Goal: Communication & Community: Participate in discussion

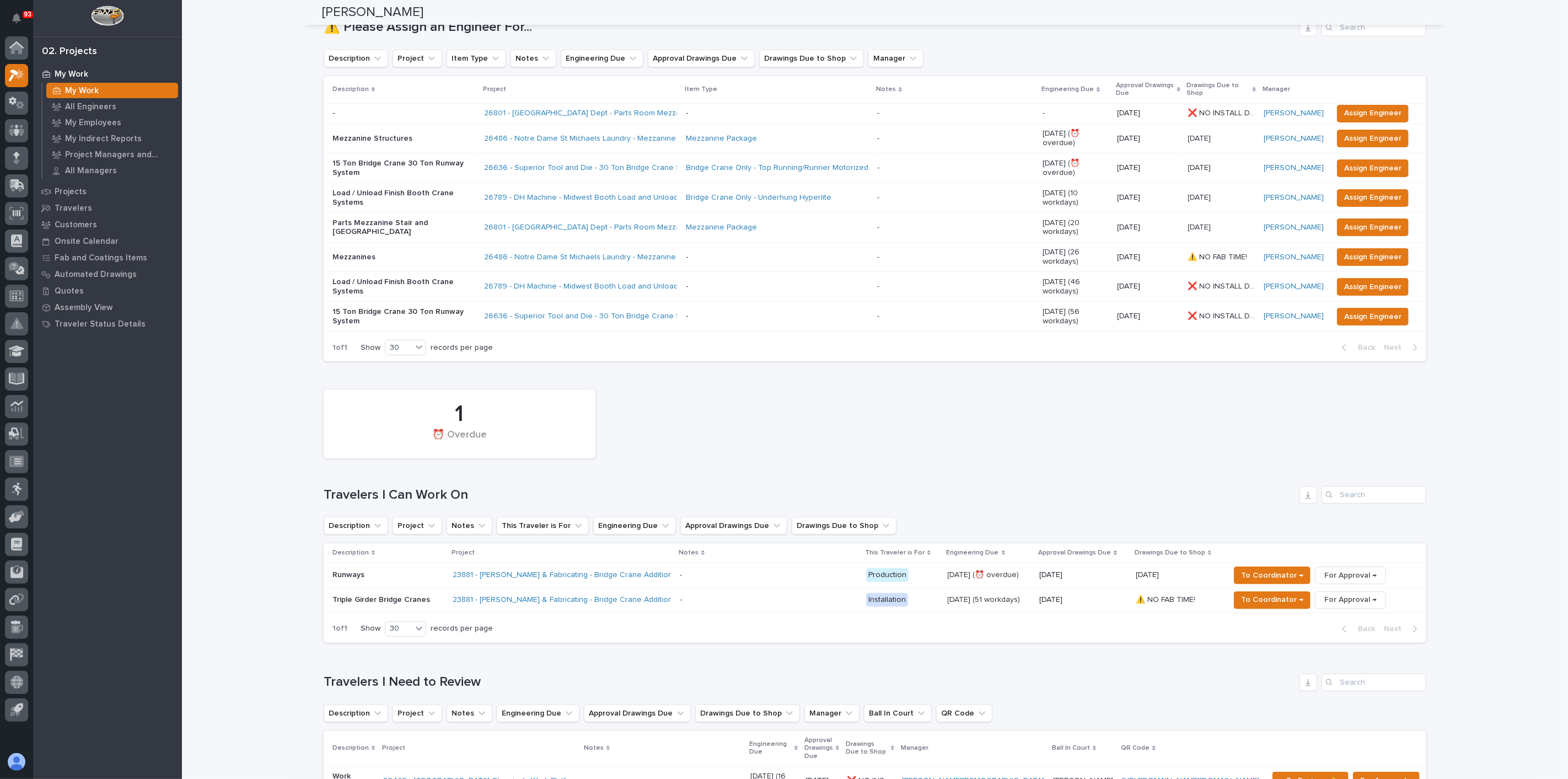
scroll to position [352, 0]
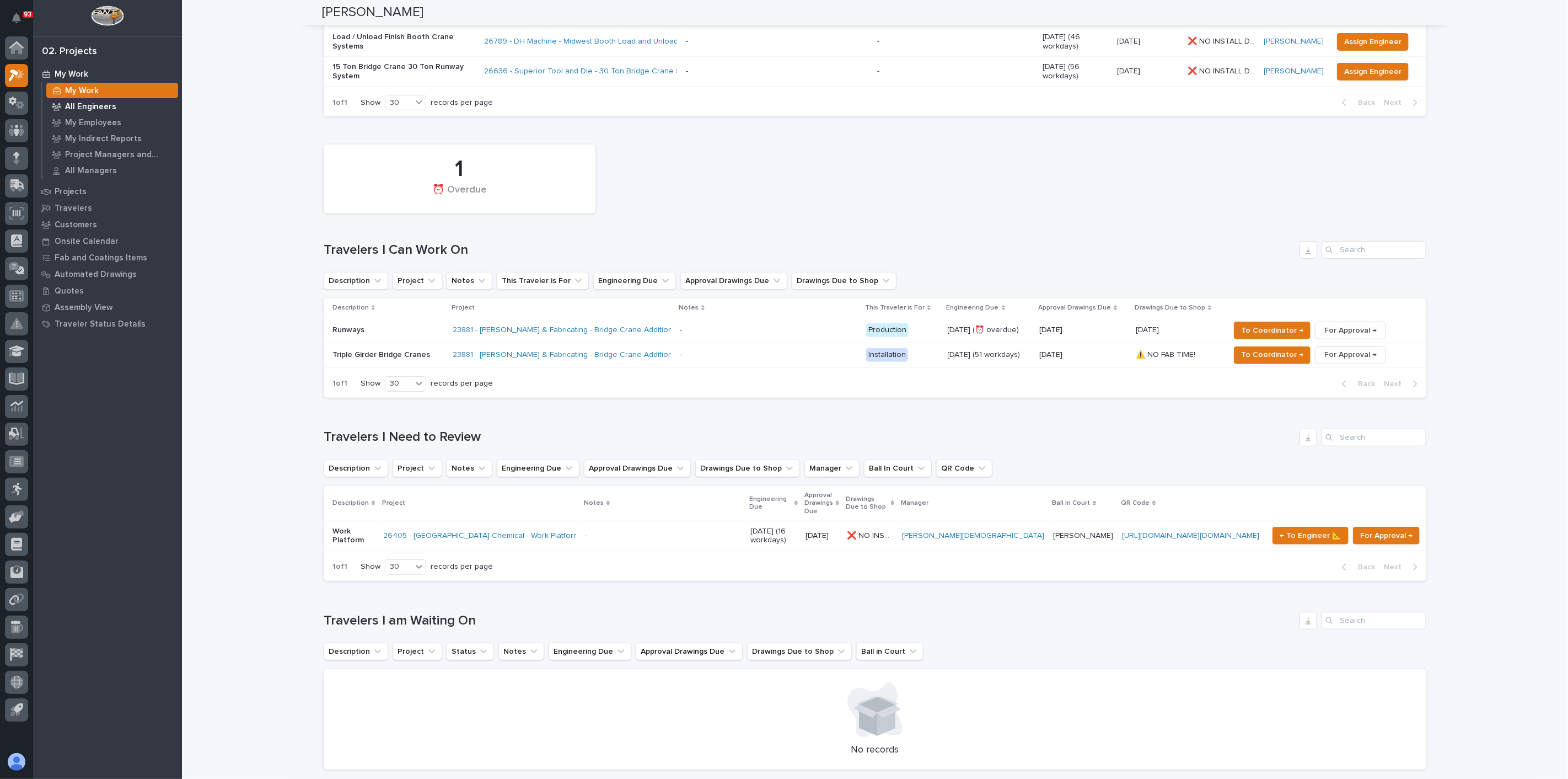
click at [92, 109] on p "All Engineers" at bounding box center [91, 107] width 51 height 10
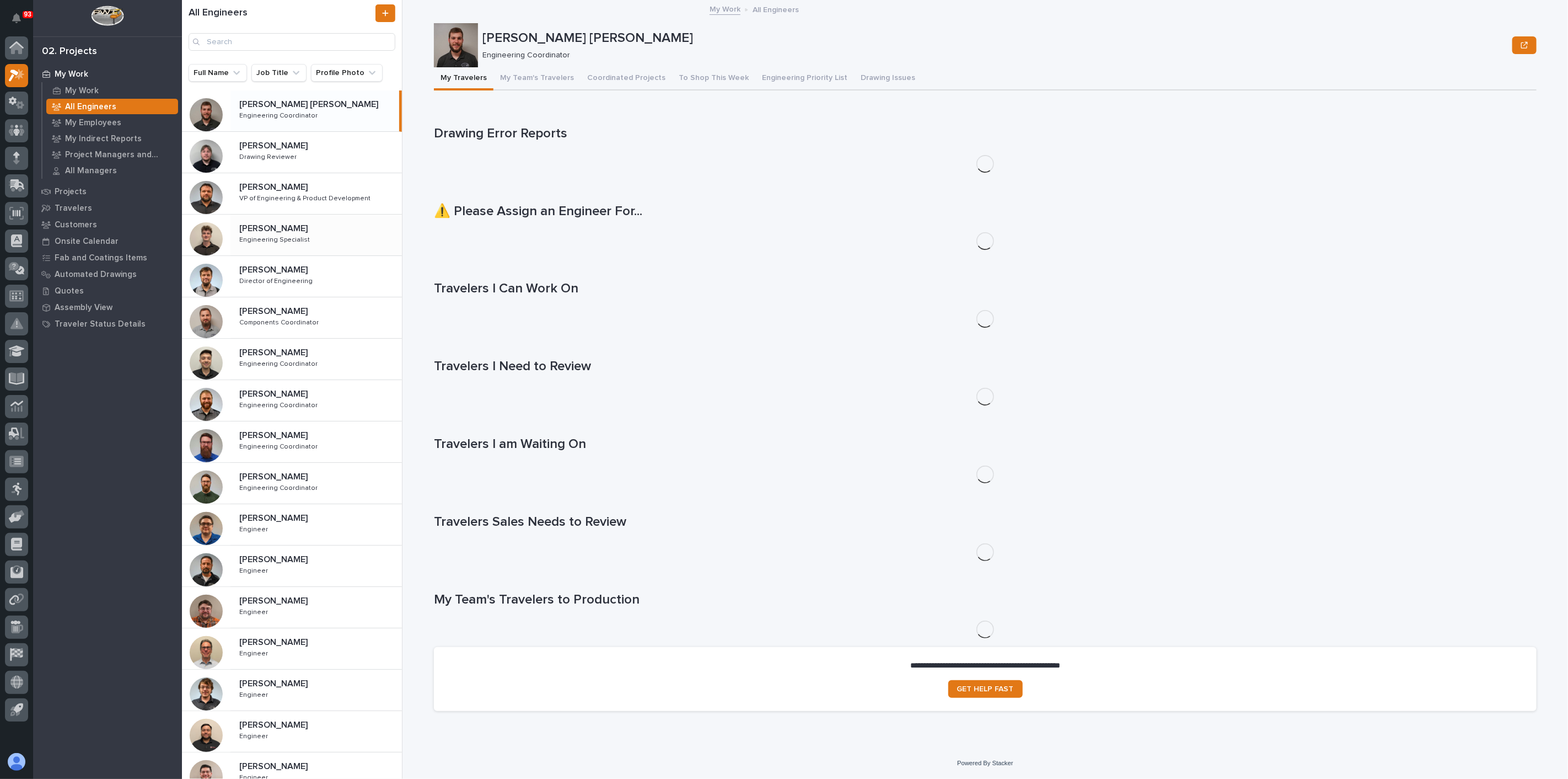
click at [278, 248] on div "[PERSON_NAME] [PERSON_NAME] Engineering Specialist Engineering Specialist" at bounding box center [316, 235] width 172 height 32
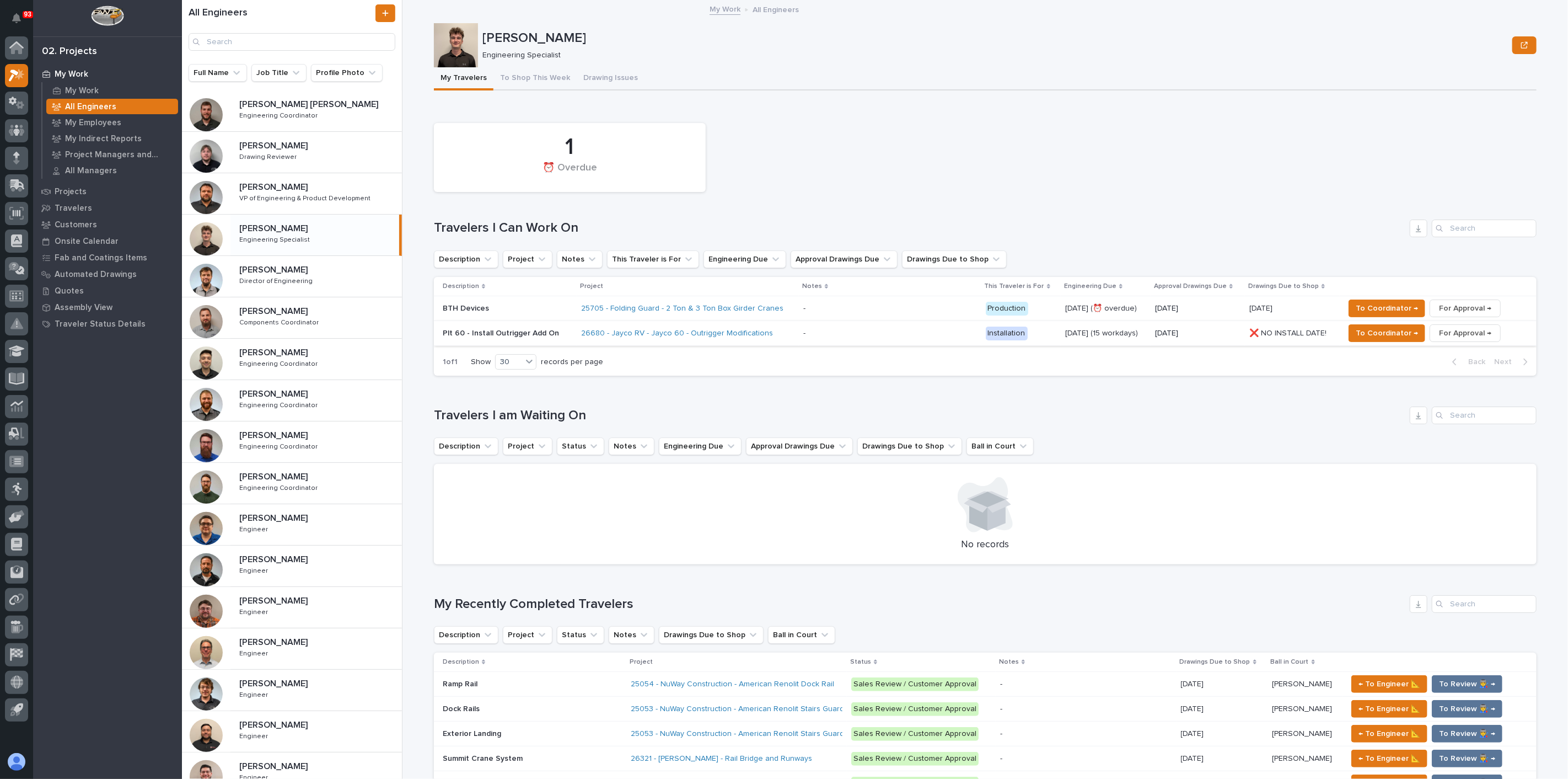
click at [1452, 330] on span "For Approval →" at bounding box center [1465, 333] width 52 height 13
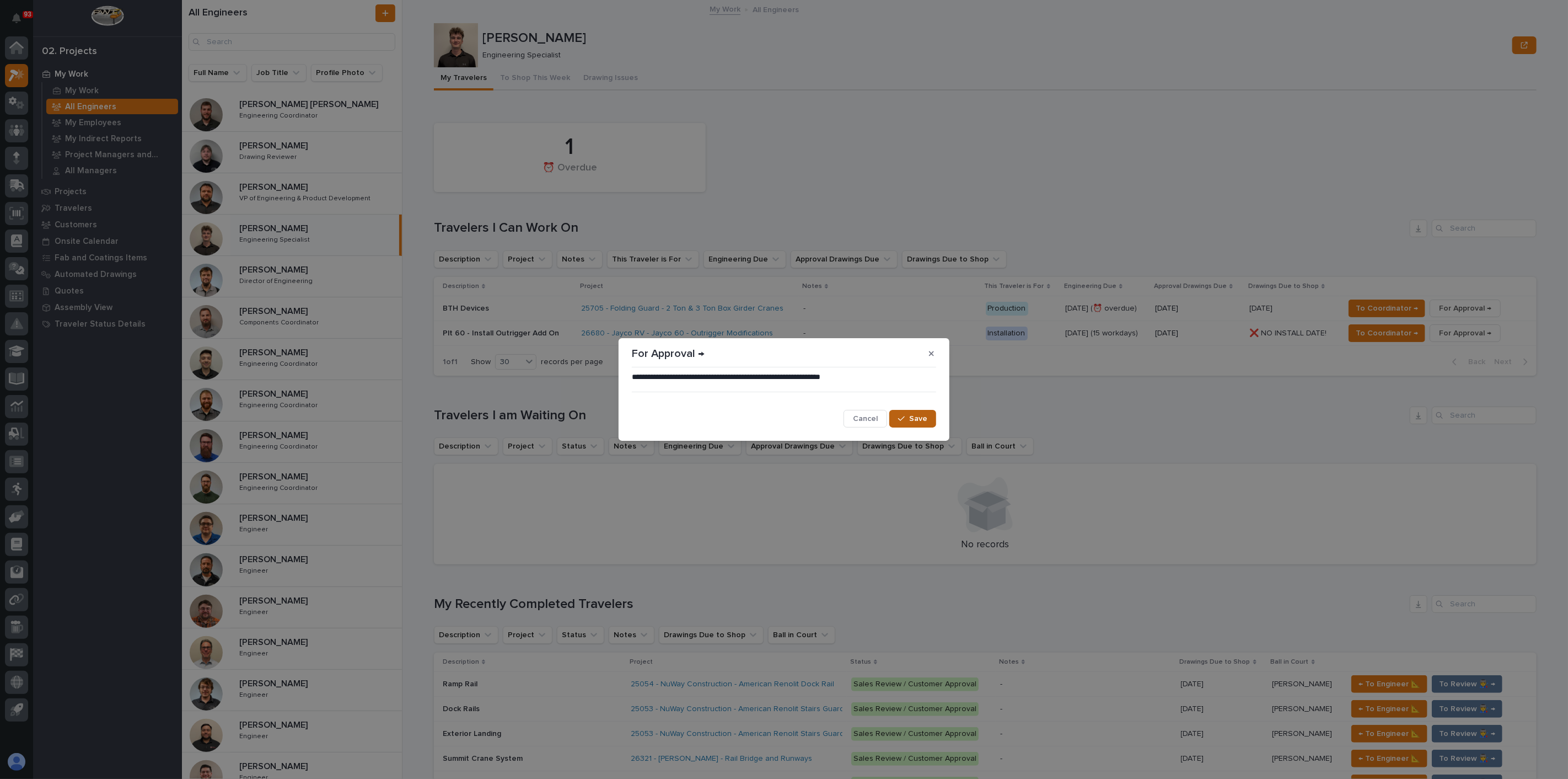
click at [911, 416] on span "Save" at bounding box center [918, 419] width 18 height 10
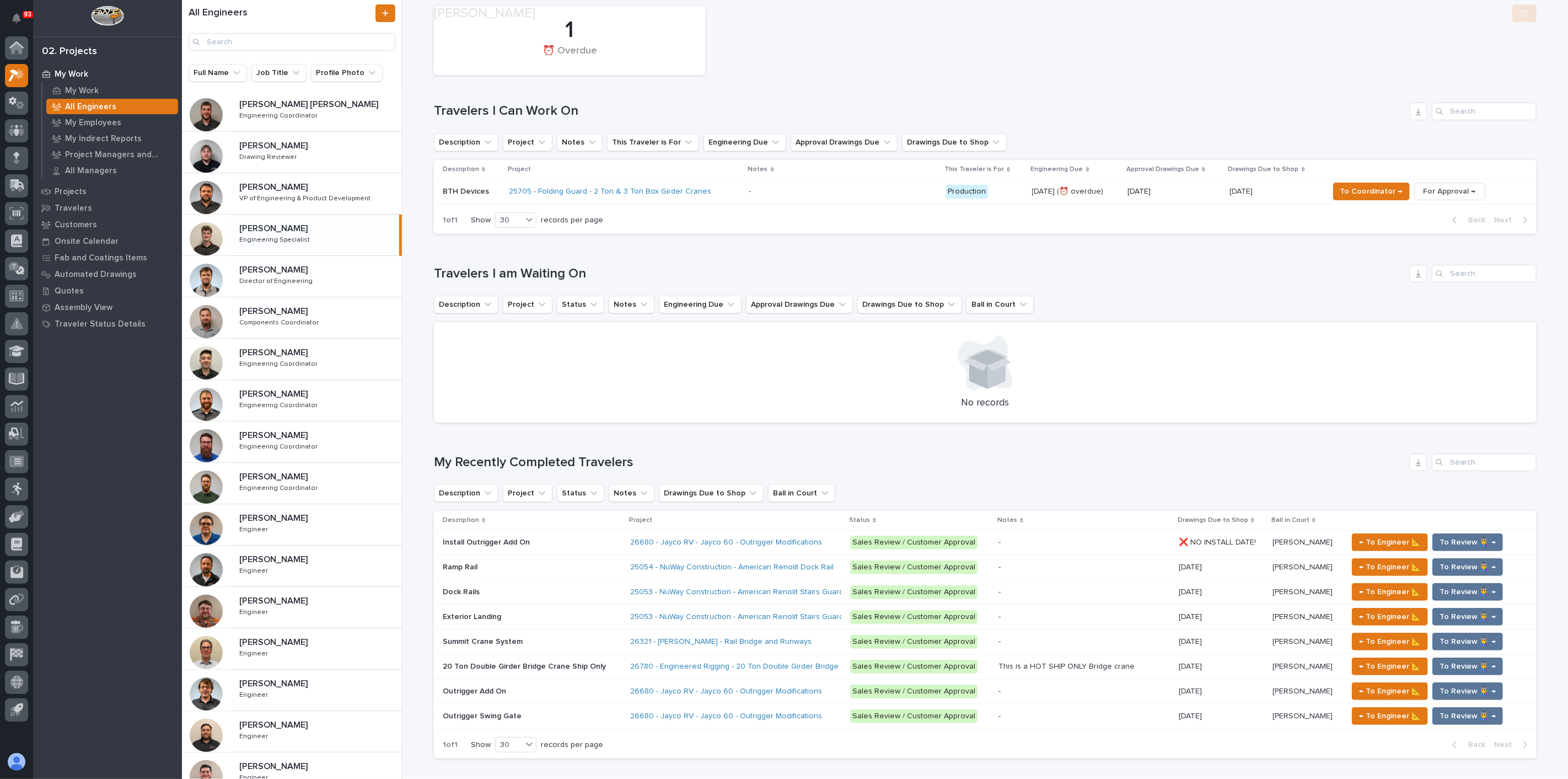
scroll to position [183, 0]
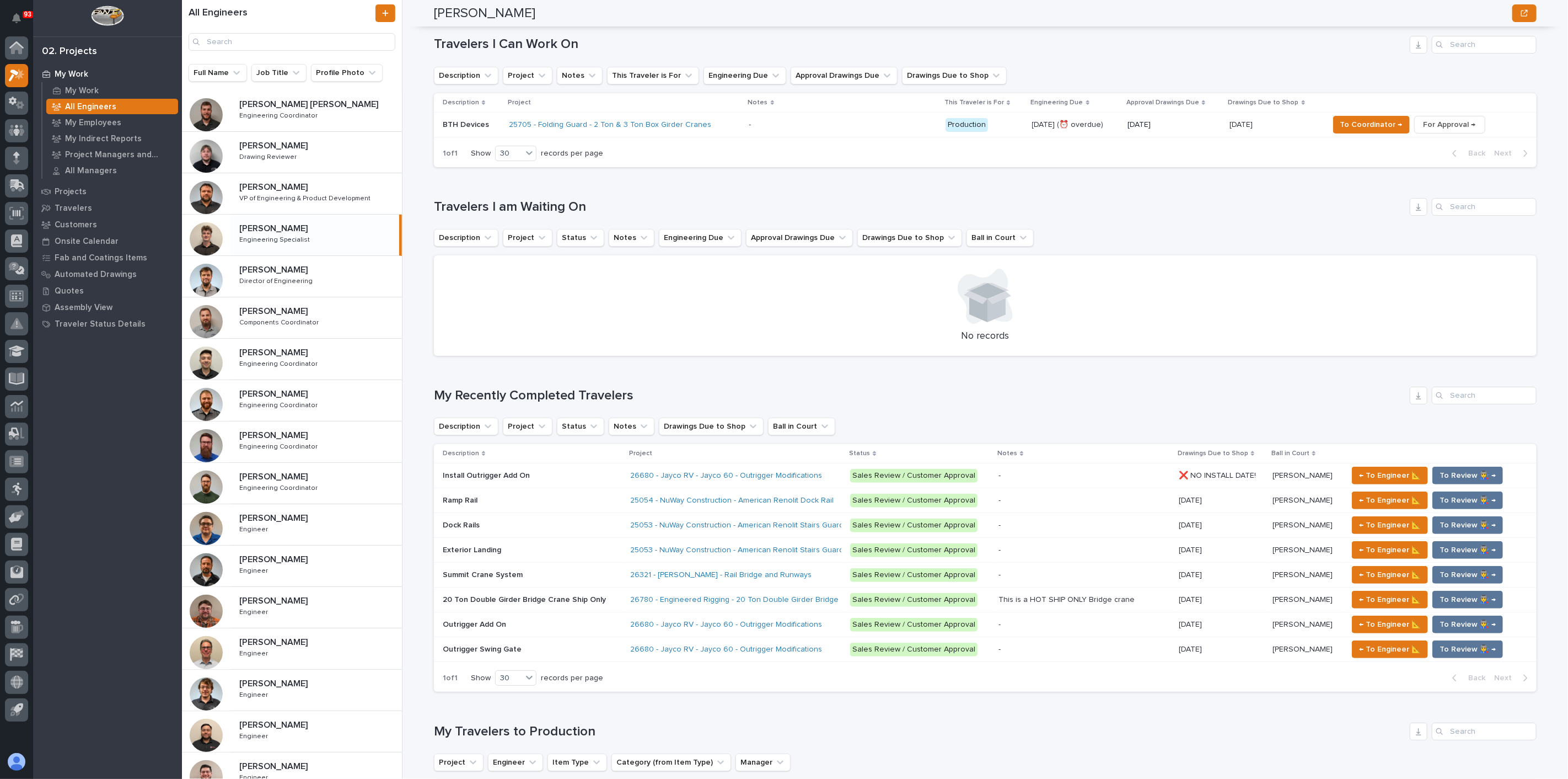
click at [680, 385] on div "Loading... Saving… My Recently Completed Travelers Description Project Status N…" at bounding box center [986, 532] width 1103 height 336
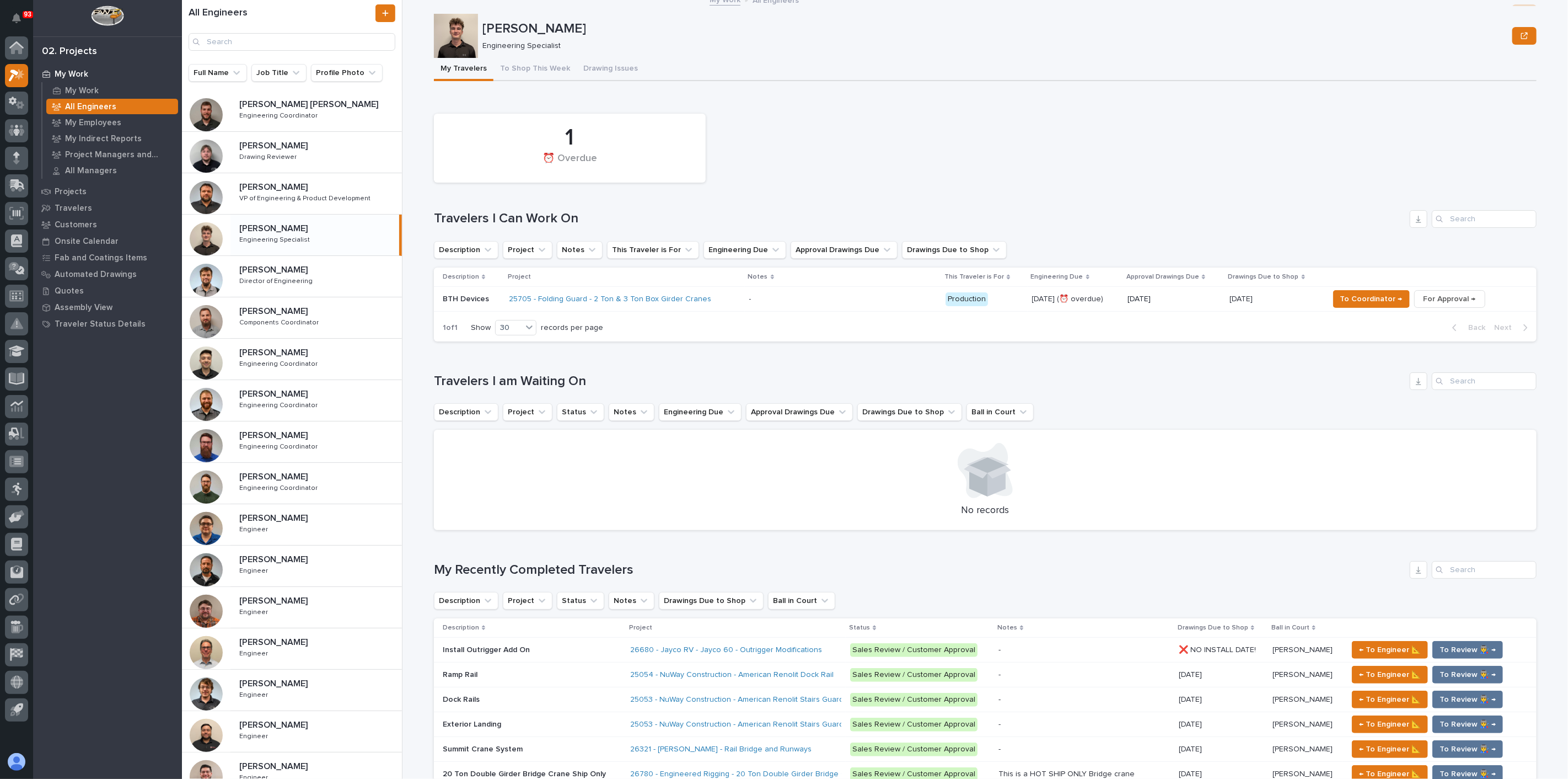
scroll to position [0, 0]
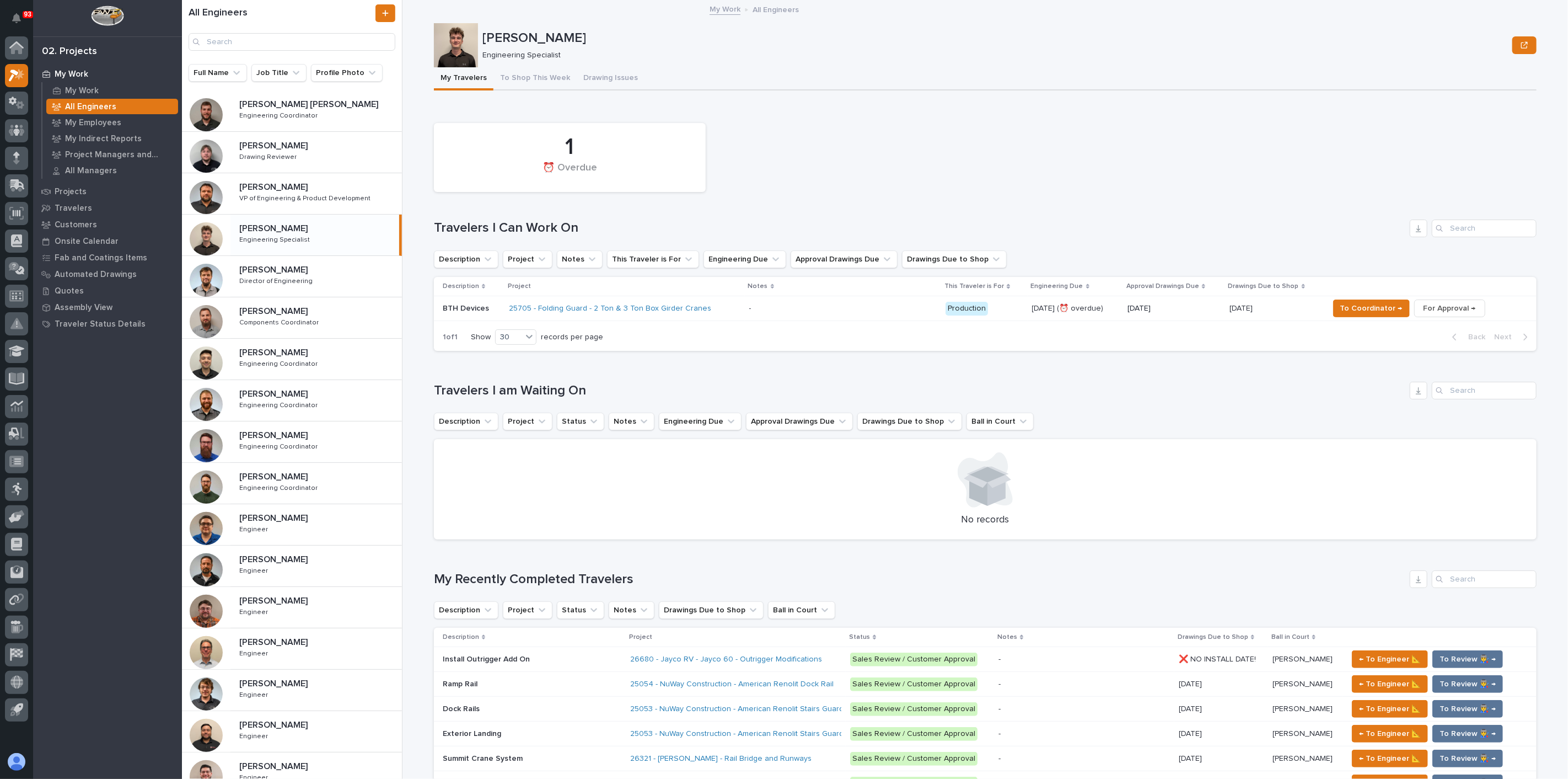
click at [855, 210] on div "1 ⏰ Overdue Travelers I Can Work On Description Project Notes This Traveler is …" at bounding box center [986, 234] width 1103 height 234
click at [67, 92] on p "My Work" at bounding box center [82, 91] width 34 height 10
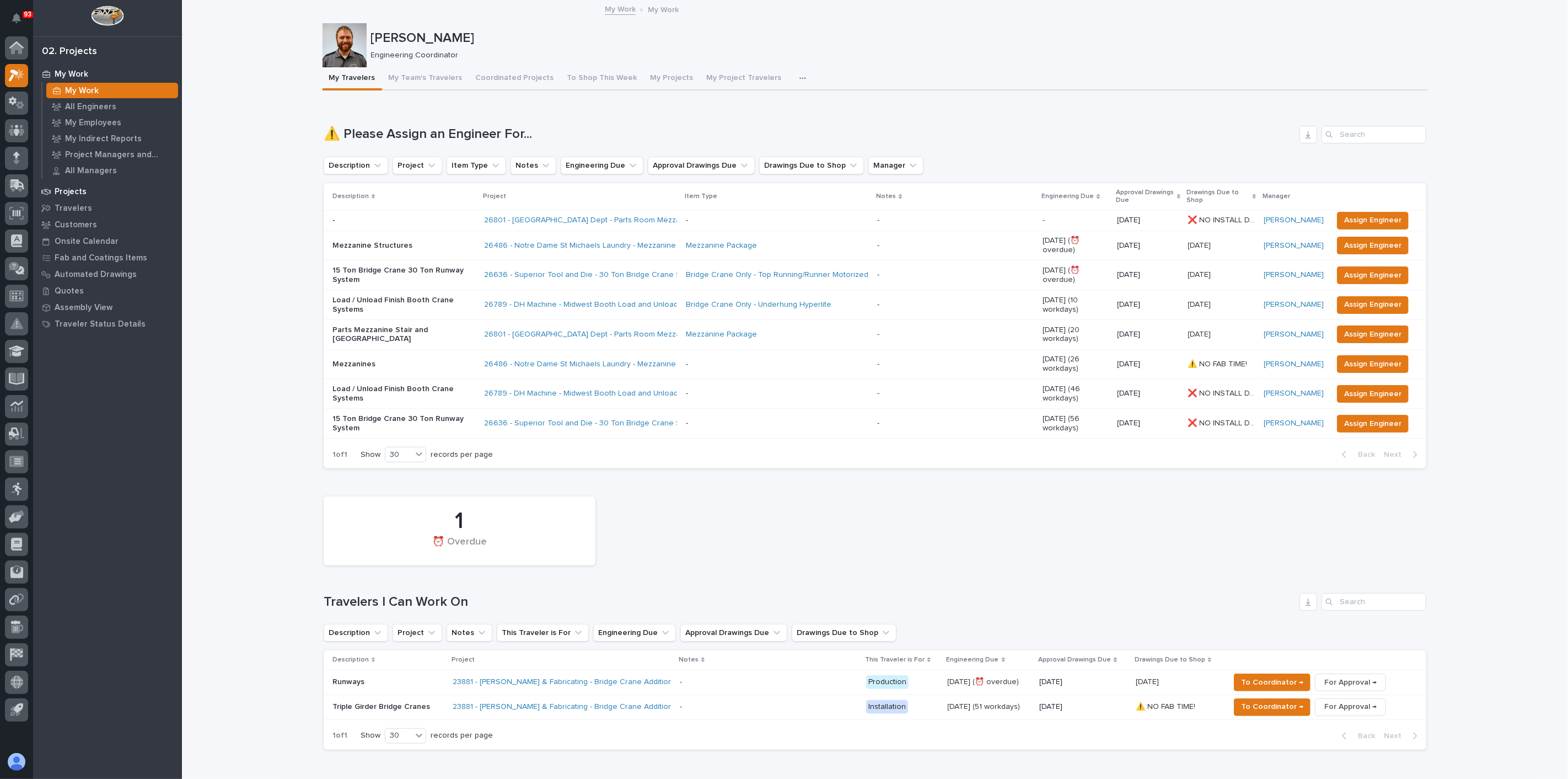
click at [81, 187] on p "Projects" at bounding box center [70, 192] width 32 height 10
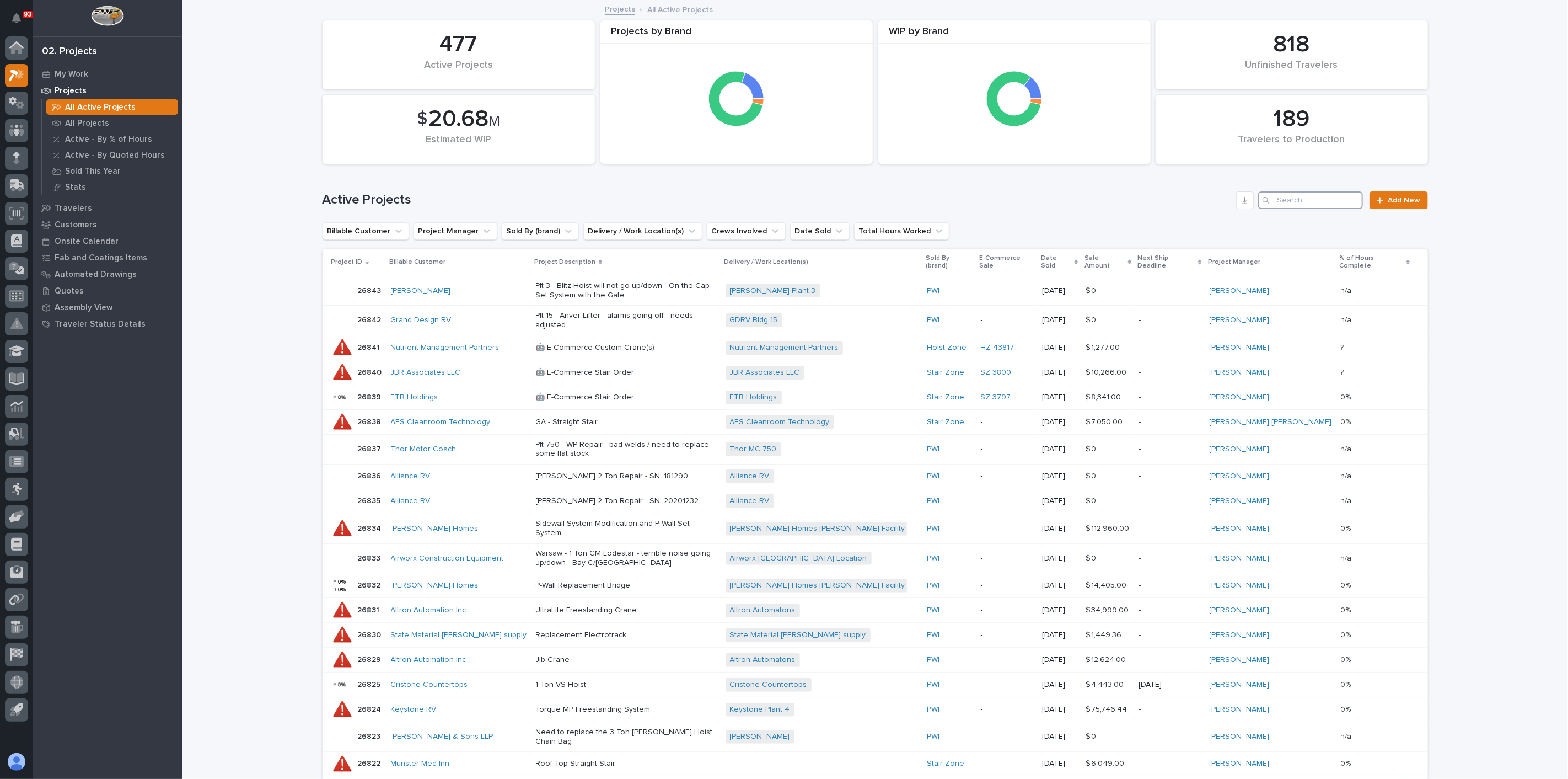
click at [1314, 201] on input "Search" at bounding box center [1310, 200] width 105 height 17
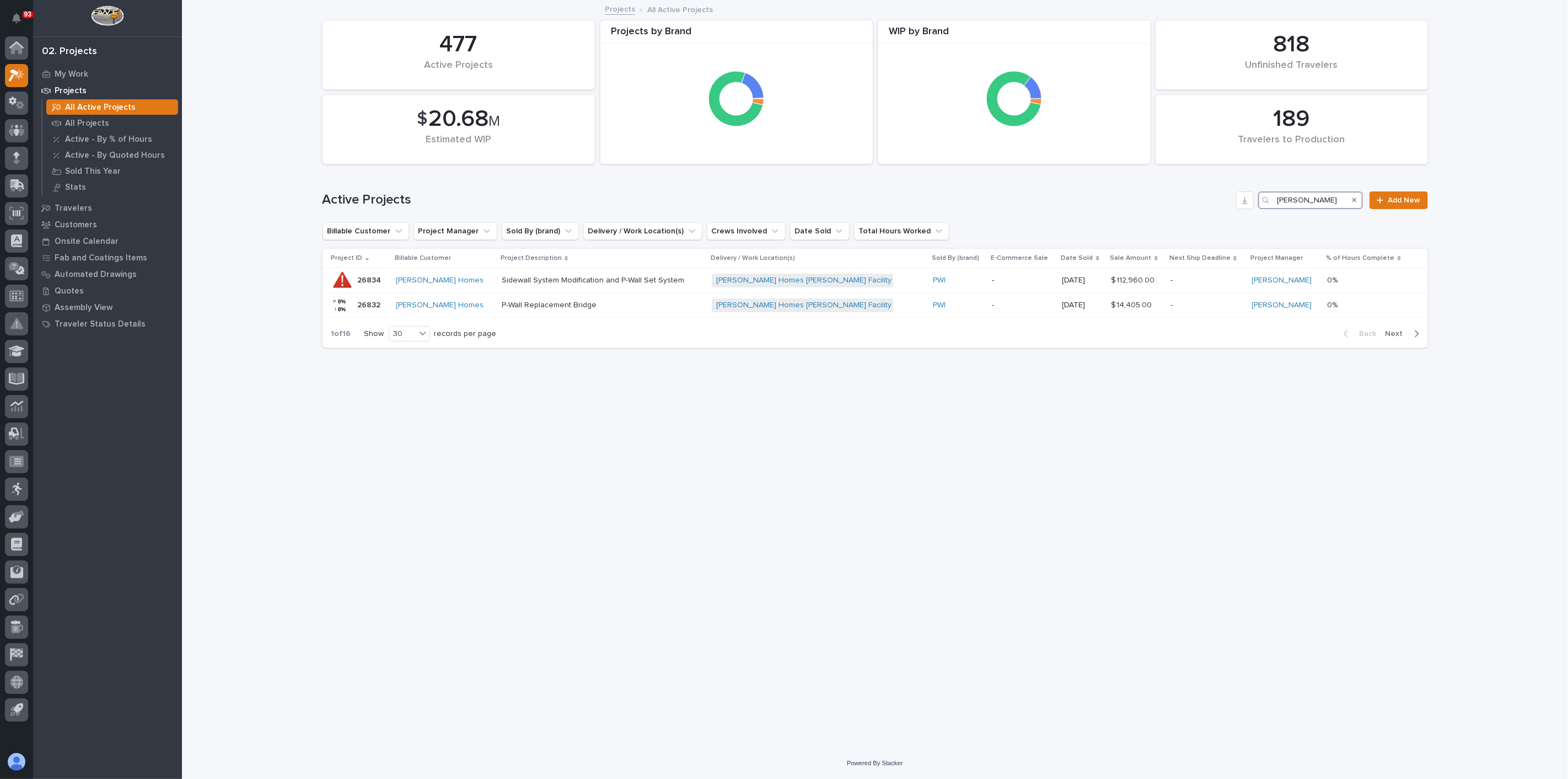
type input "[PERSON_NAME]"
click at [505, 302] on p "P-Wall Replacement Bridge" at bounding box center [598, 305] width 193 height 9
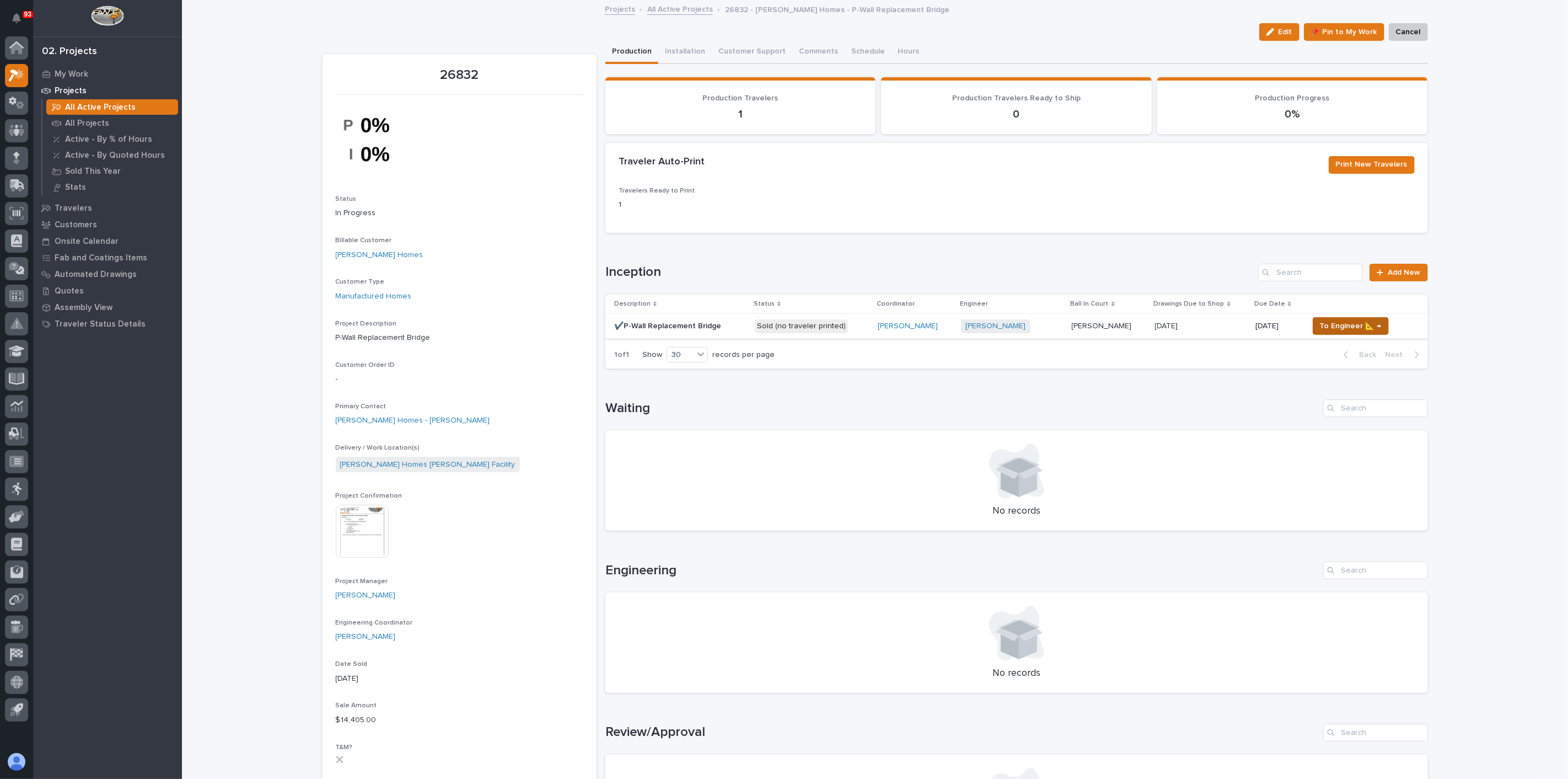
click at [1347, 323] on span "To Engineer 📐 →" at bounding box center [1351, 326] width 62 height 13
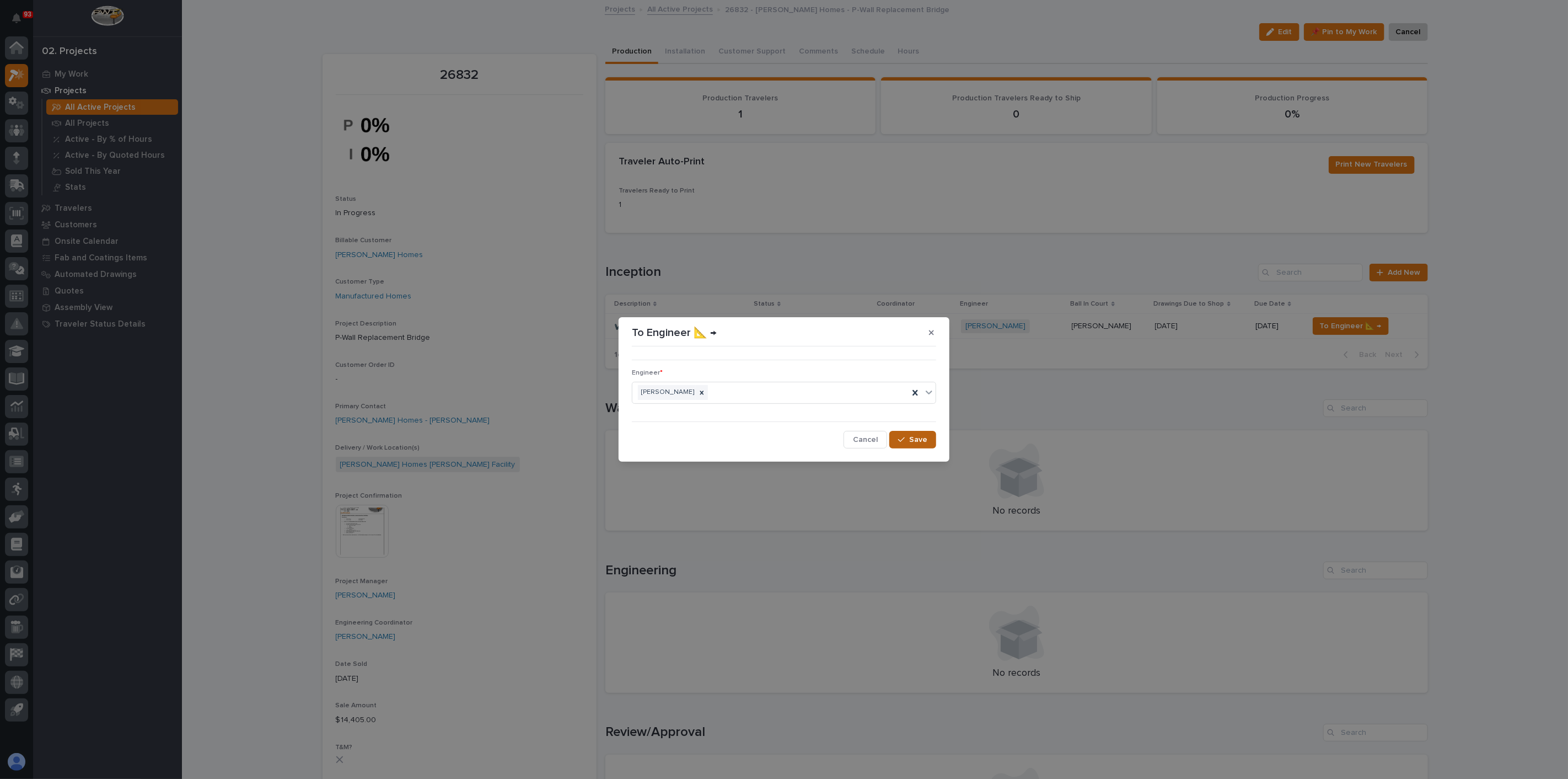
click at [925, 436] on span "Save" at bounding box center [918, 439] width 18 height 10
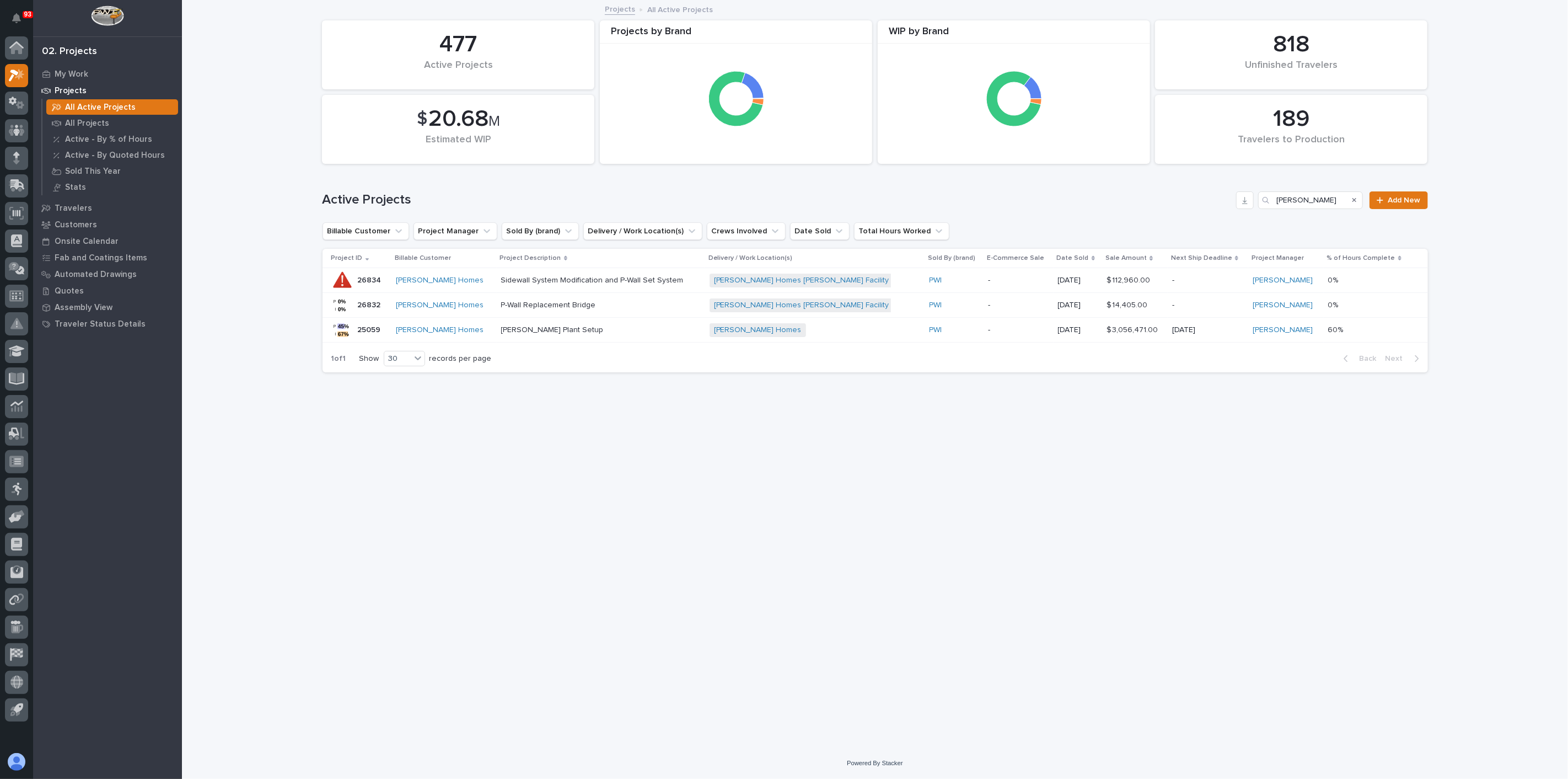
click at [535, 279] on p "Sidewall System Modification and P-Wall Set System" at bounding box center [598, 280] width 193 height 9
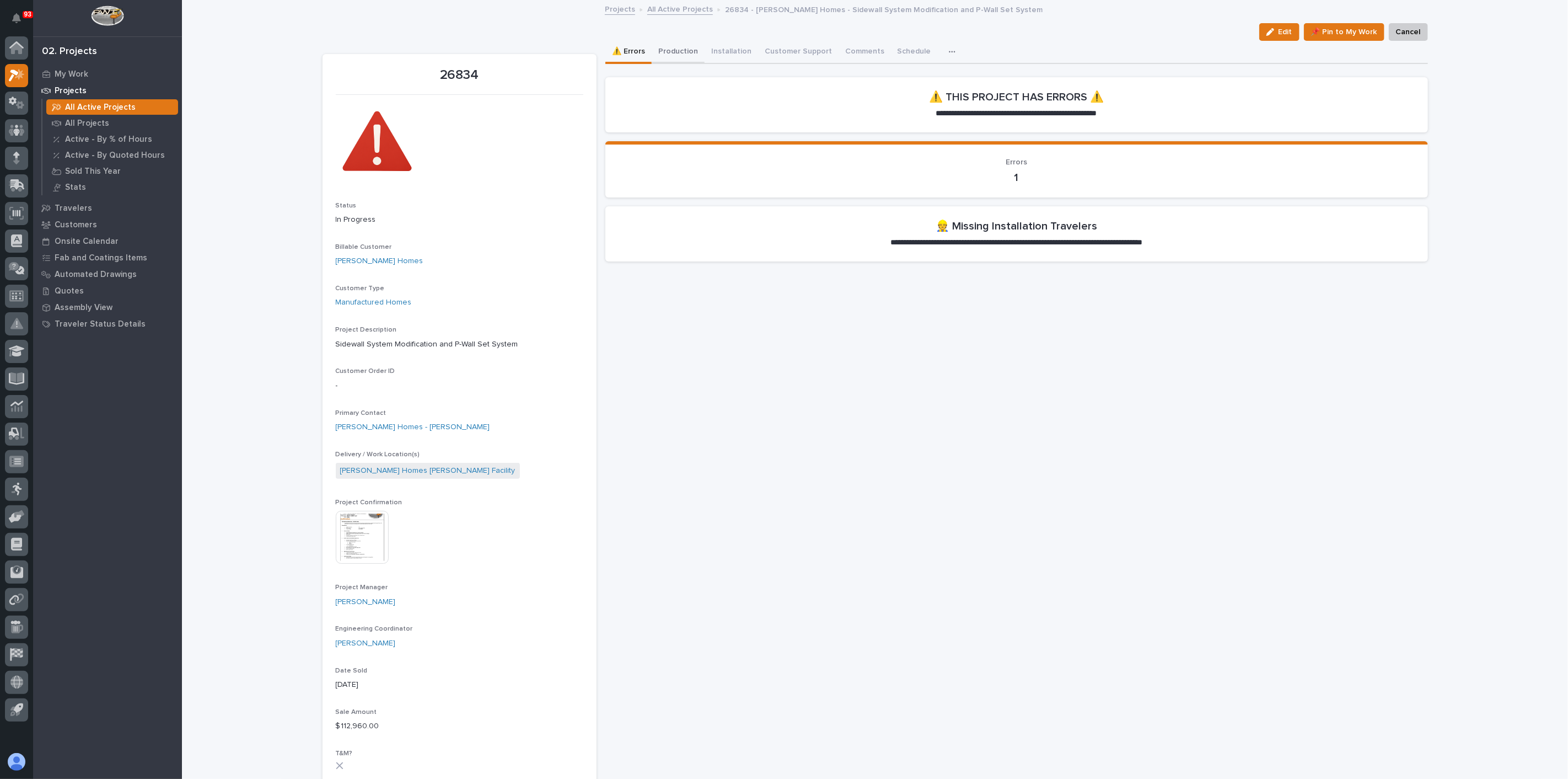
click at [660, 52] on button "Production" at bounding box center [678, 52] width 53 height 23
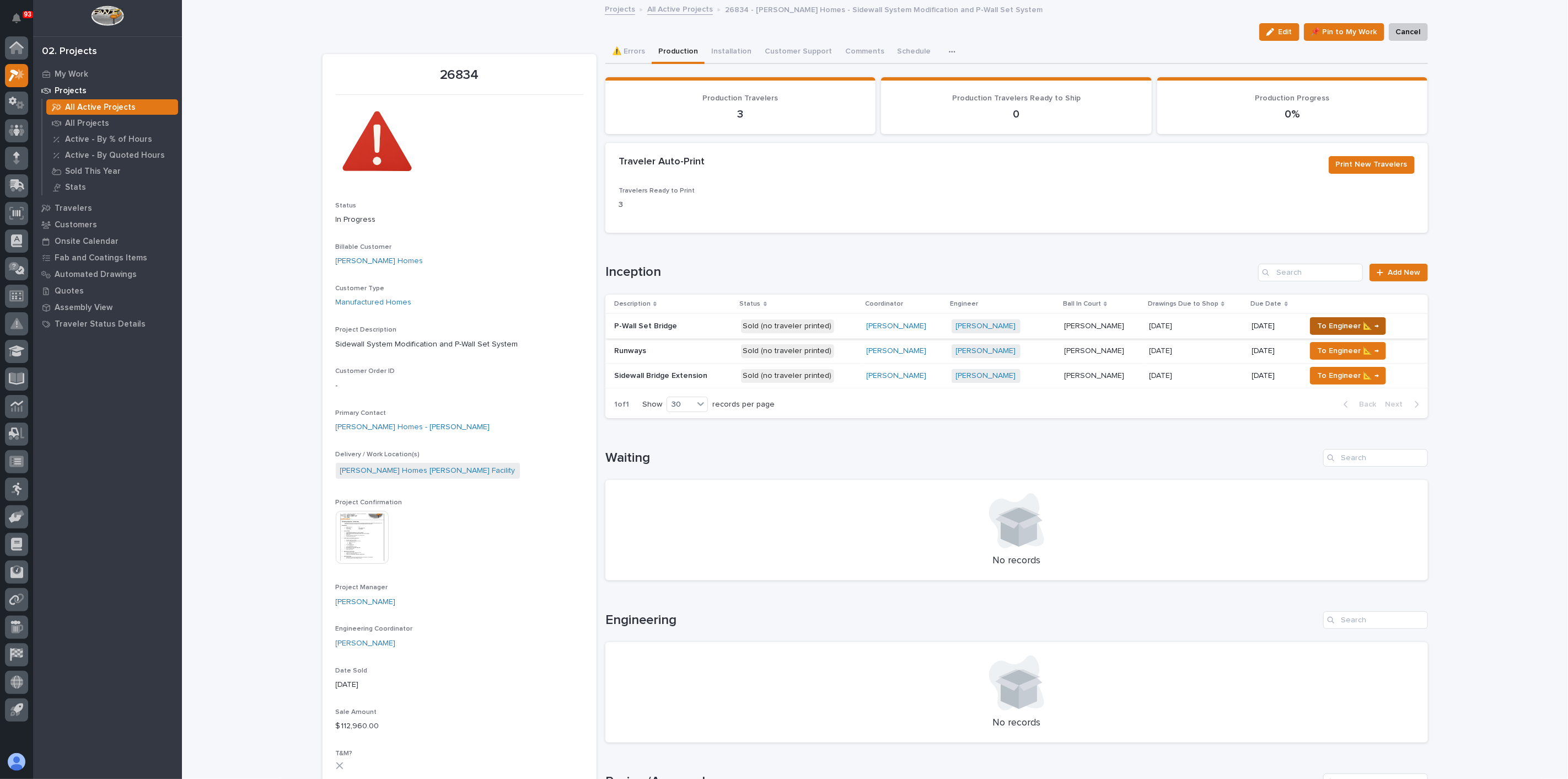
click at [1317, 326] on span "To Engineer 📐 →" at bounding box center [1348, 326] width 62 height 13
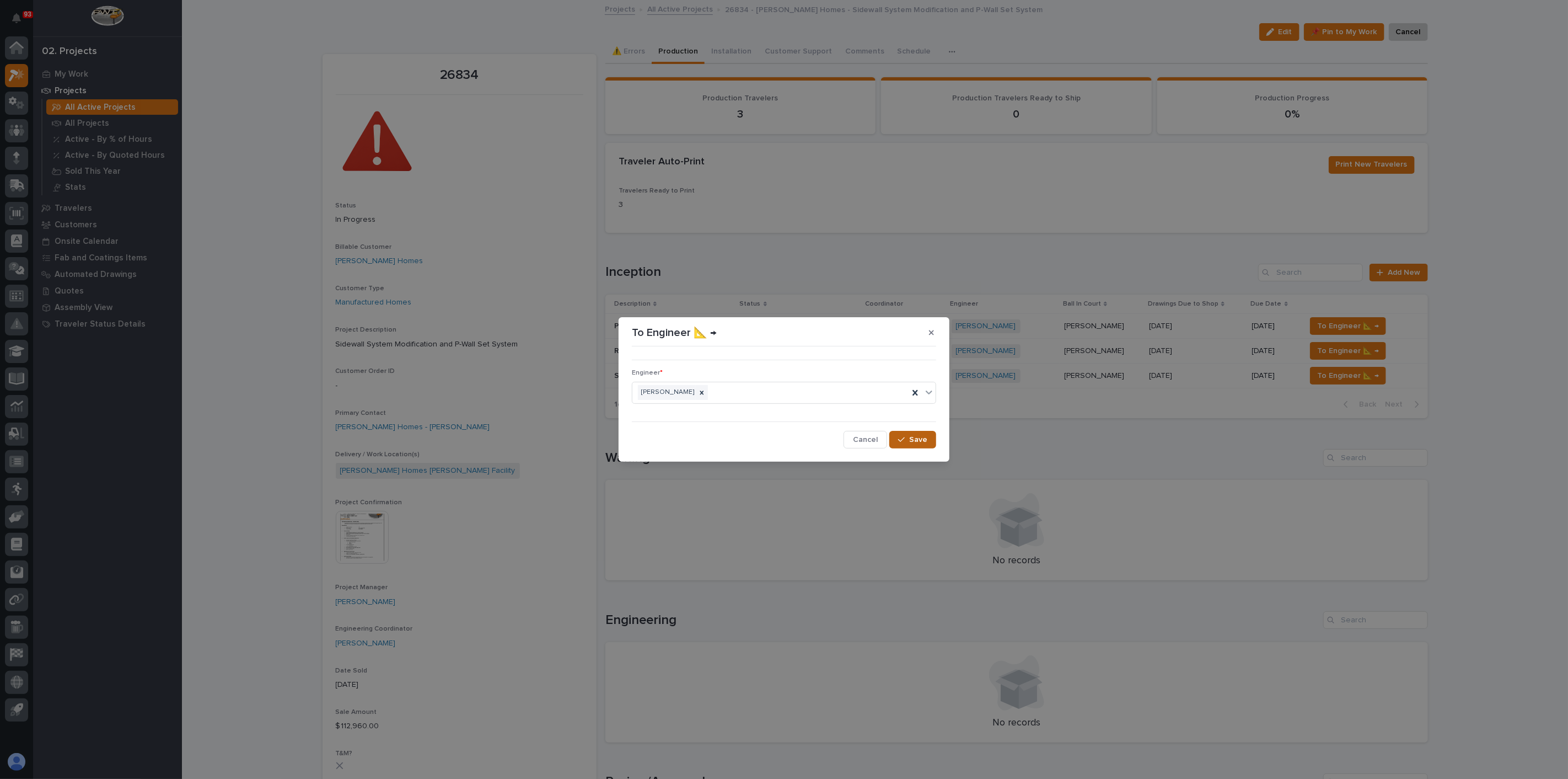
click at [907, 435] on button "Save" at bounding box center [912, 439] width 47 height 17
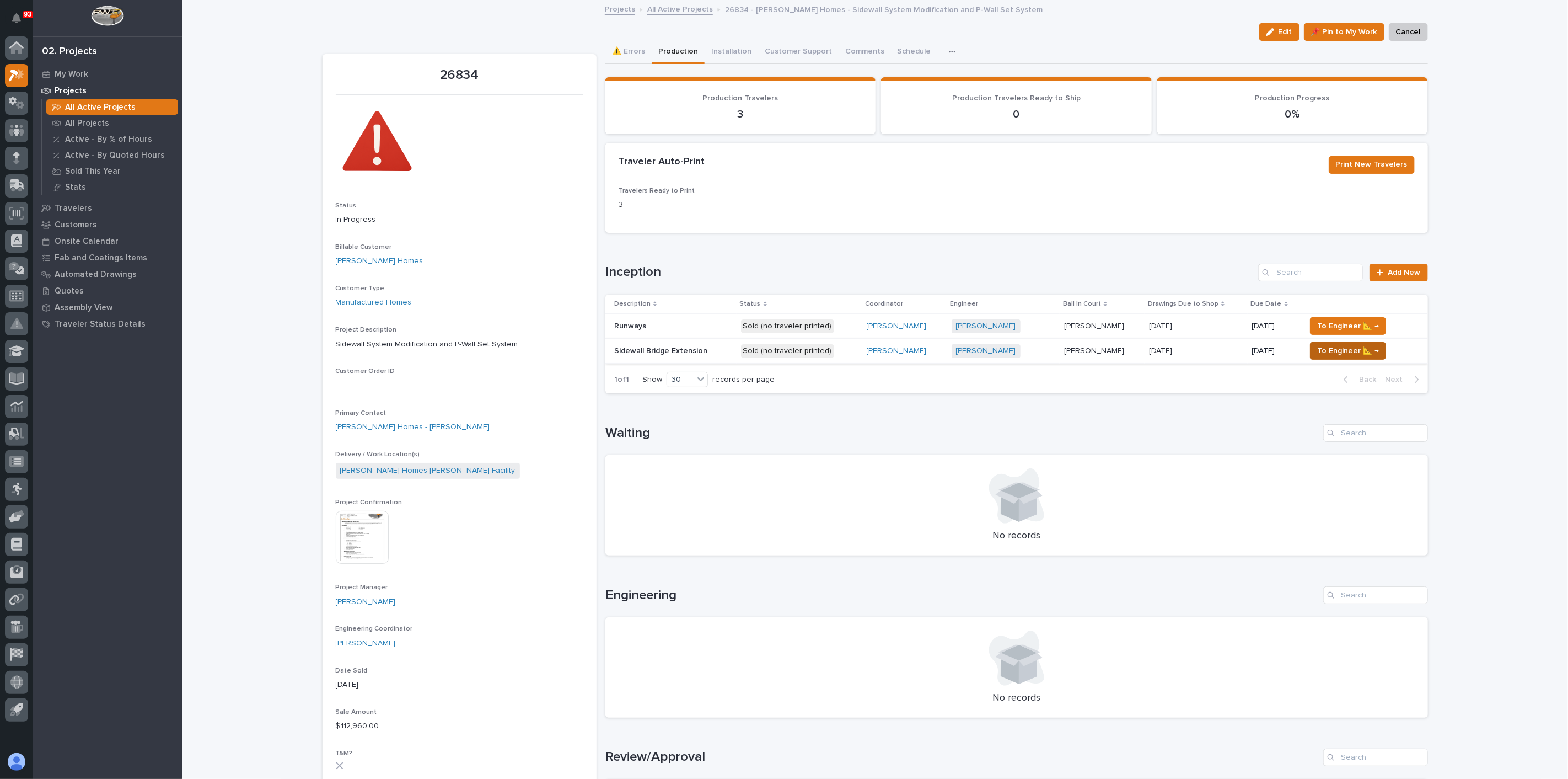
click at [1324, 349] on span "To Engineer 📐 →" at bounding box center [1348, 351] width 62 height 13
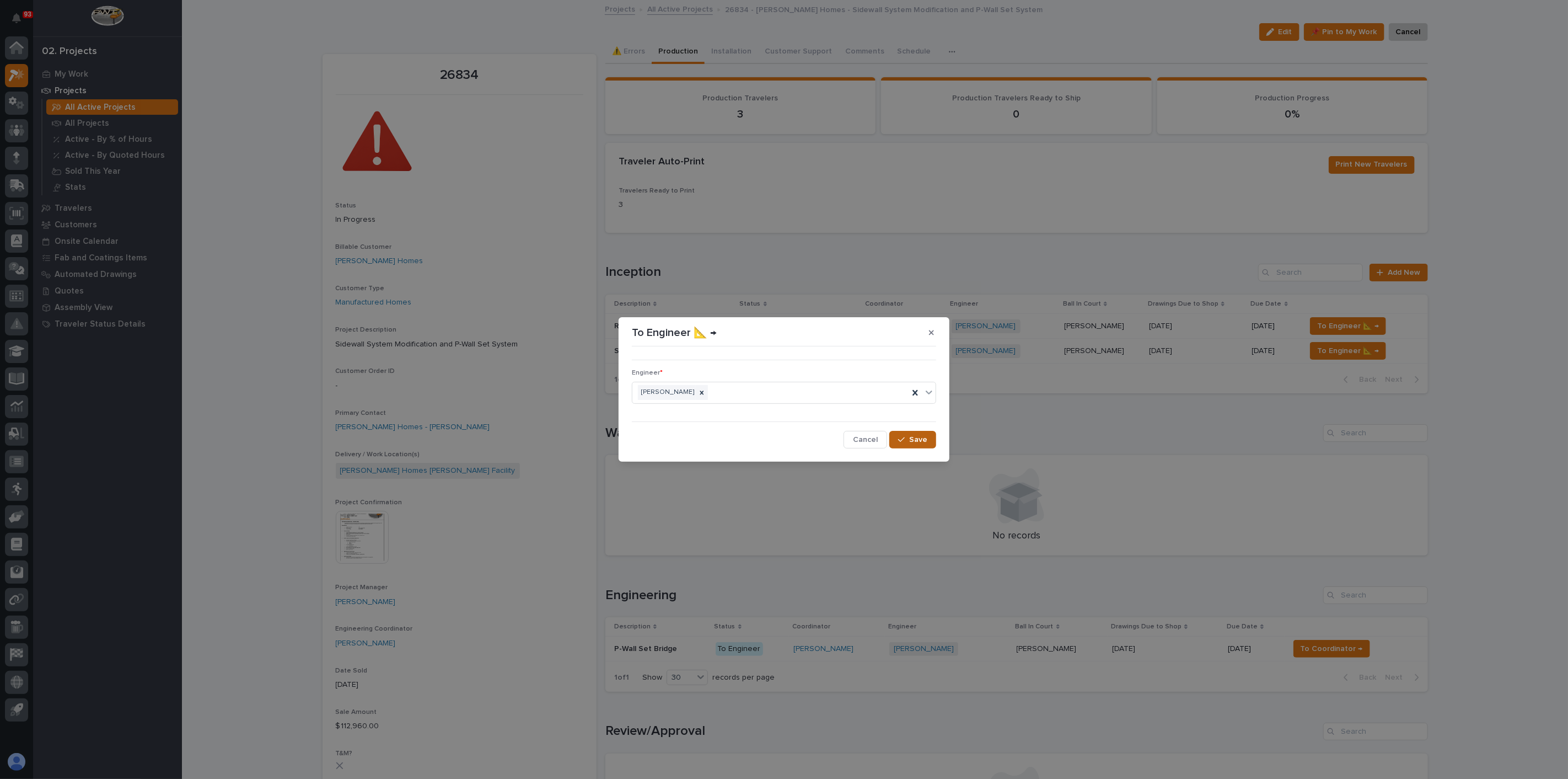
click at [907, 432] on button "Save" at bounding box center [912, 439] width 47 height 17
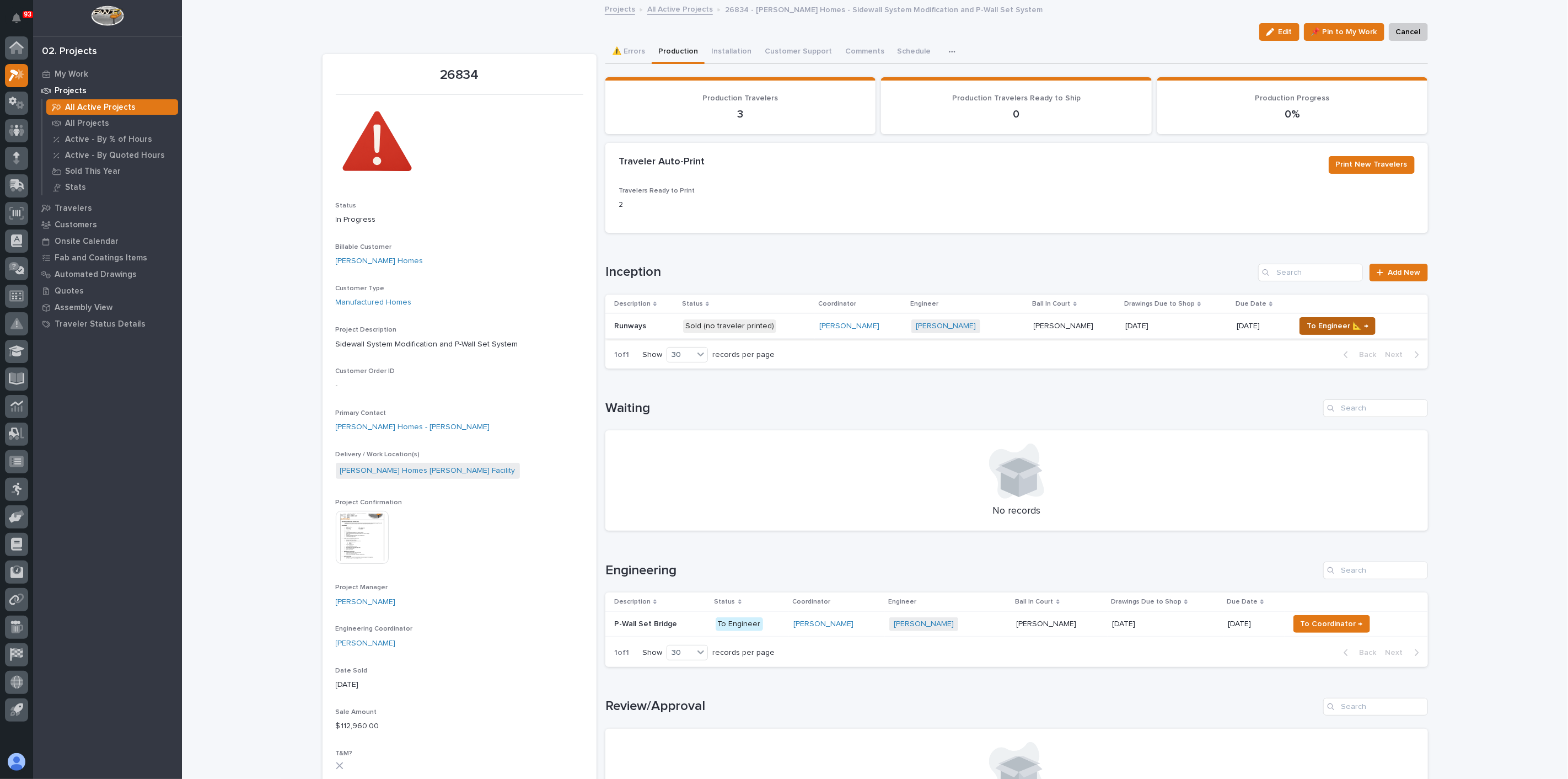
click at [1320, 328] on span "To Engineer 📐 →" at bounding box center [1338, 326] width 62 height 13
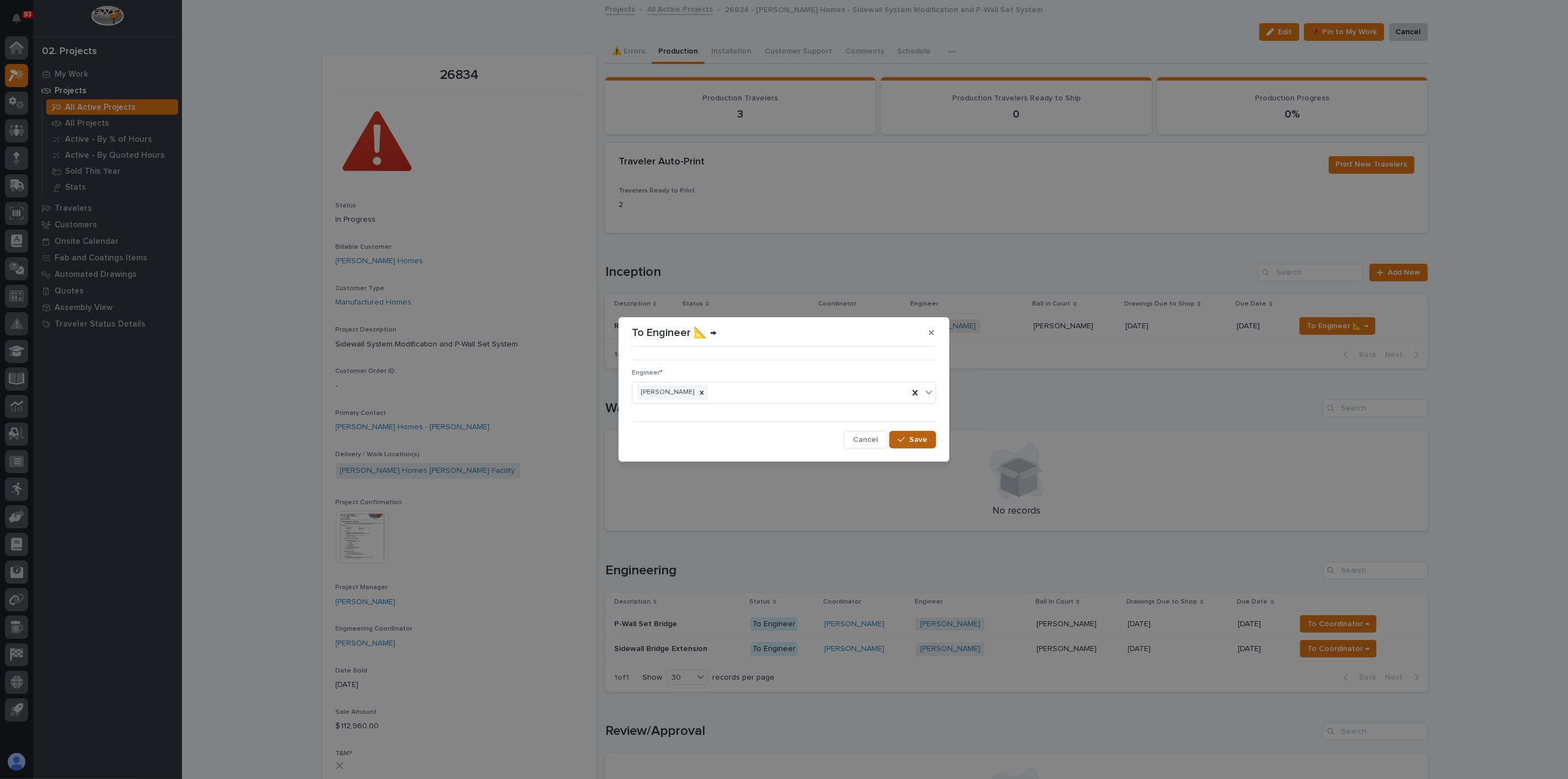
click at [905, 438] on icon "button" at bounding box center [902, 439] width 7 height 7
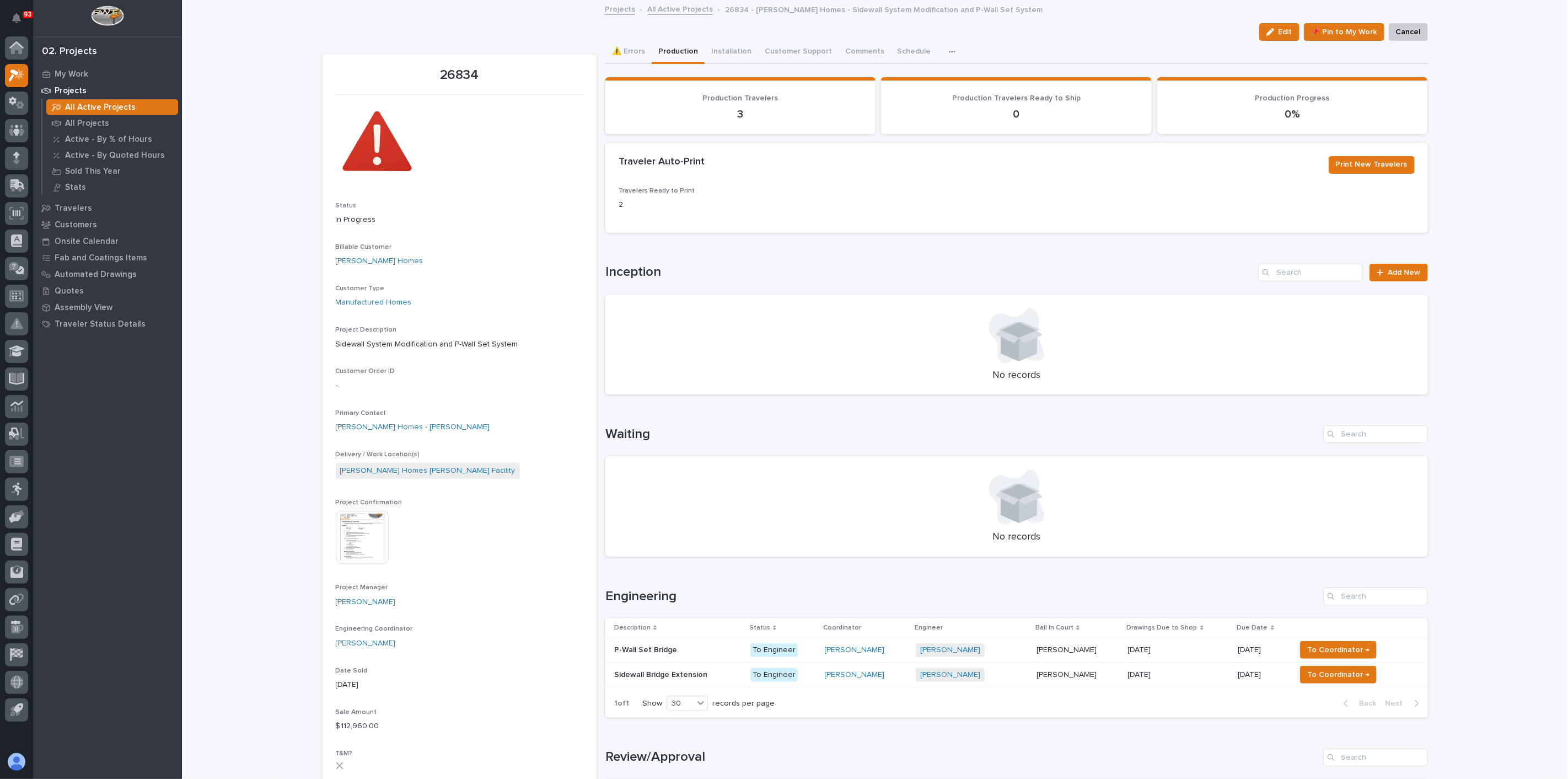
click at [1013, 401] on div "Loading... Saving… Inception Add New No records" at bounding box center [1016, 322] width 822 height 162
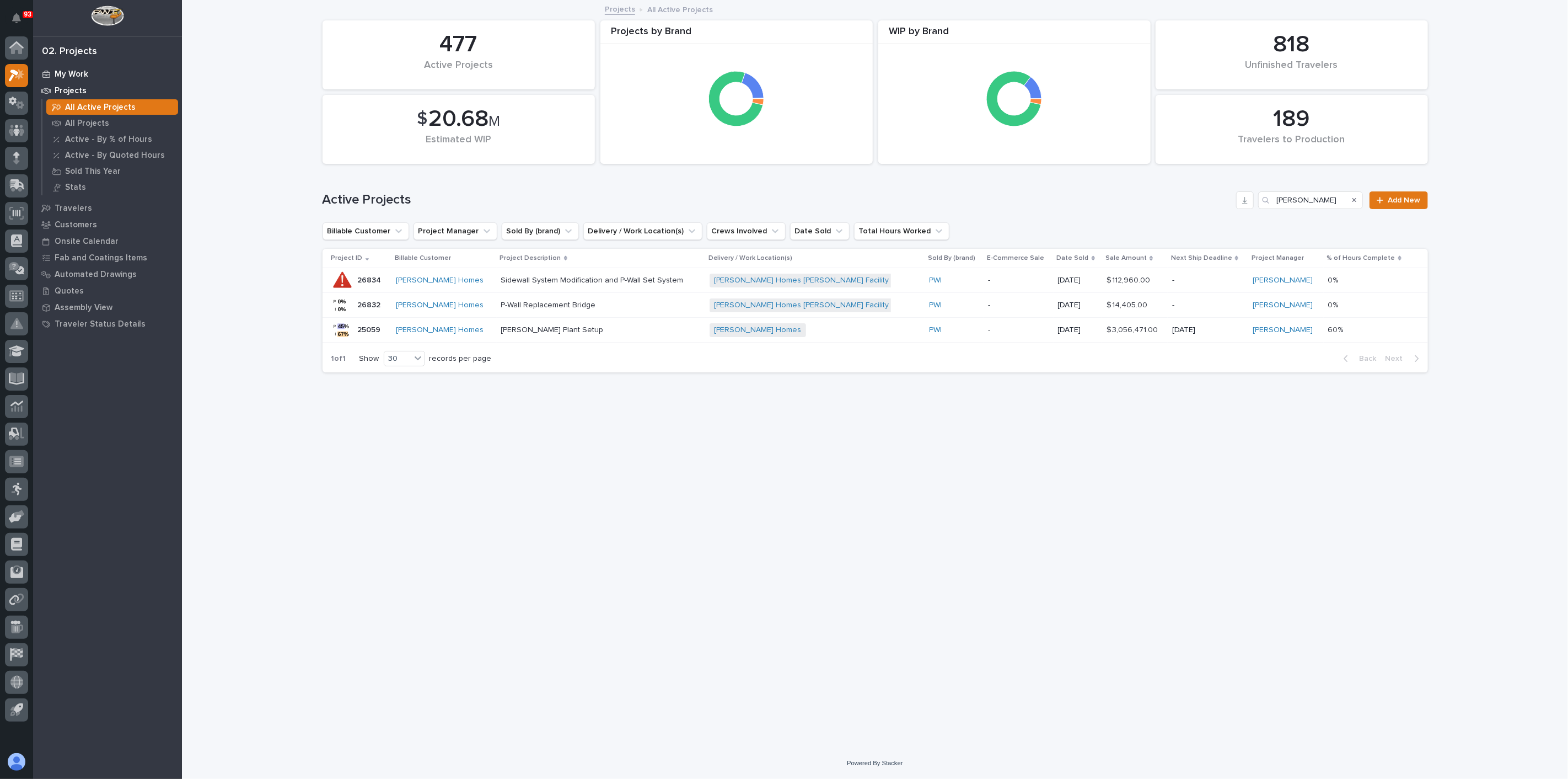
click at [78, 76] on p "My Work" at bounding box center [71, 74] width 34 height 10
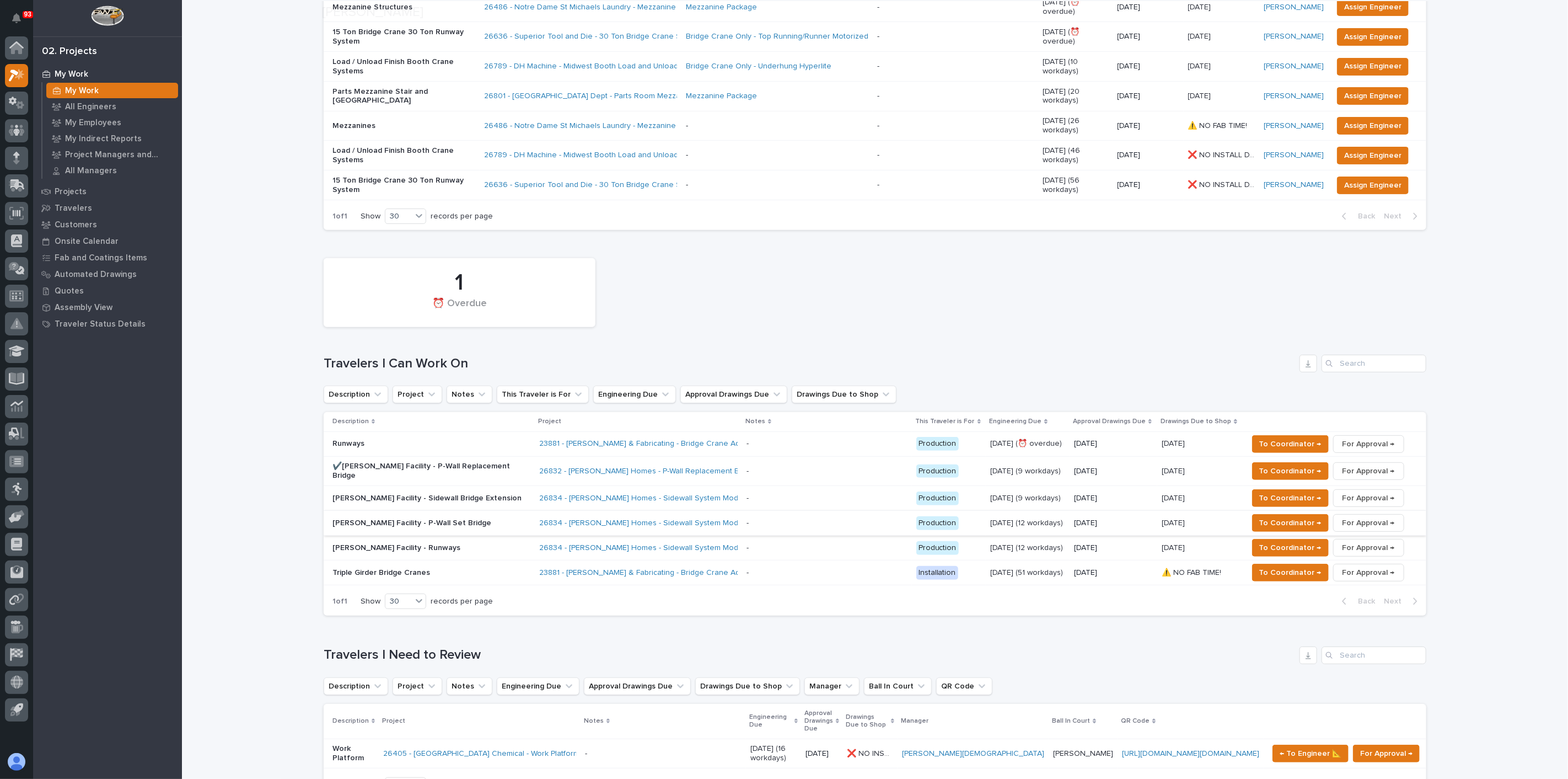
scroll to position [245, 0]
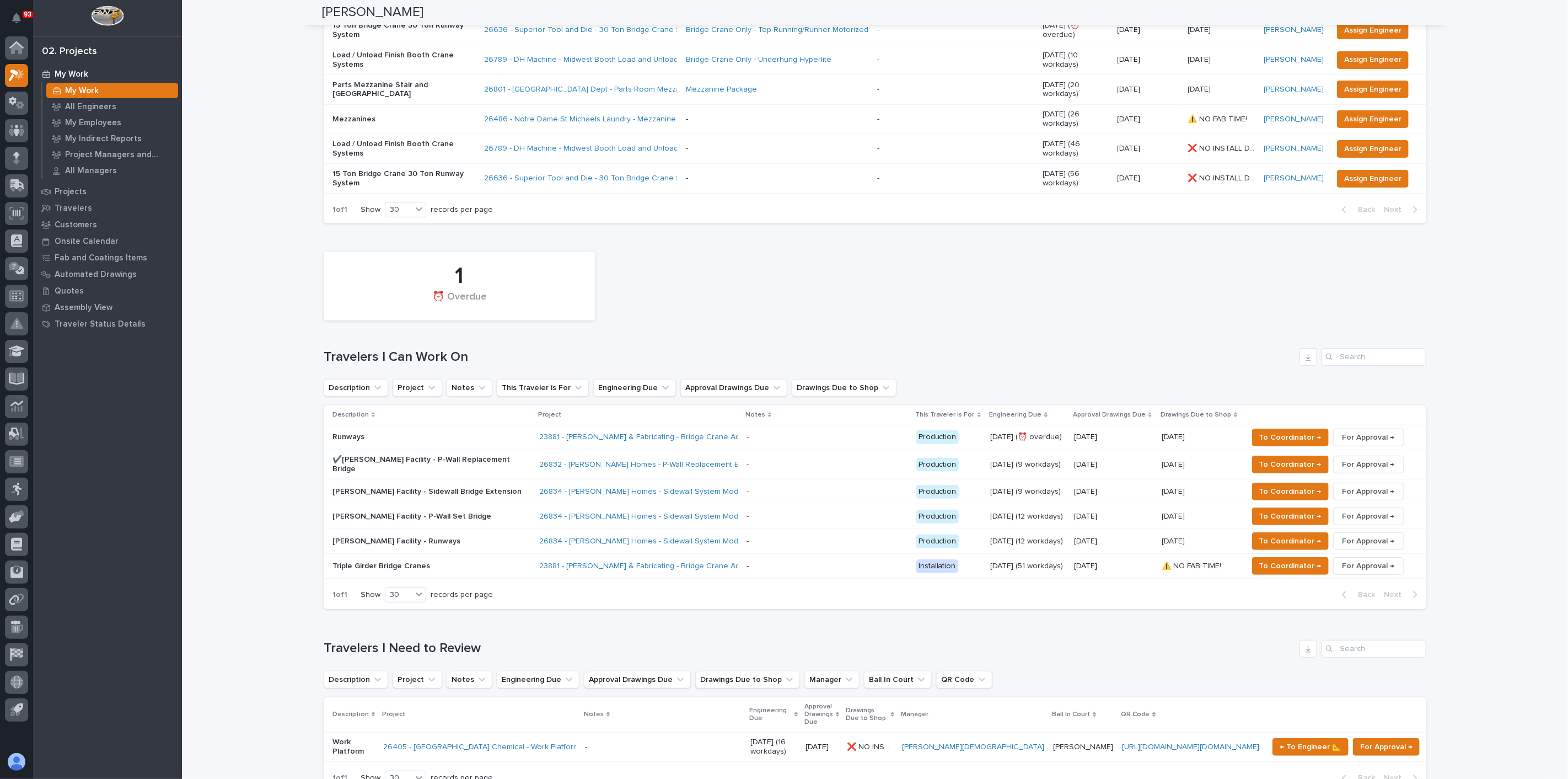
click at [466, 455] on p "✔️[PERSON_NAME] Facility - P-Wall Replacement Bridge" at bounding box center [429, 464] width 193 height 19
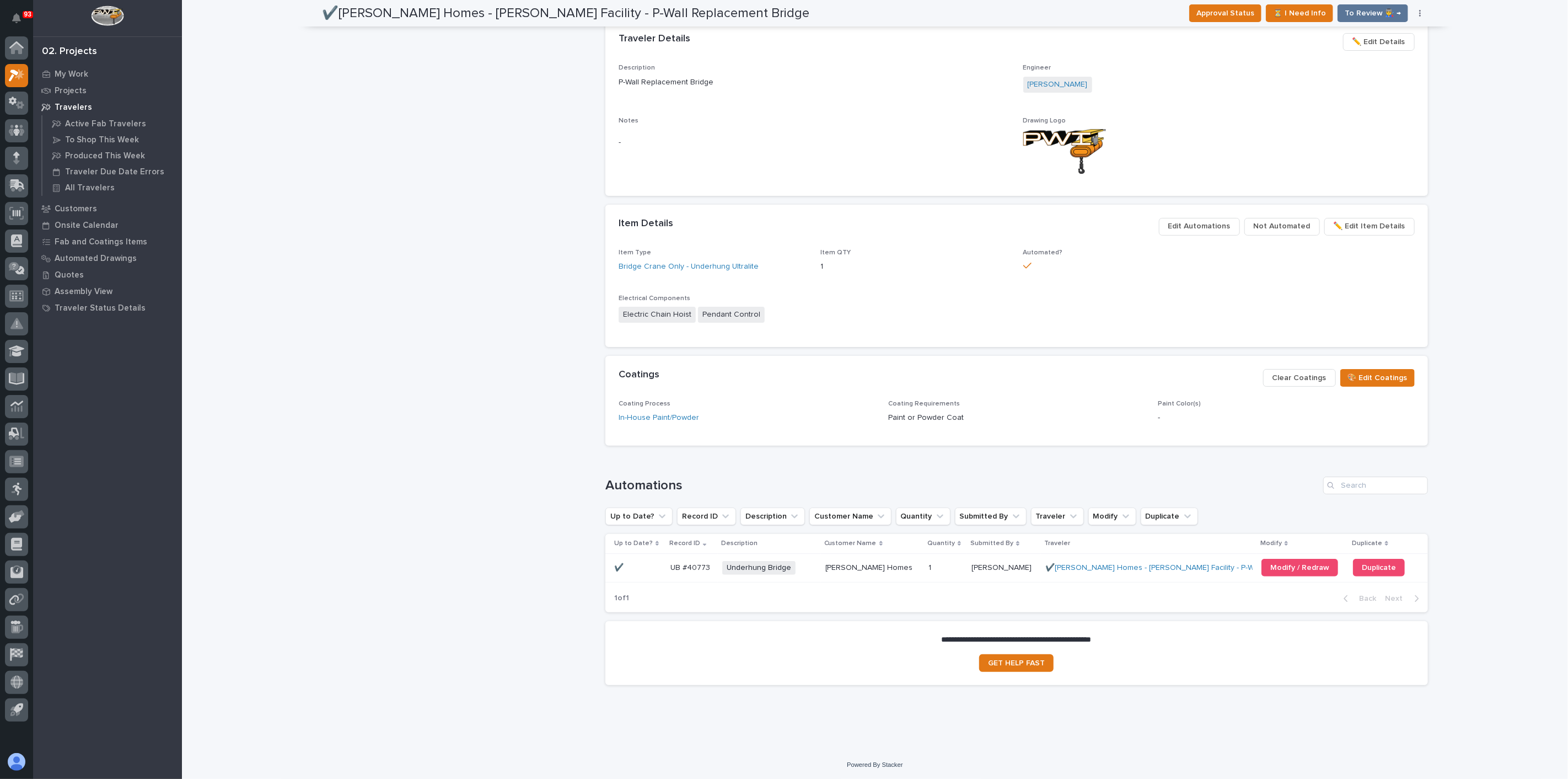
scroll to position [460, 0]
click at [1202, 227] on span "Edit Automations" at bounding box center [1199, 226] width 62 height 13
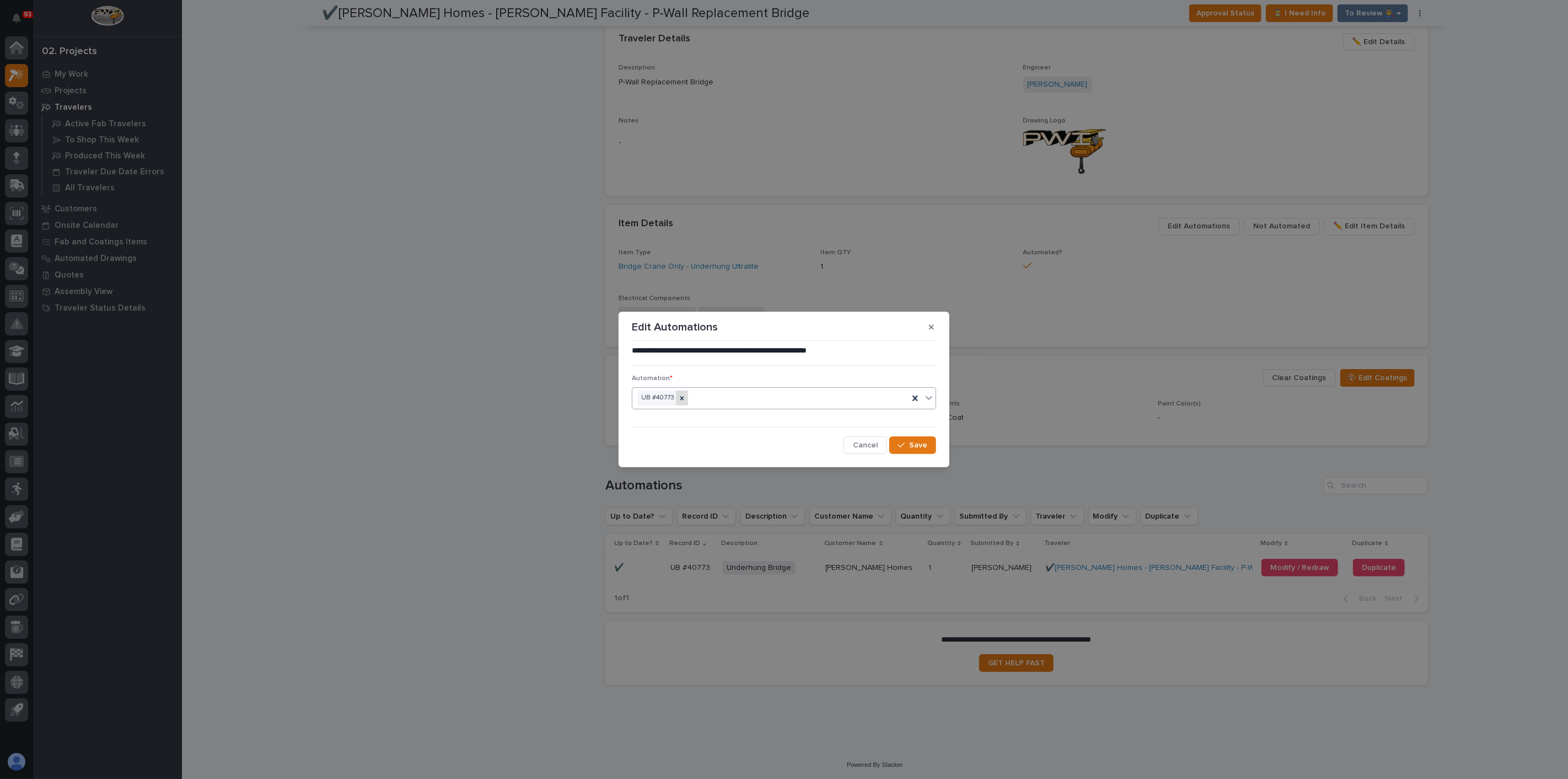
click at [685, 396] on icon at bounding box center [681, 397] width 7 height 7
type input "*****"
click at [653, 448] on div "Cancel Save" at bounding box center [784, 444] width 305 height 17
click at [674, 392] on div "Select..." at bounding box center [777, 398] width 290 height 18
type input "*****"
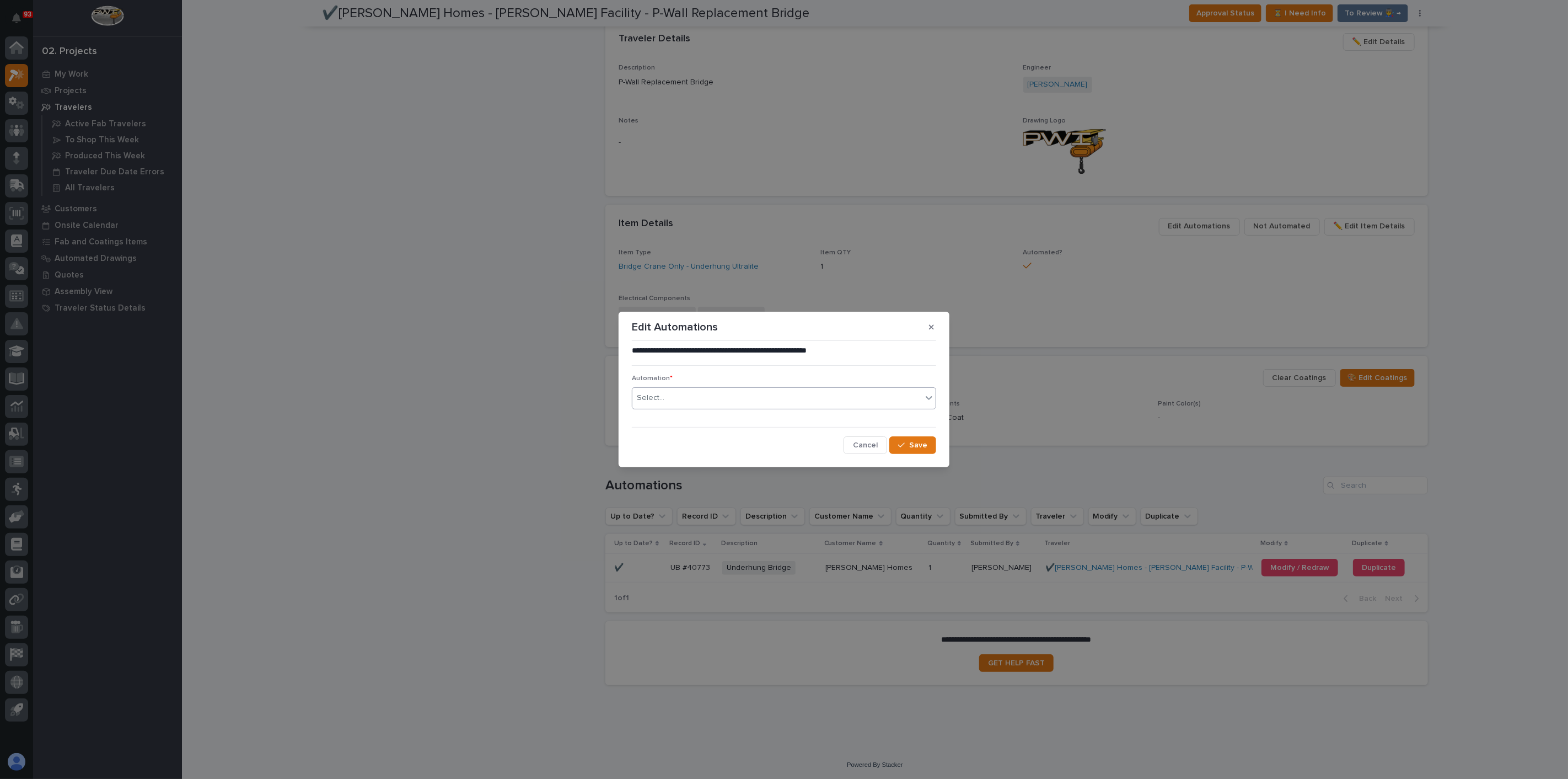
click at [661, 392] on div "Select..." at bounding box center [650, 398] width 27 height 12
type input "*****"
click at [877, 444] on span "Cancel" at bounding box center [865, 445] width 25 height 10
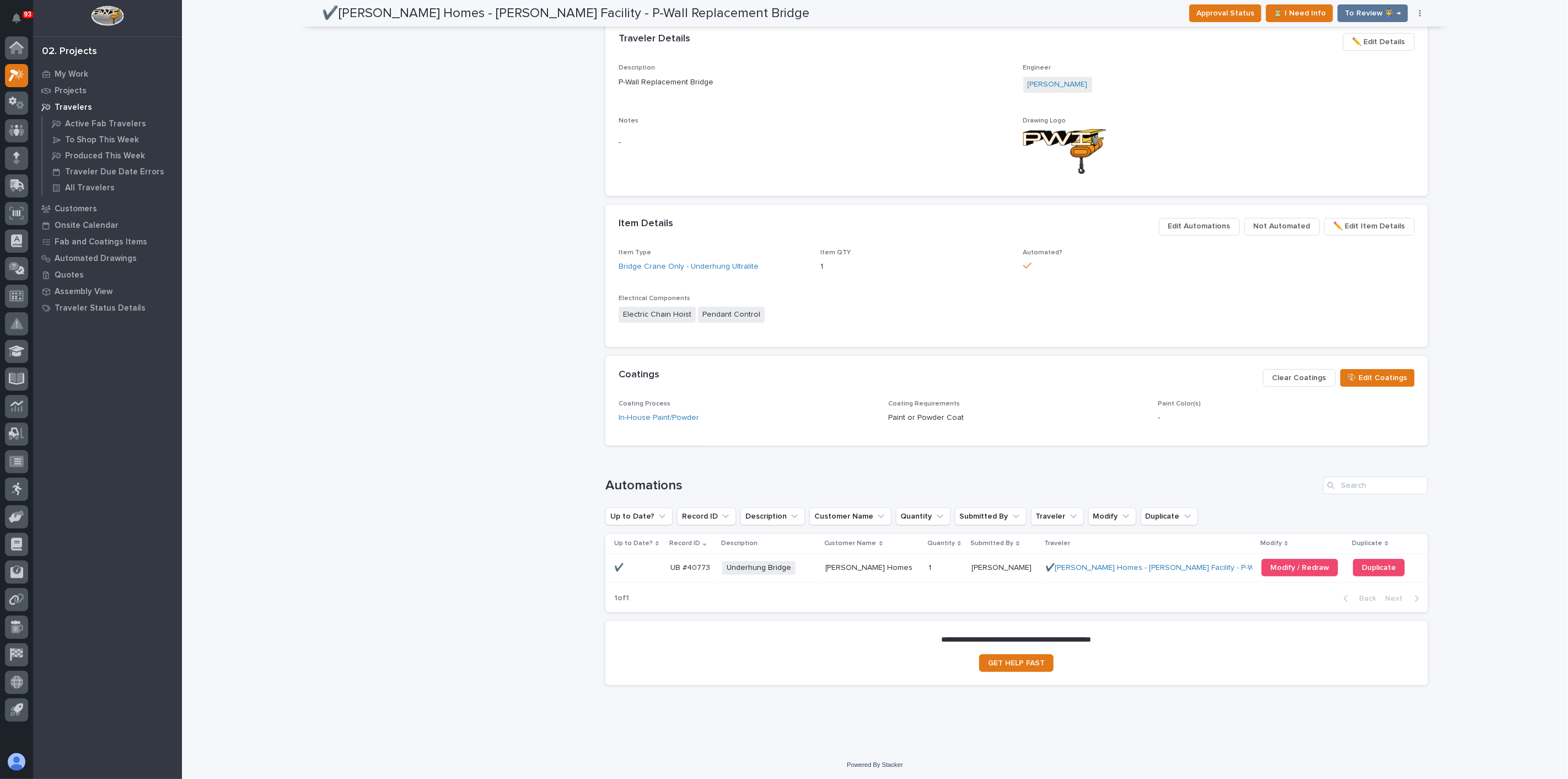
click at [1208, 223] on span "Edit Automations" at bounding box center [1199, 226] width 62 height 13
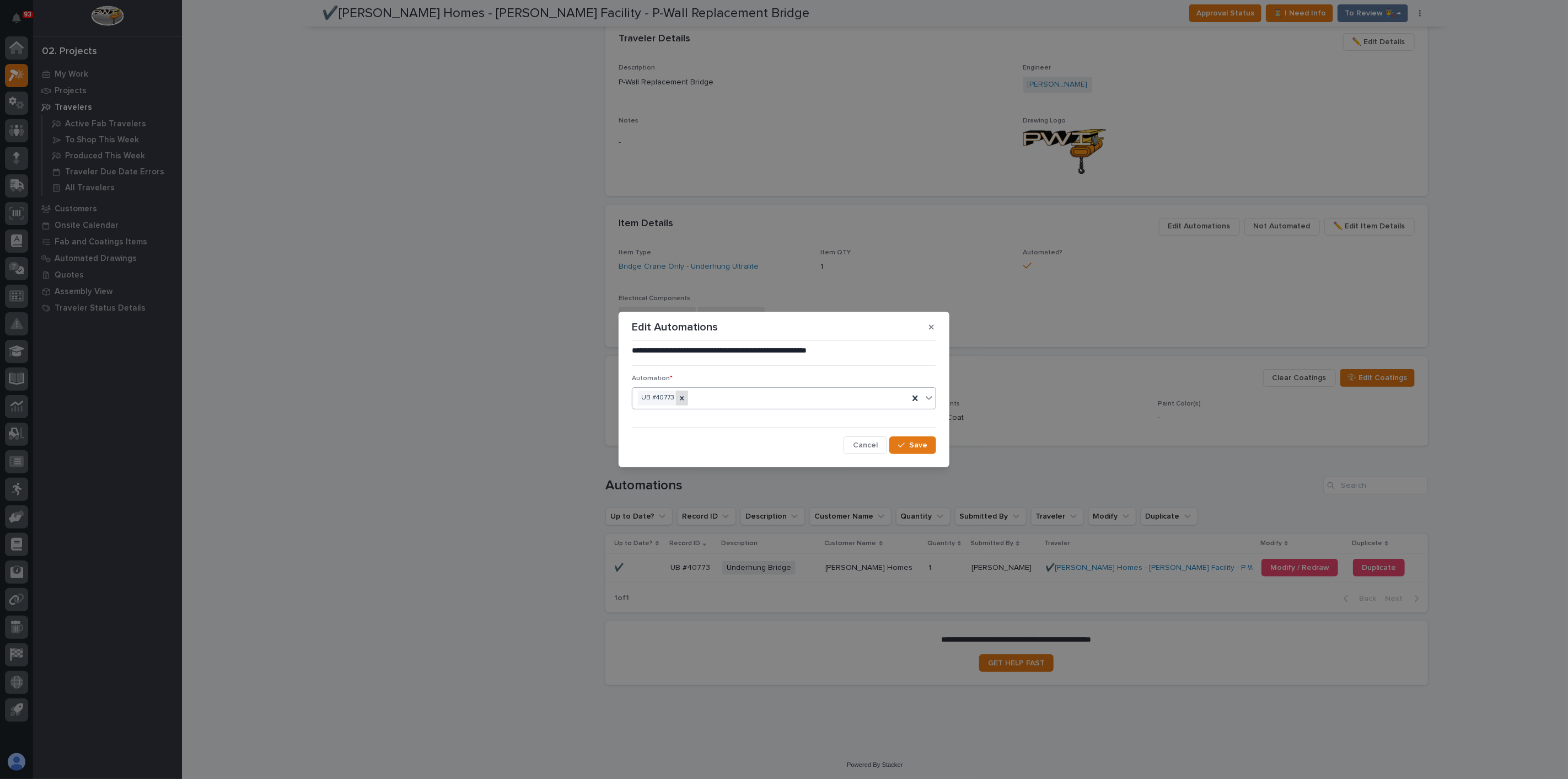
click at [683, 396] on icon at bounding box center [681, 397] width 7 height 7
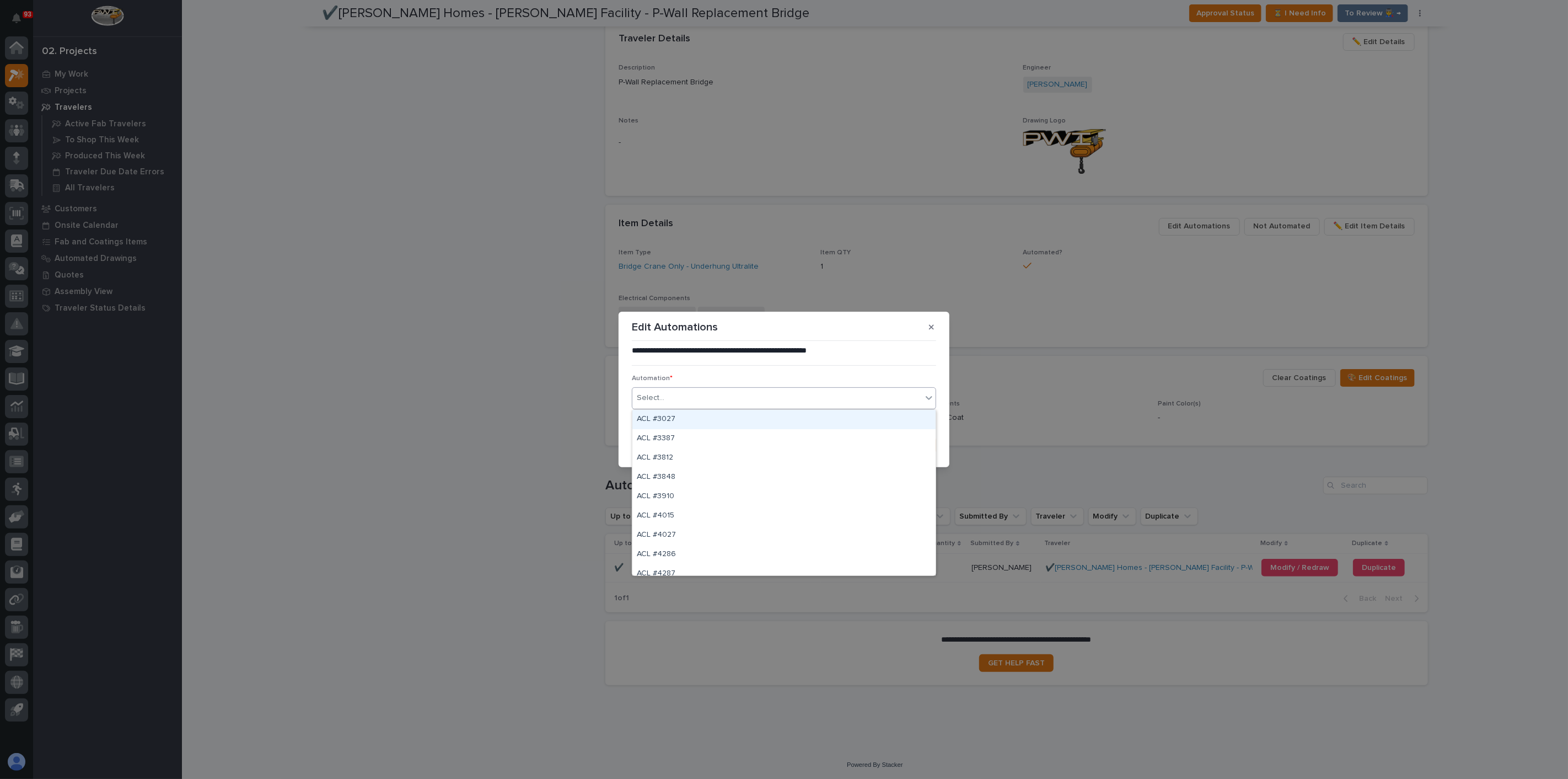
click at [691, 401] on div "Select..." at bounding box center [777, 398] width 290 height 18
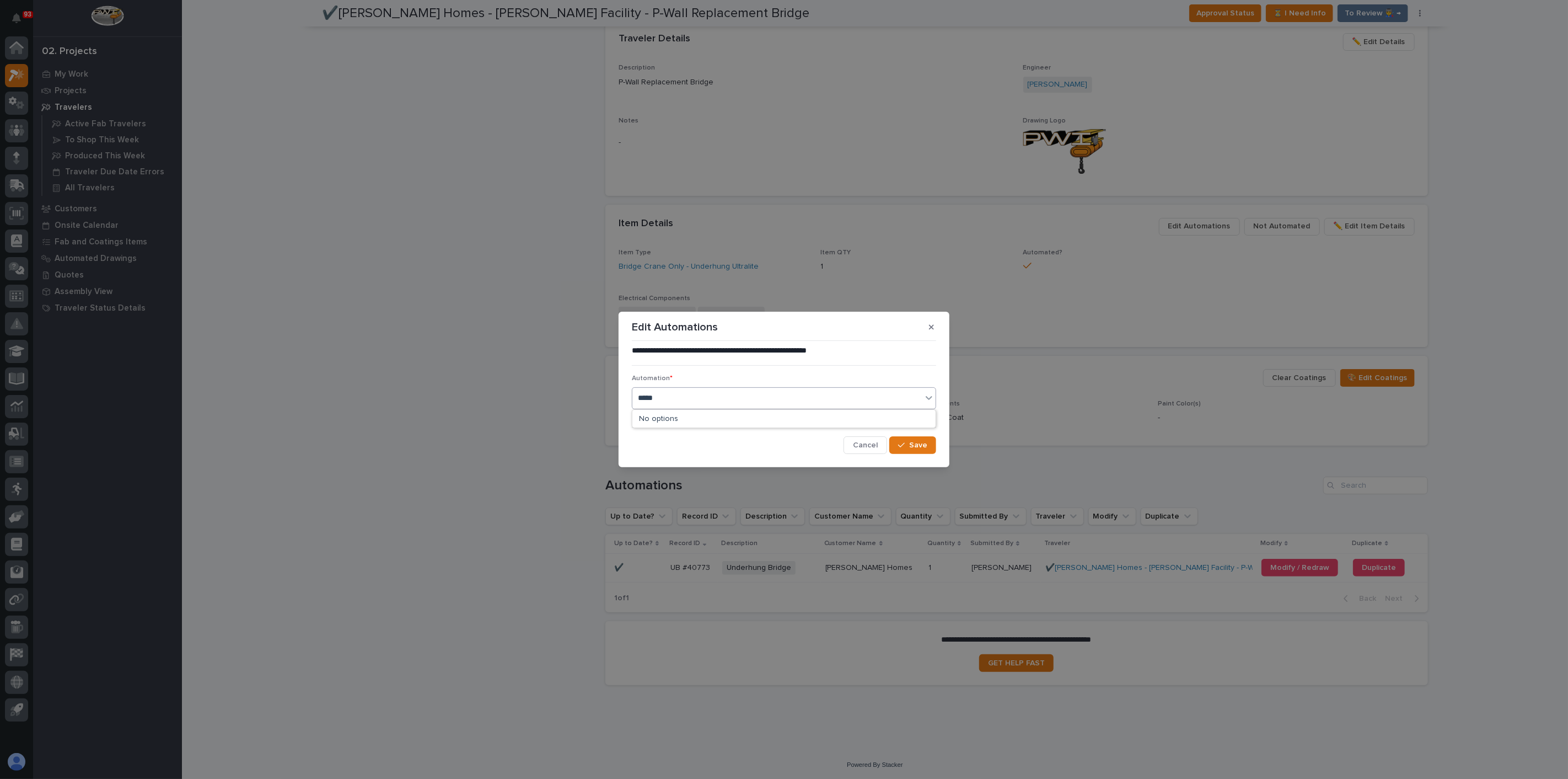
type input "*****"
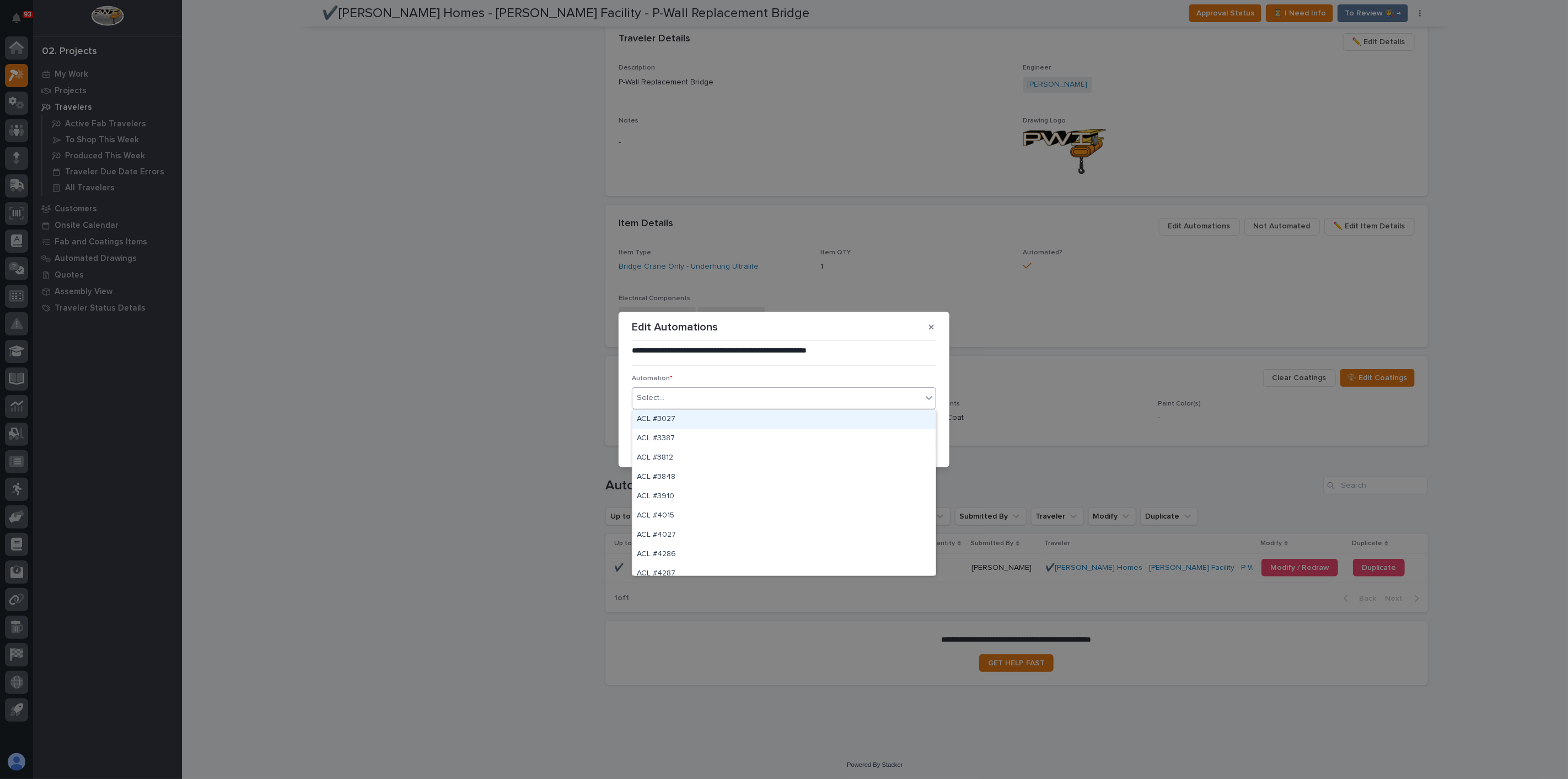
click at [722, 396] on div "Select..." at bounding box center [777, 398] width 290 height 18
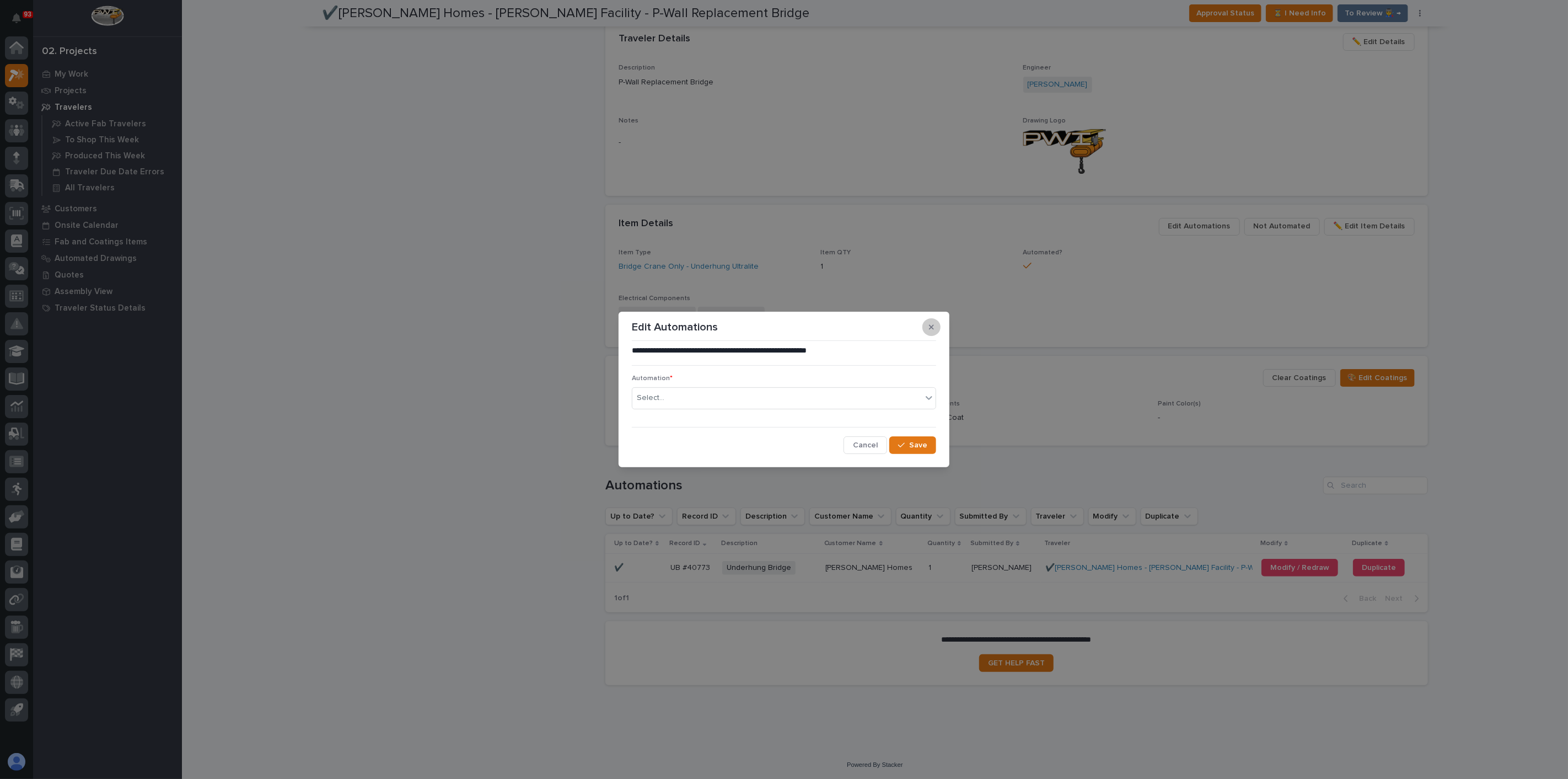
click at [927, 327] on button "button" at bounding box center [931, 326] width 18 height 17
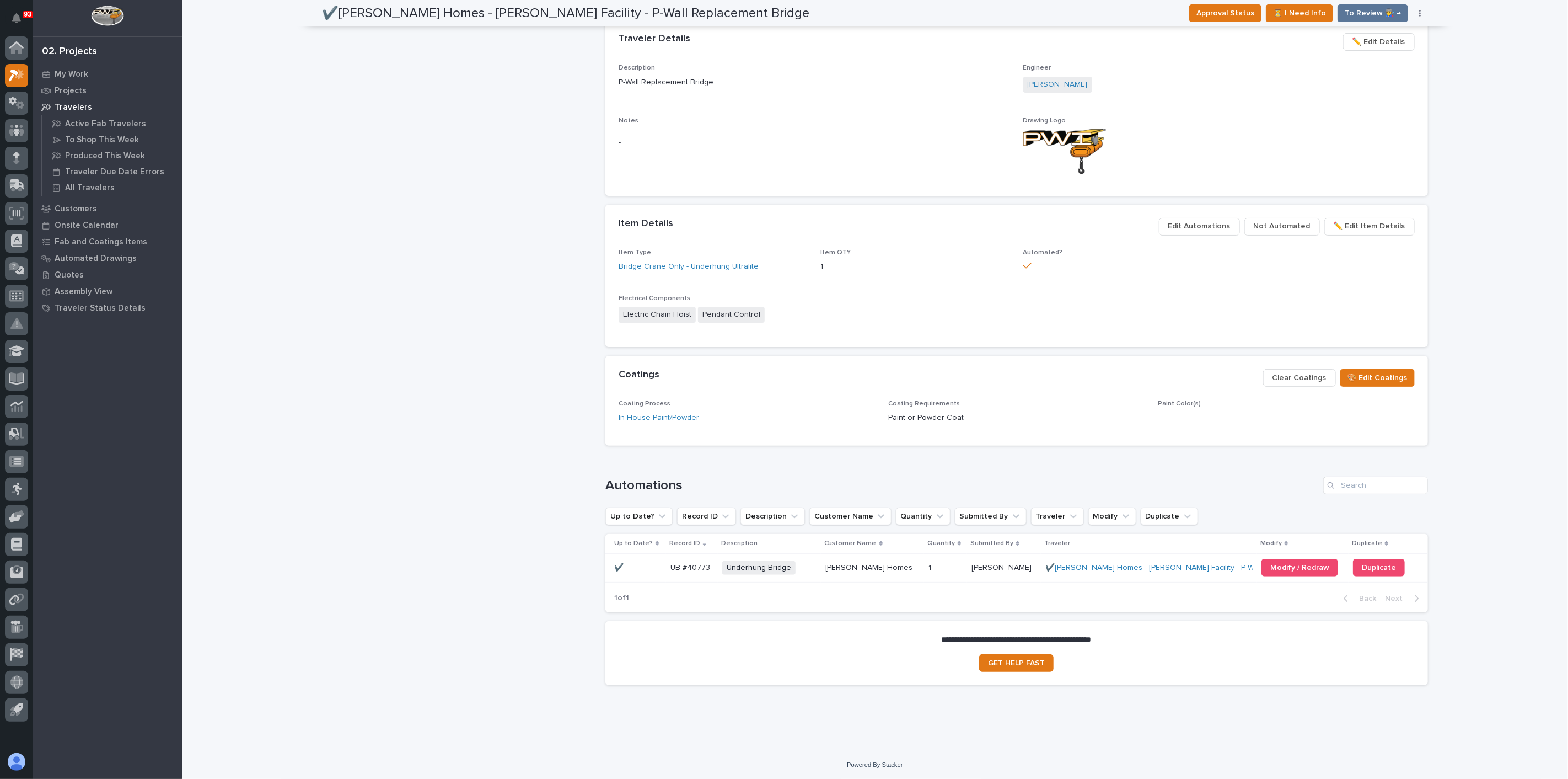
click at [1276, 226] on span "Not Automated" at bounding box center [1282, 226] width 57 height 13
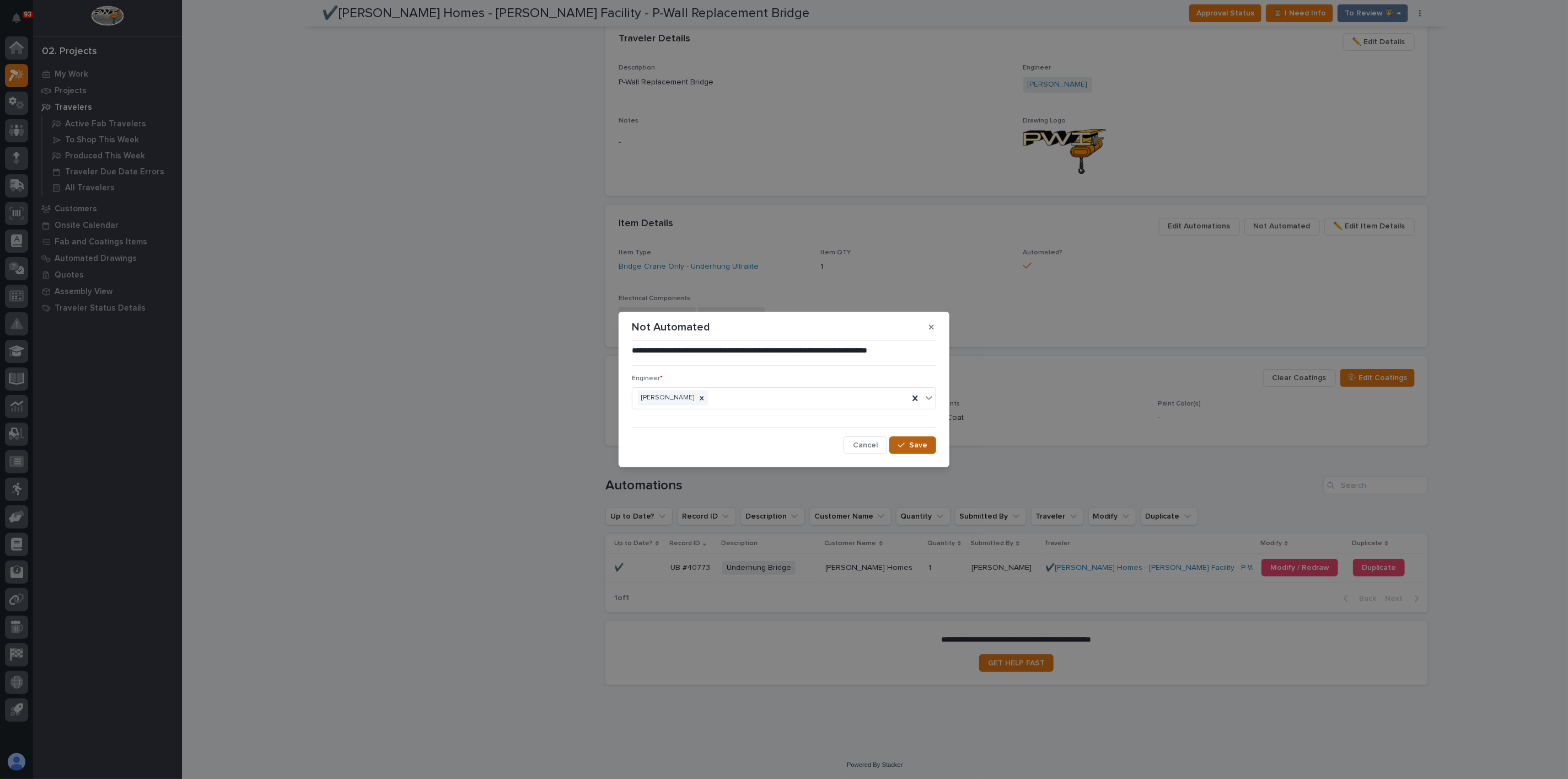
click at [902, 445] on icon "button" at bounding box center [902, 444] width 7 height 7
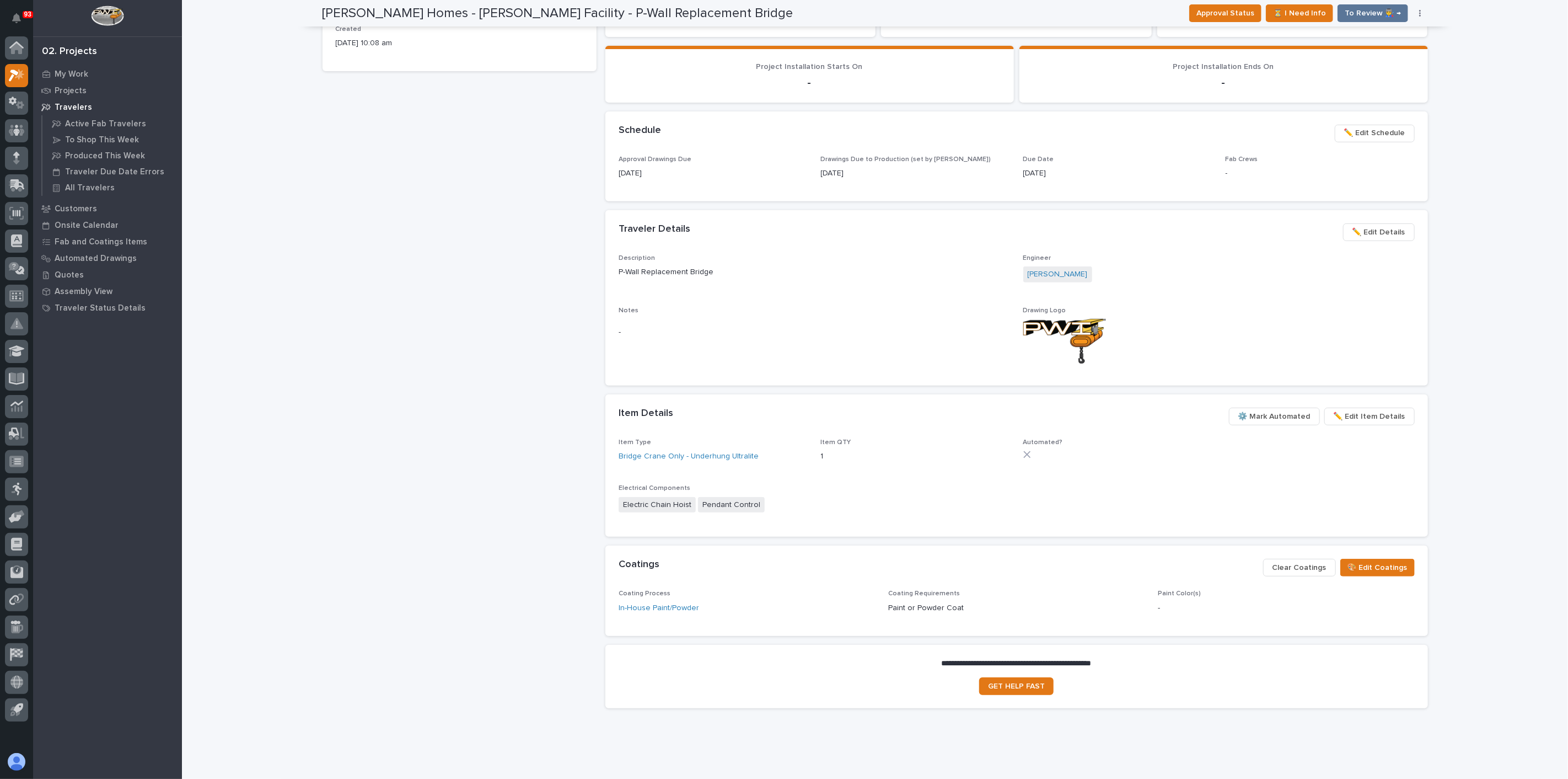
scroll to position [358, 0]
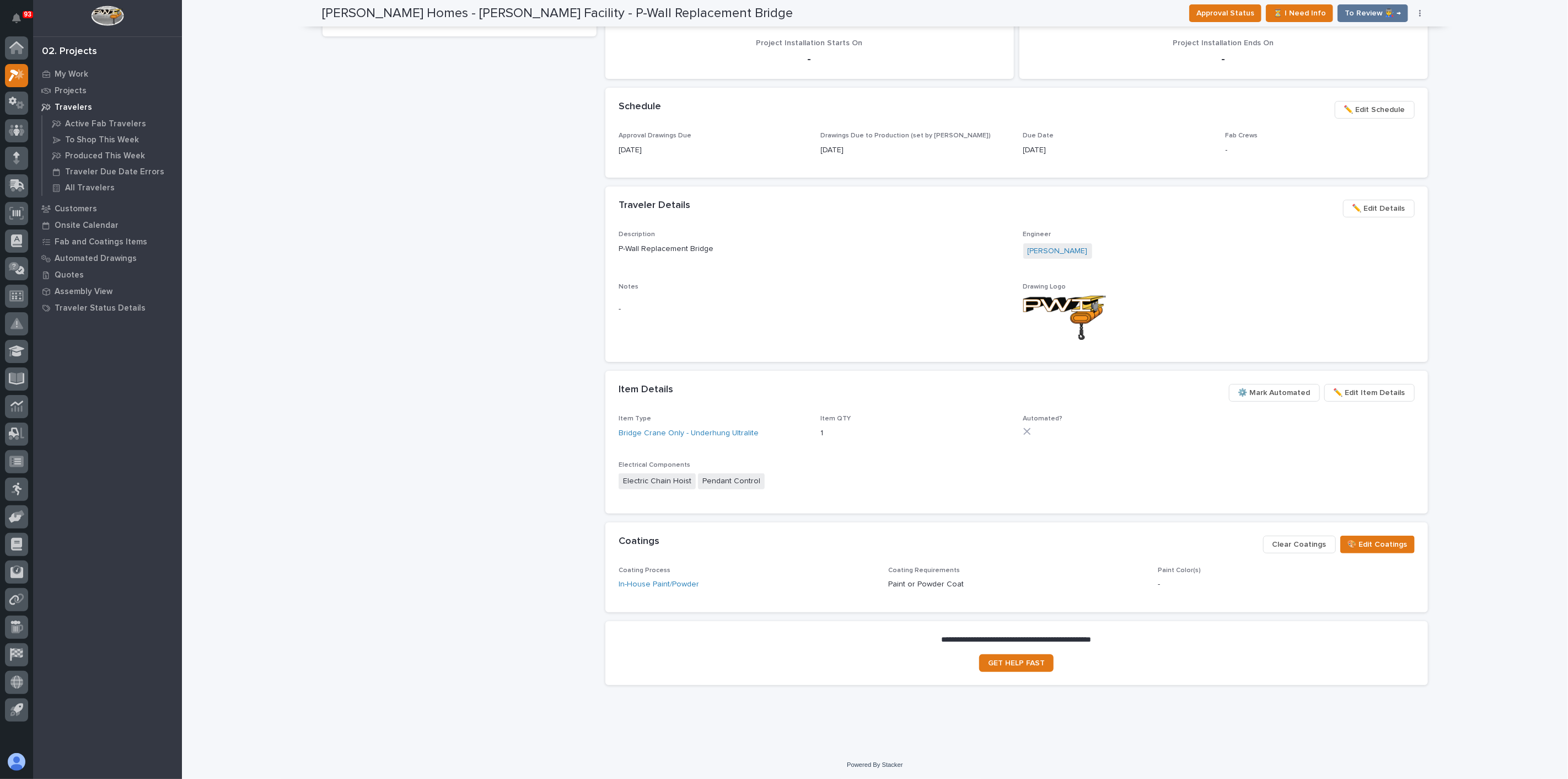
click at [1306, 388] on span "⚙️ Mark Automated" at bounding box center [1274, 392] width 72 height 13
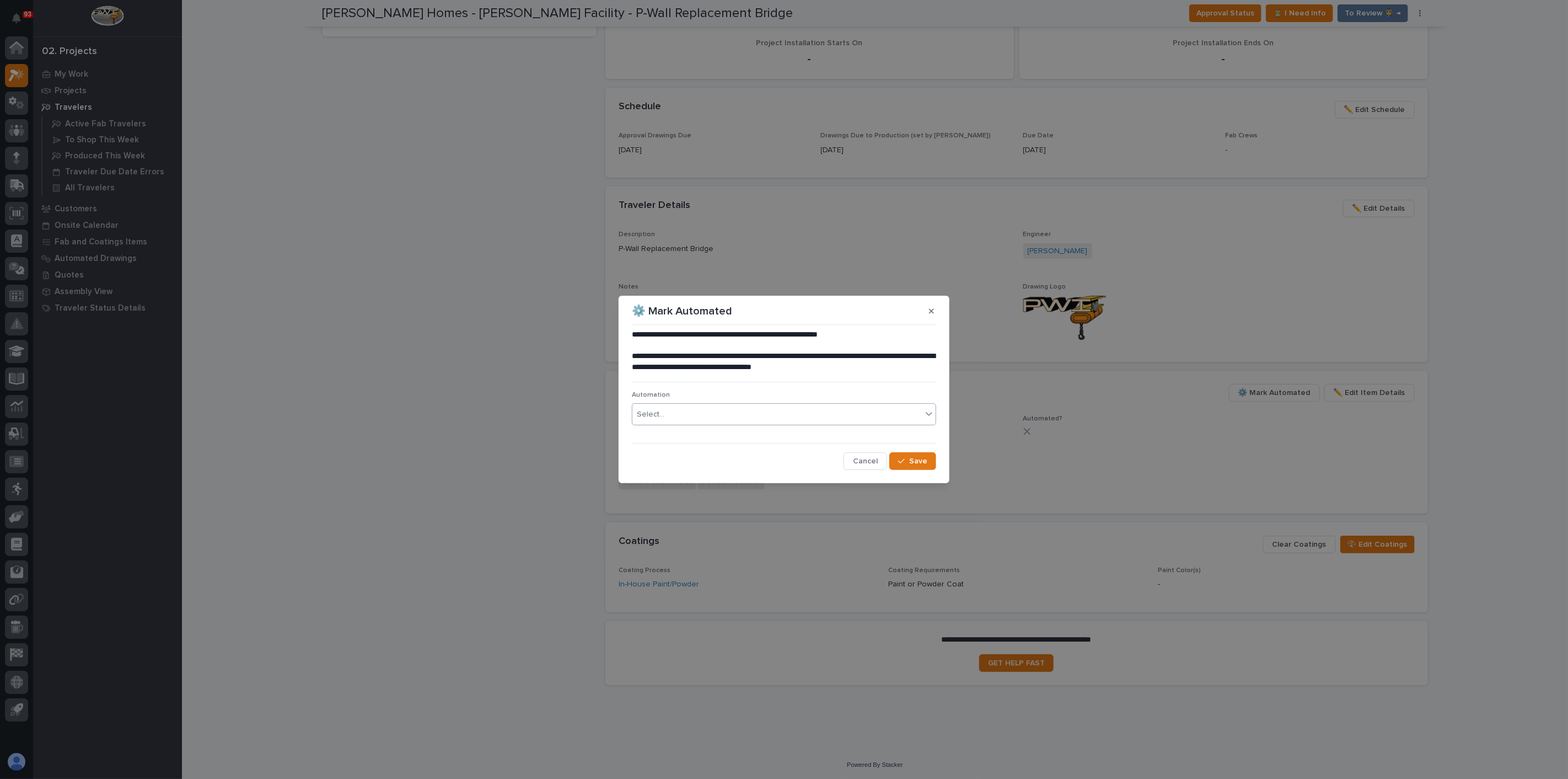
click at [744, 425] on div "Select..." at bounding box center [784, 414] width 305 height 22
type input "*****"
click at [750, 371] on p "**********" at bounding box center [784, 362] width 305 height 22
click at [932, 311] on icon "button" at bounding box center [931, 311] width 5 height 5
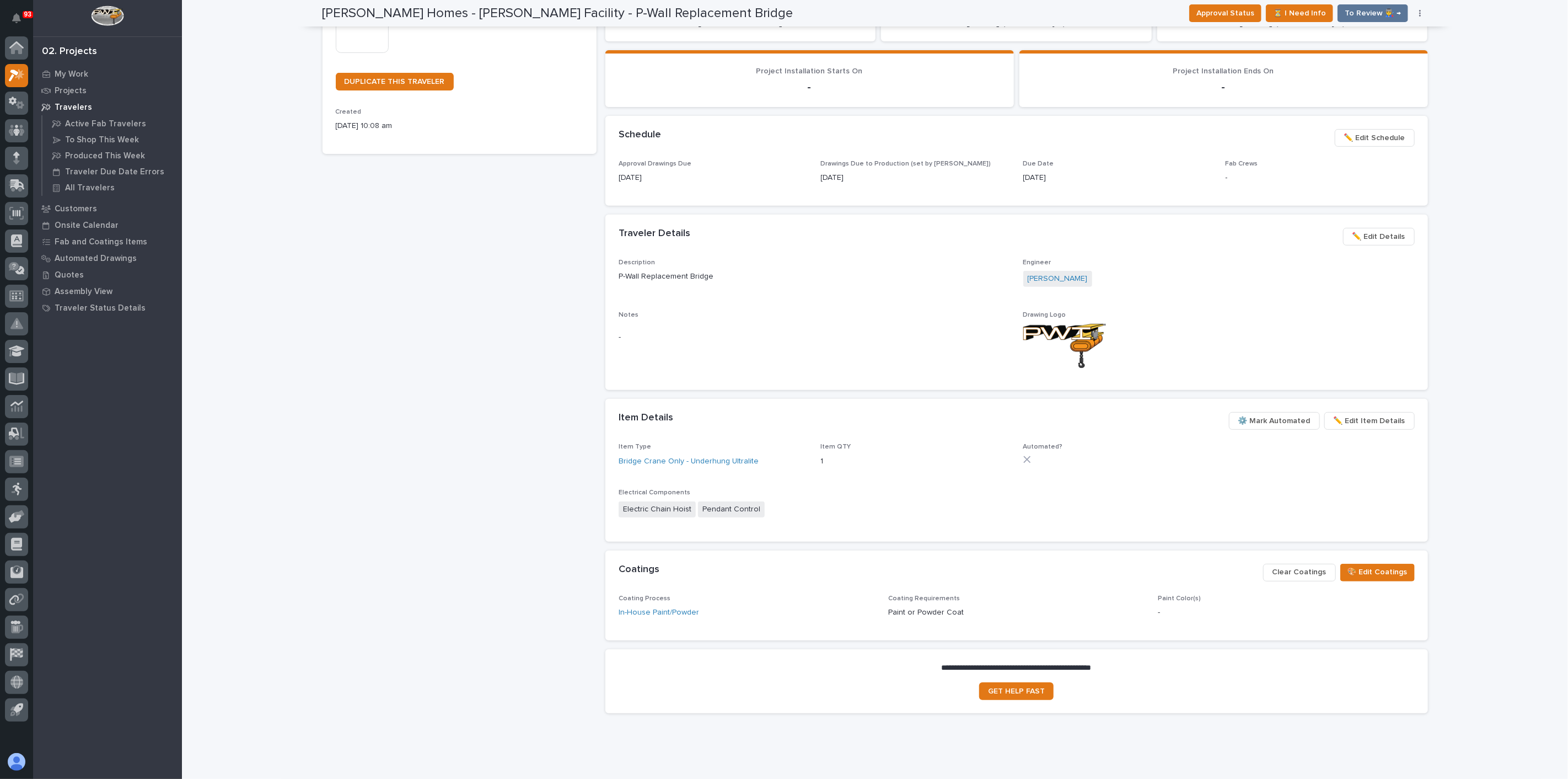
scroll to position [274, 0]
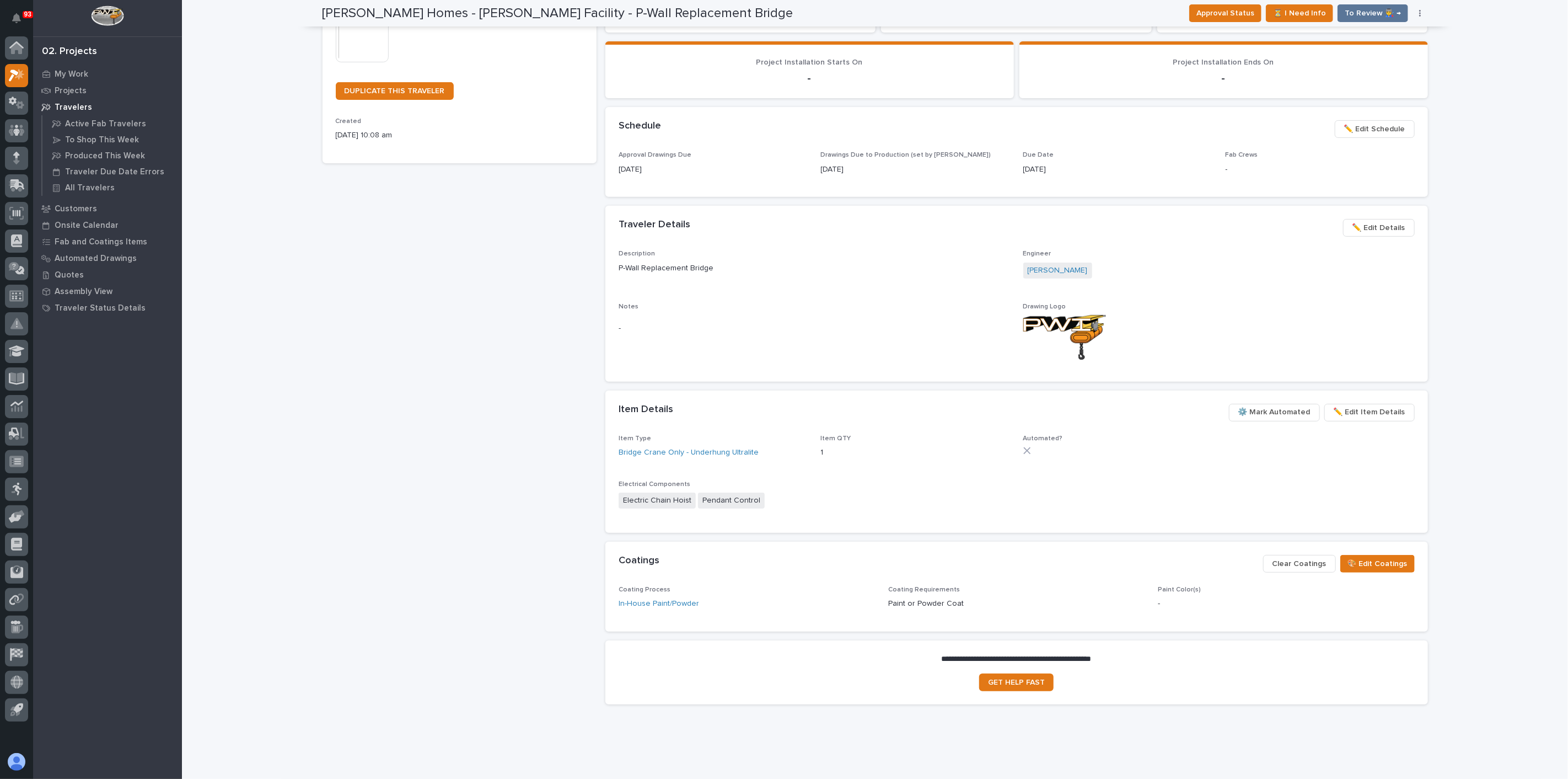
click at [1277, 412] on span "⚙️ Mark Automated" at bounding box center [1274, 412] width 72 height 13
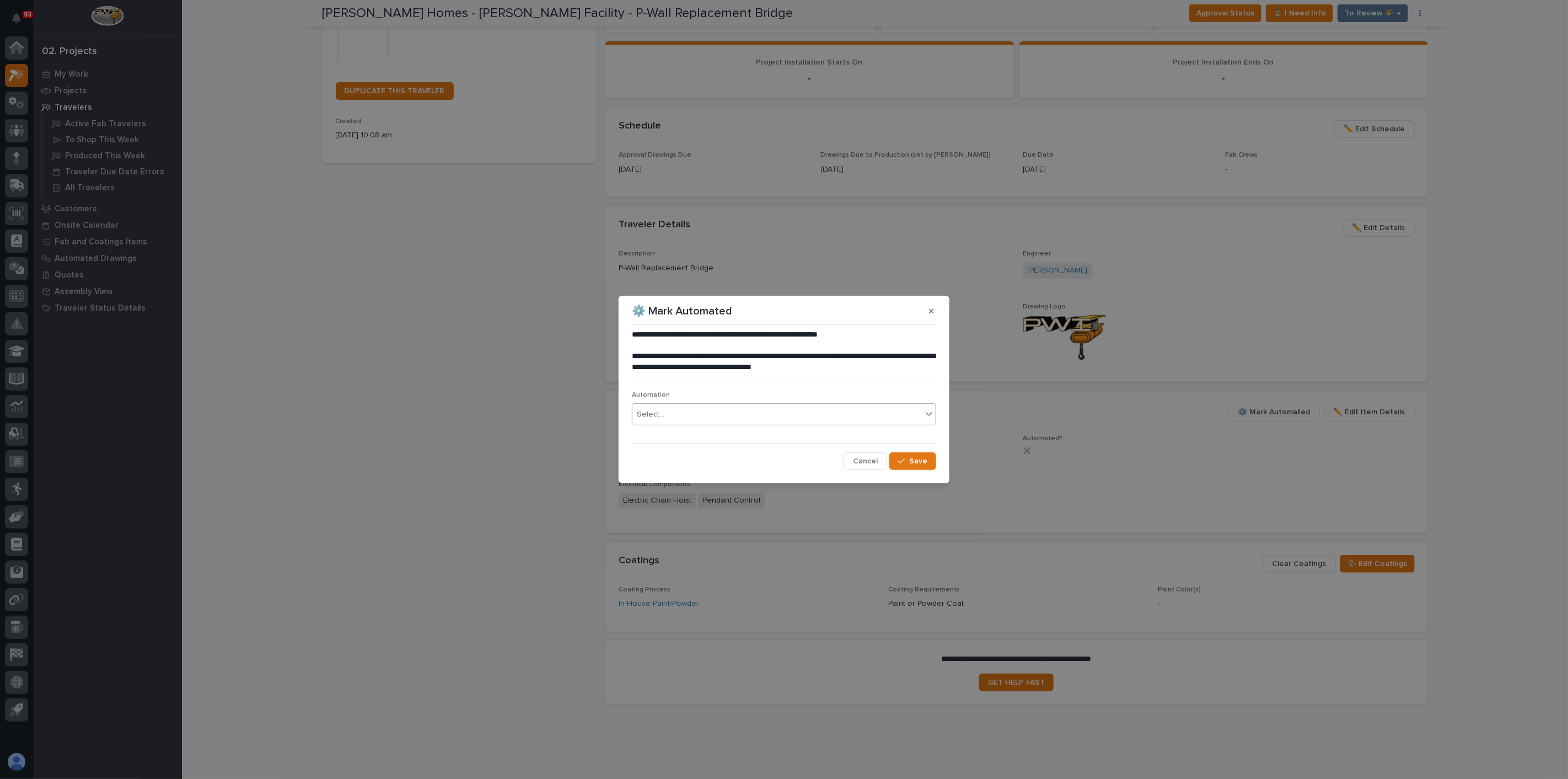
click at [724, 411] on div "Select..." at bounding box center [777, 415] width 290 height 18
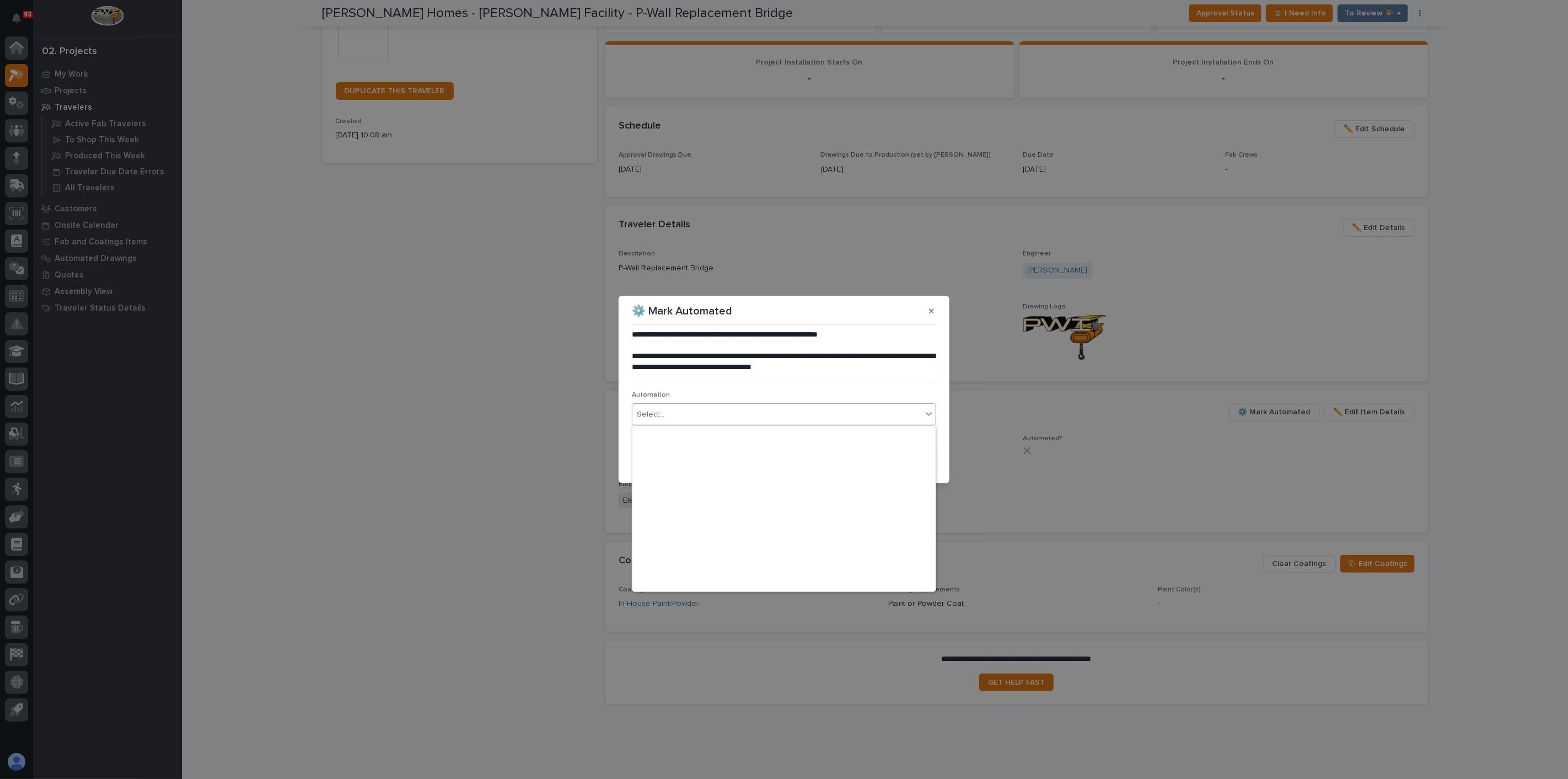
scroll to position [14297, 0]
click at [995, 521] on div "**********" at bounding box center [784, 389] width 1568 height 779
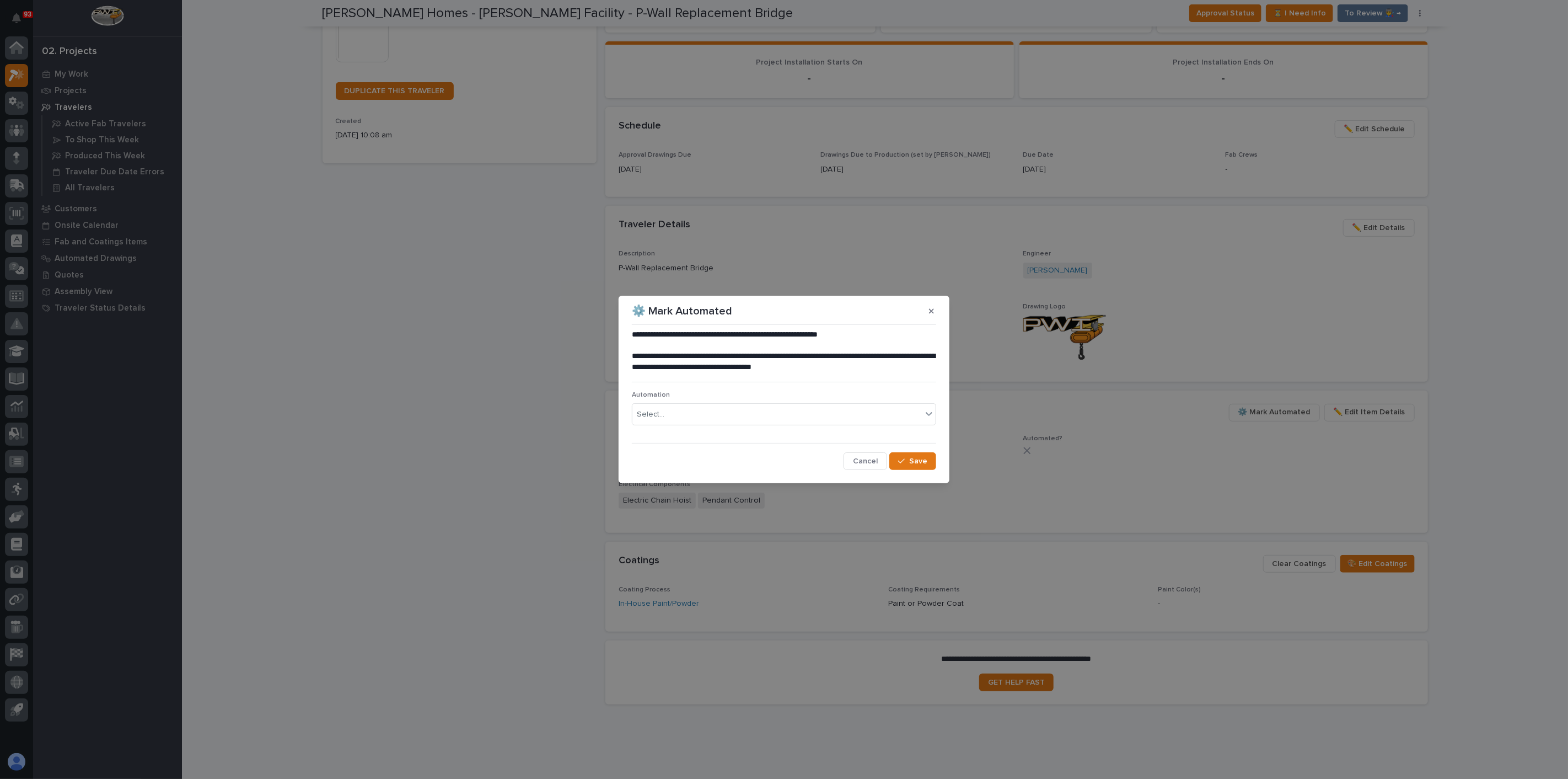
click at [932, 313] on icon "button" at bounding box center [931, 311] width 5 height 7
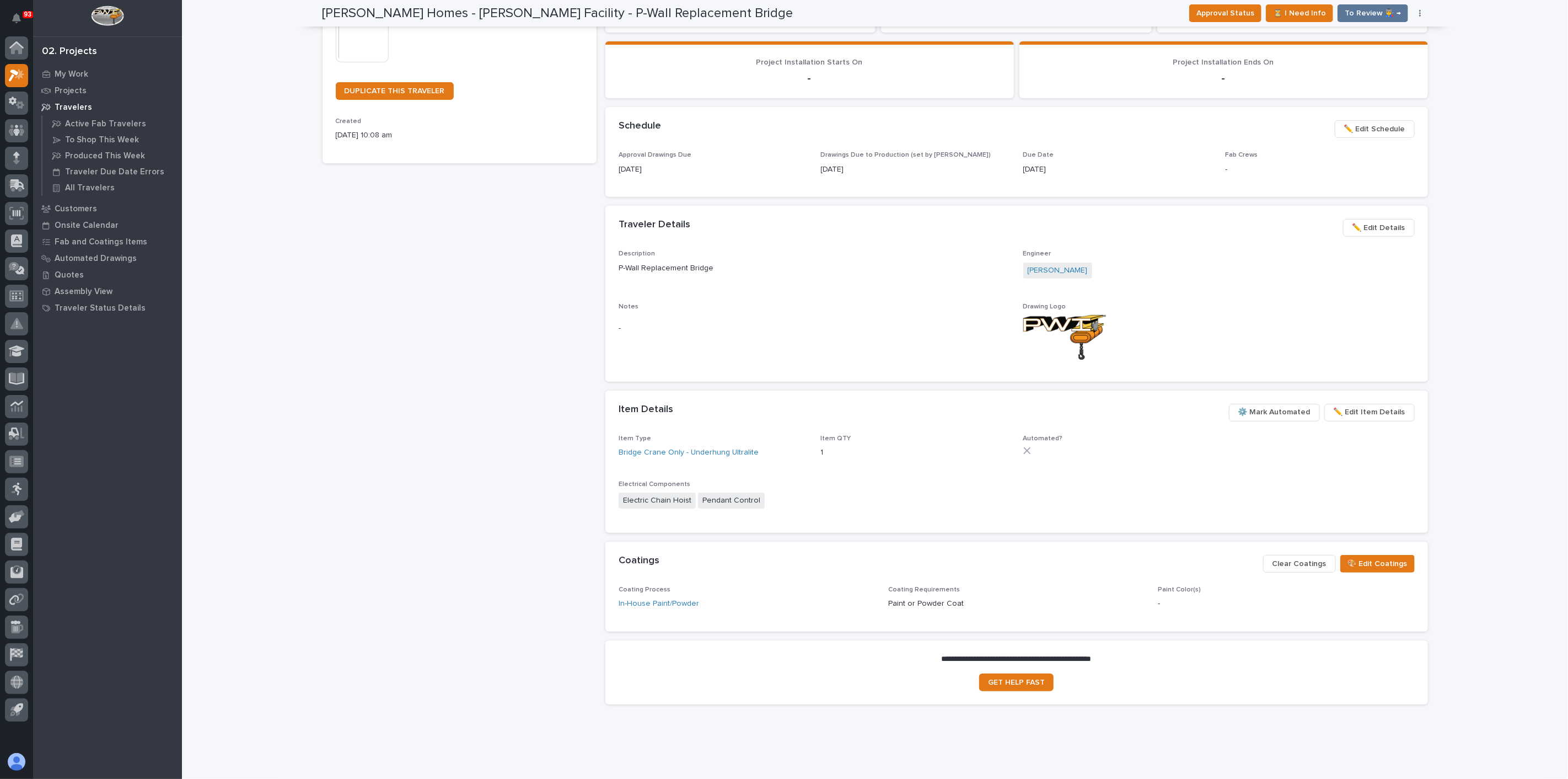
click at [436, 244] on div "[PERSON_NAME] Homes - [PERSON_NAME] Facility - P-Wall Replacement Bridge Produc…" at bounding box center [460, 247] width 274 height 933
click at [80, 83] on div "Projects" at bounding box center [107, 90] width 144 height 16
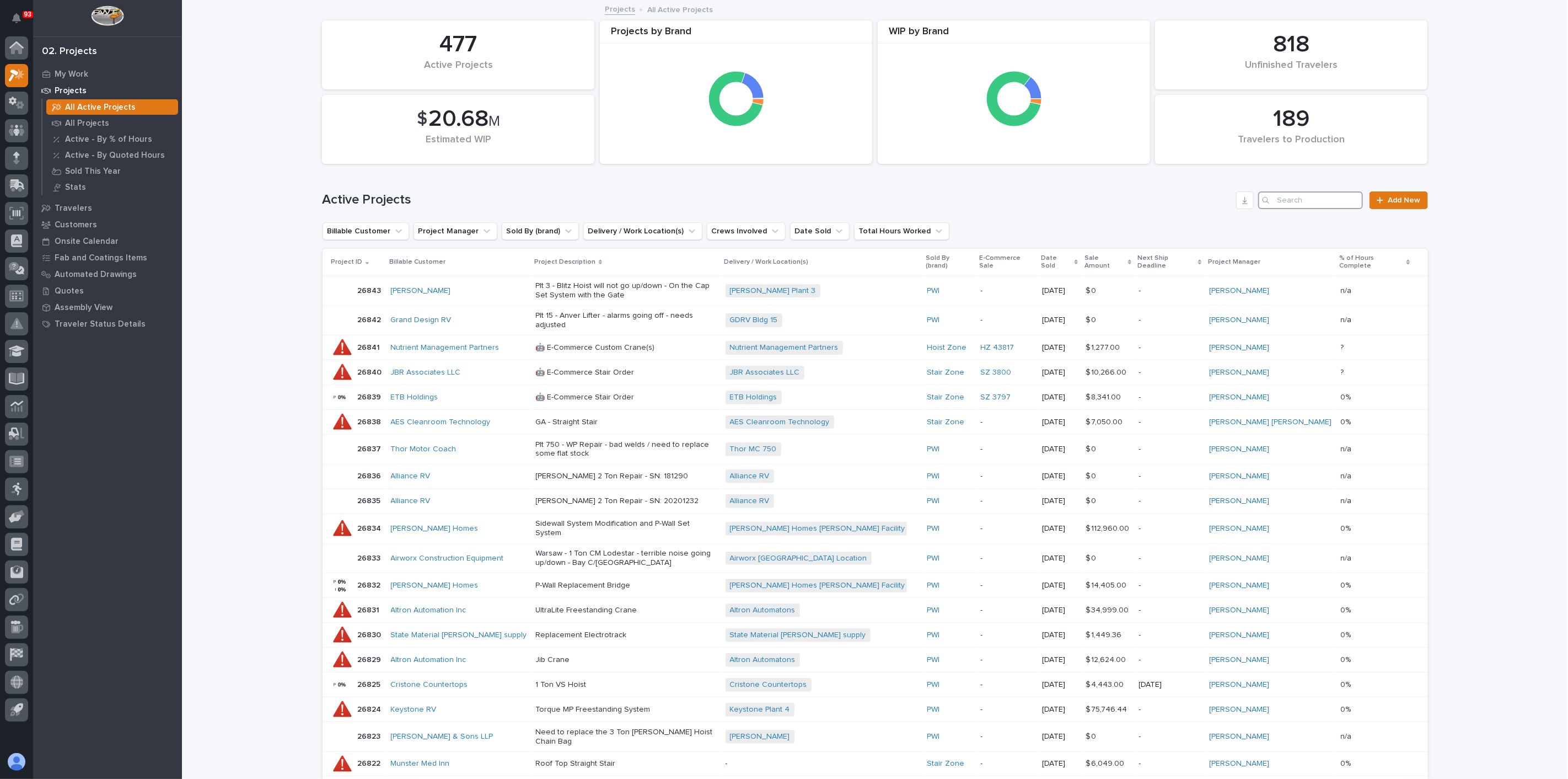
click at [1281, 200] on input "Search" at bounding box center [1310, 200] width 105 height 17
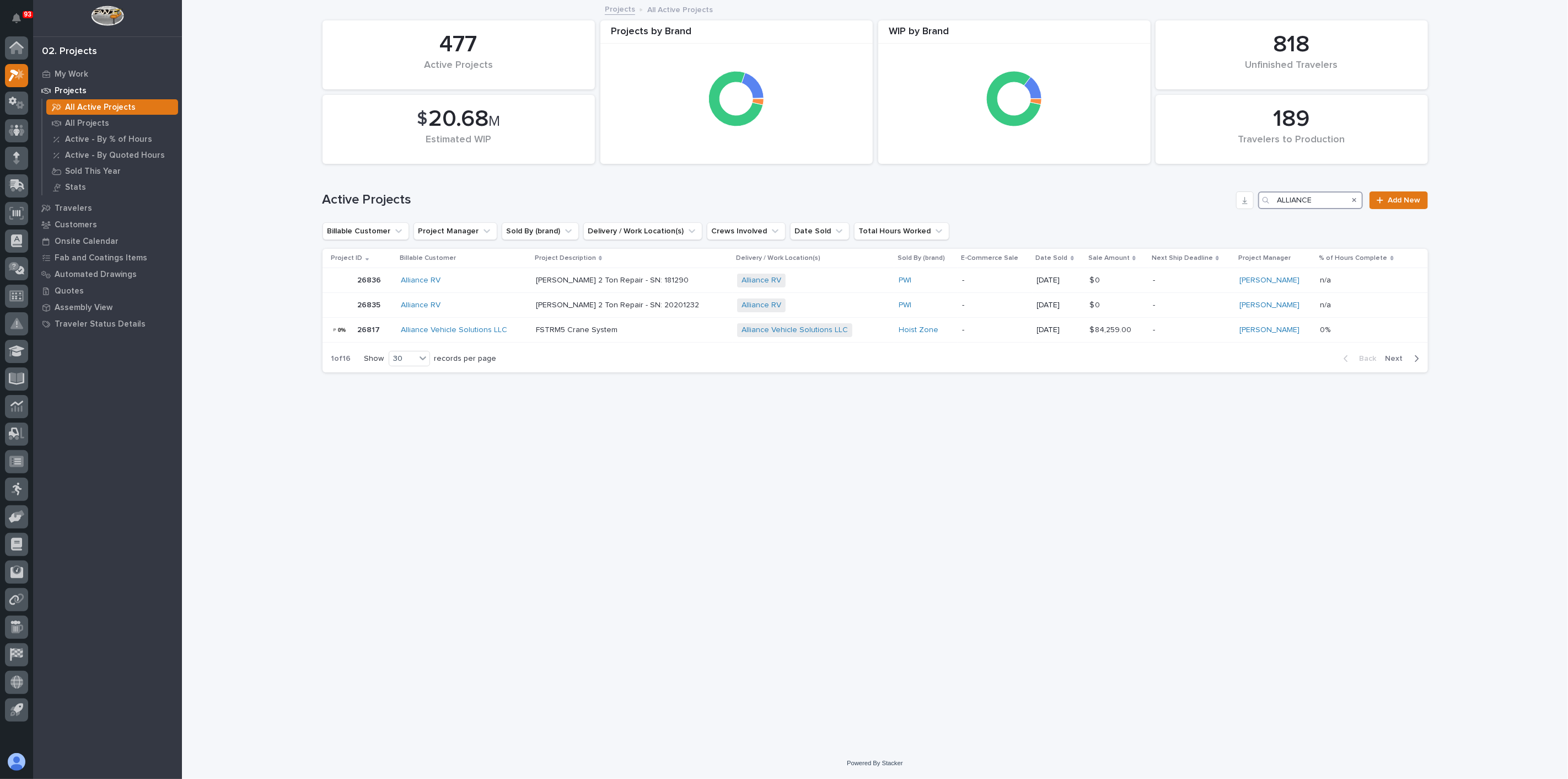
type input "ALLIANCE"
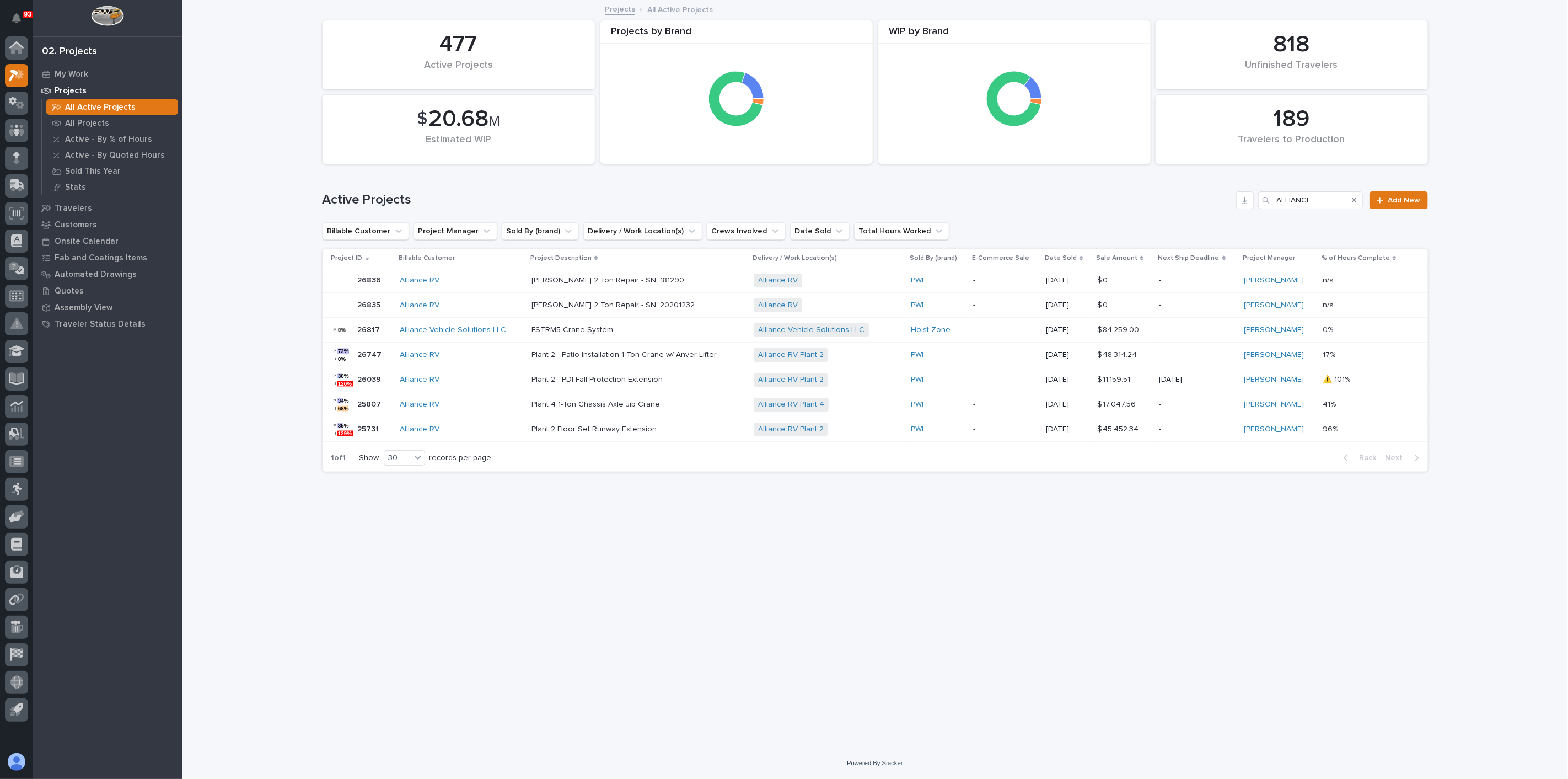
click at [668, 356] on p "Plant 2 - Patio Installation 1-Ton Crane w/ Anver Lifter" at bounding box center [628, 354] width 193 height 9
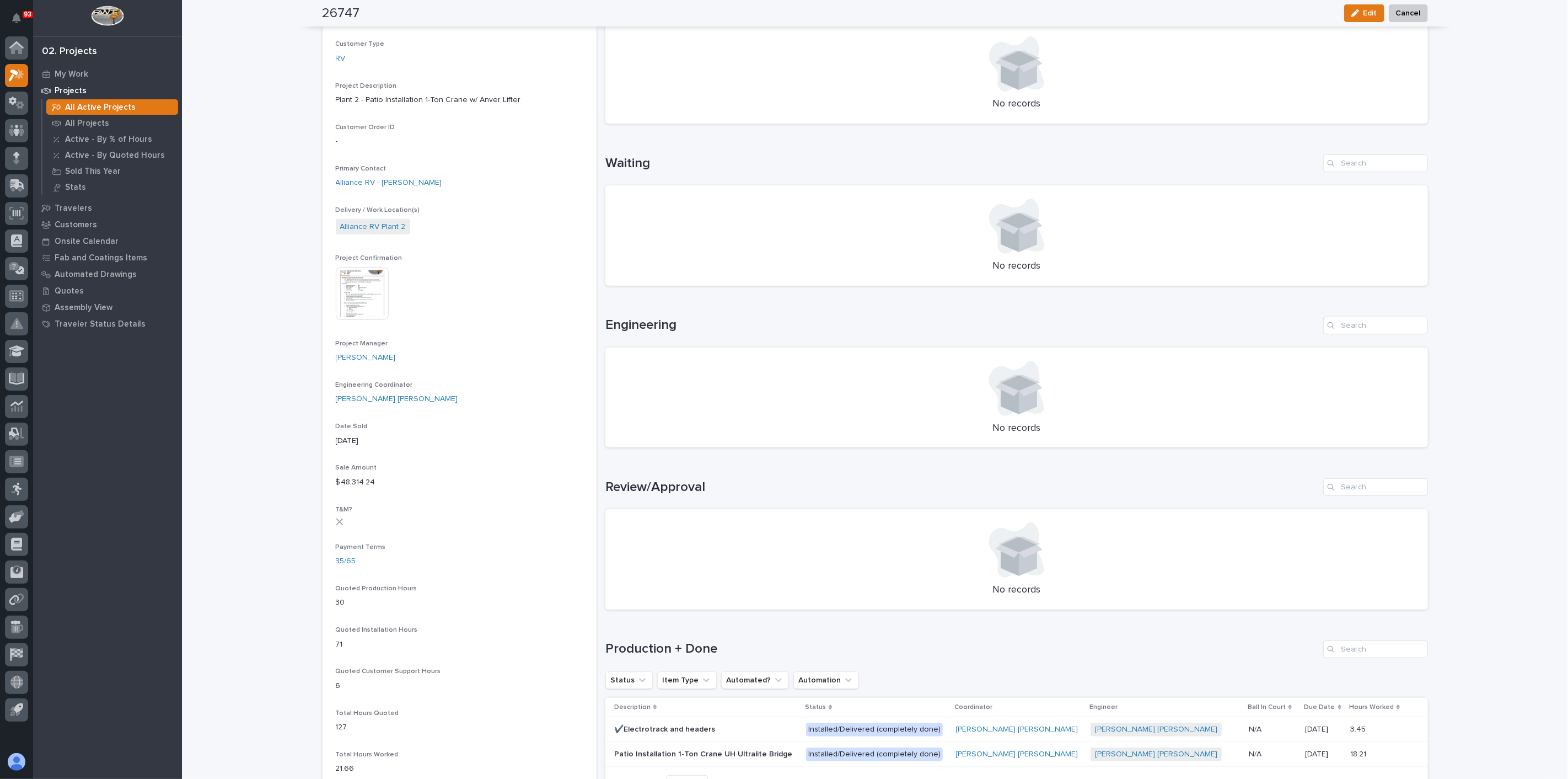
scroll to position [245, 0]
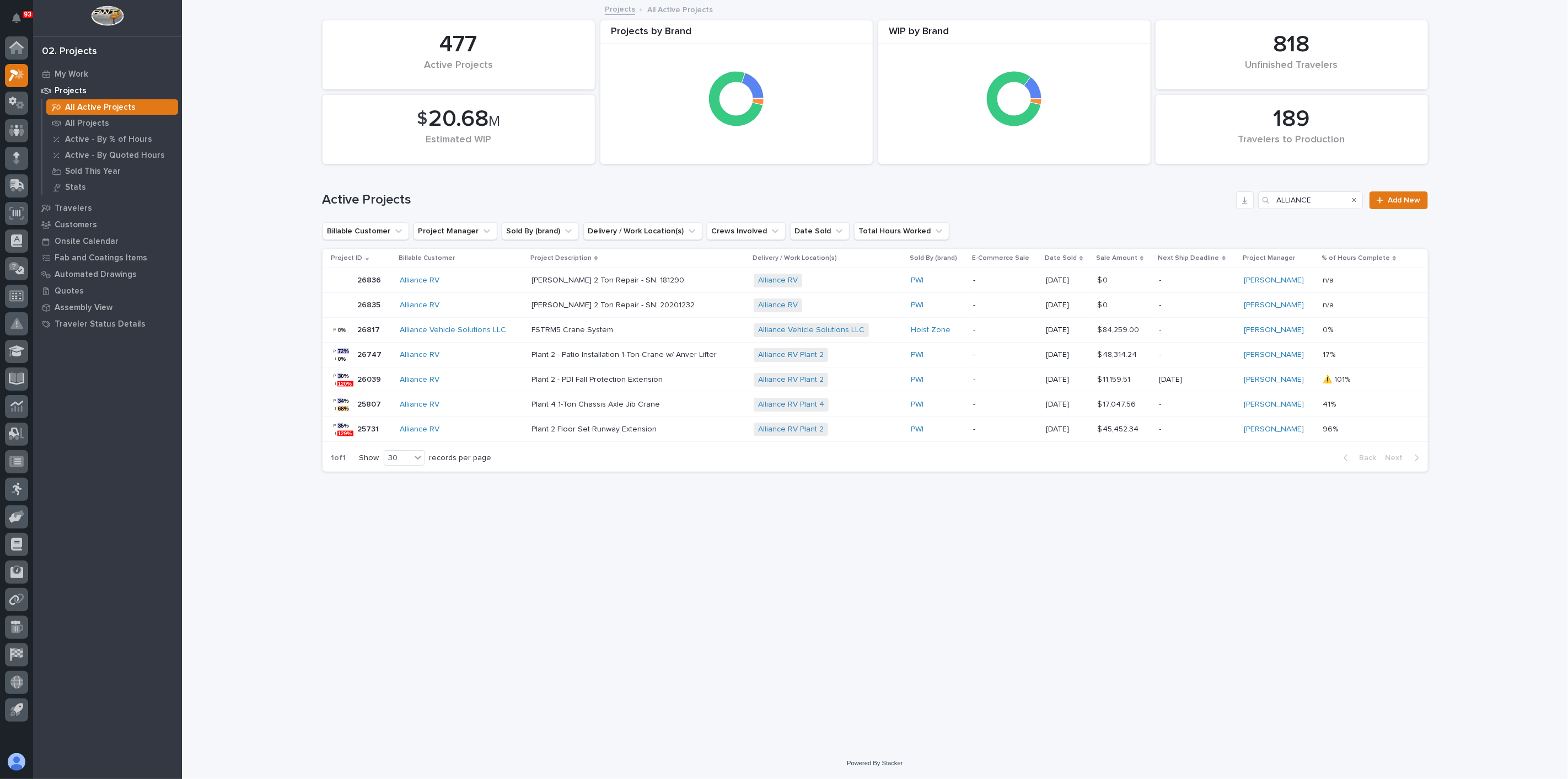
type input "ALLIANC"
click at [84, 73] on p "My Work" at bounding box center [71, 74] width 34 height 10
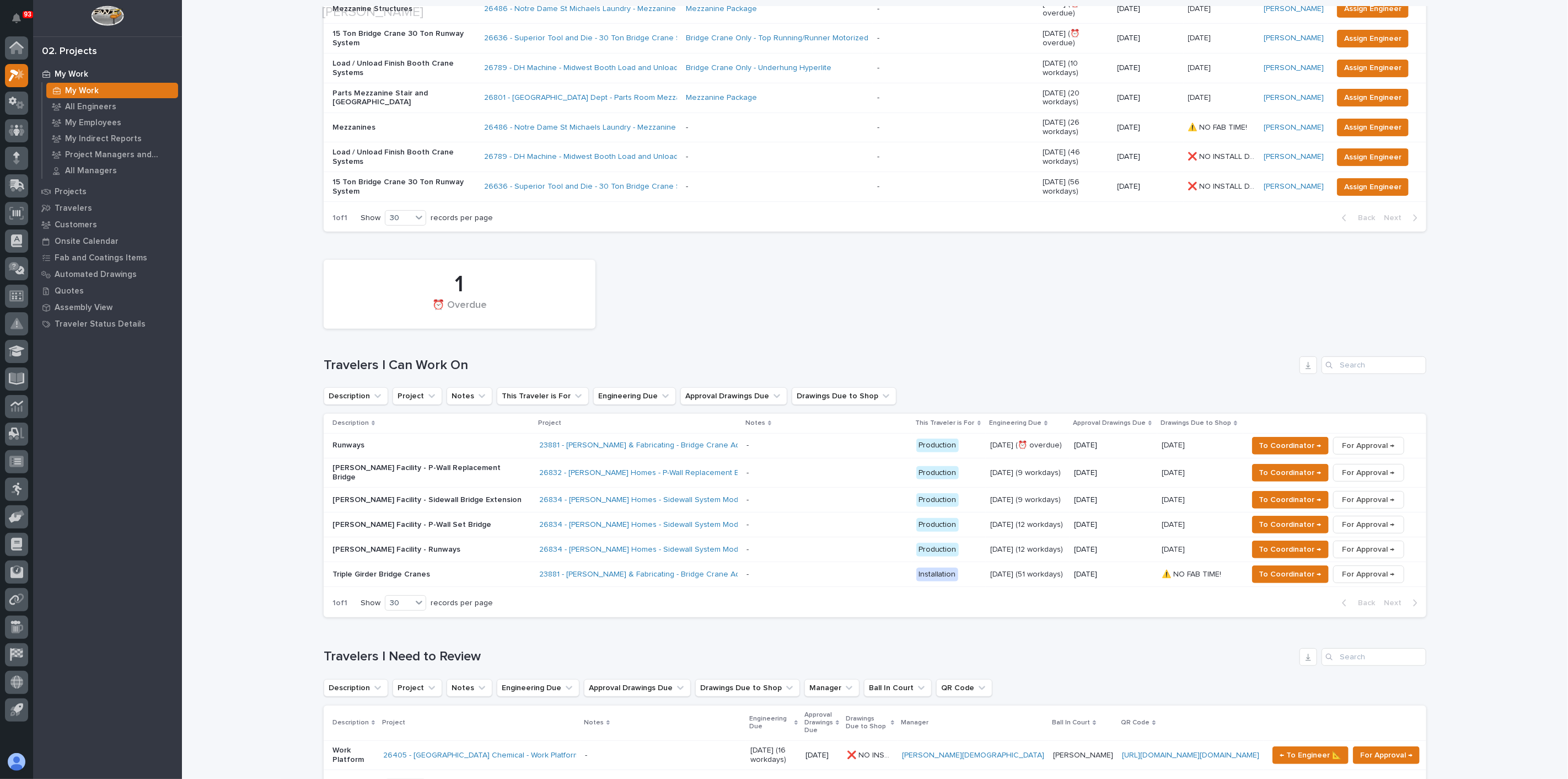
scroll to position [245, 0]
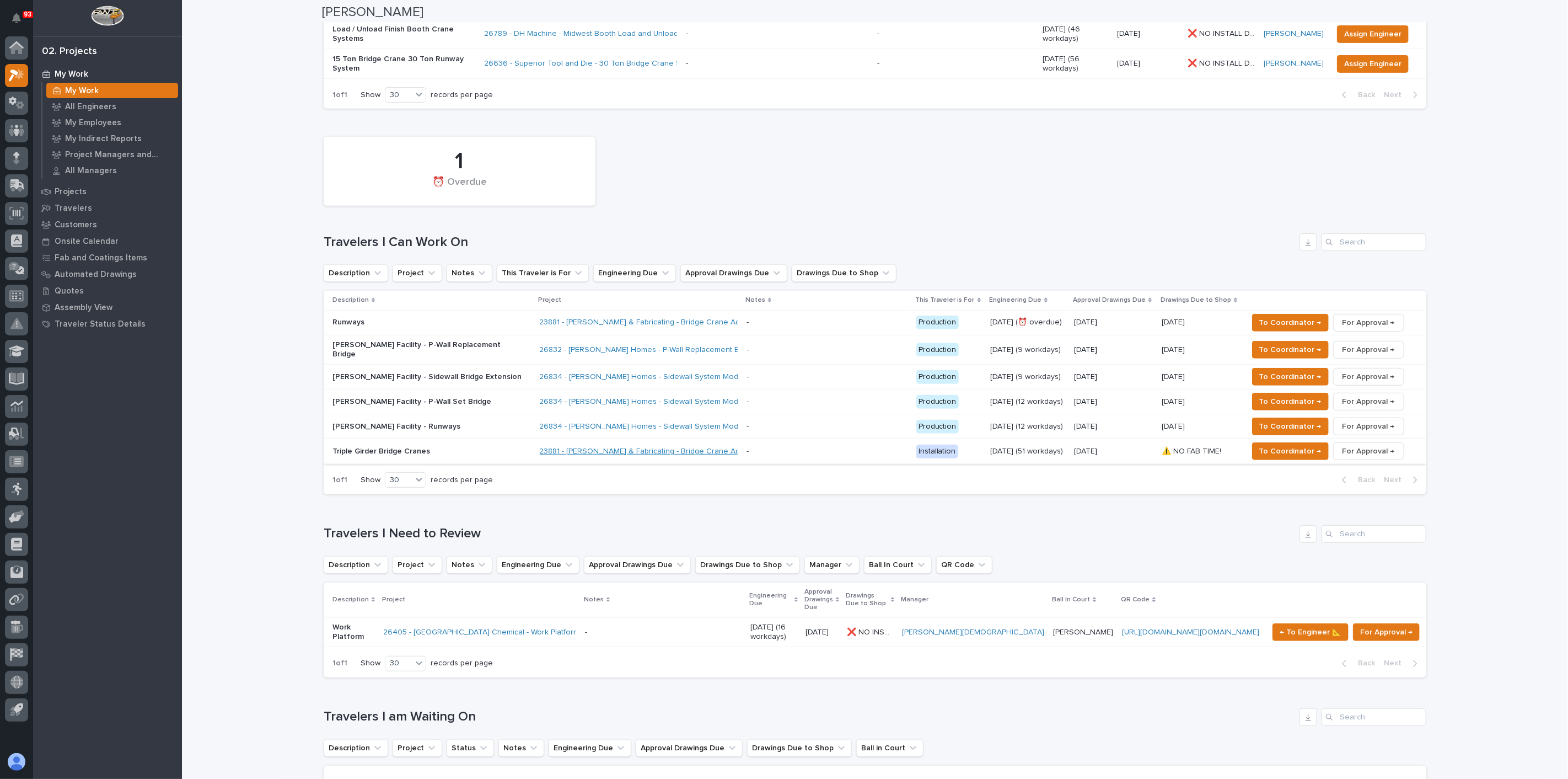
scroll to position [368, 0]
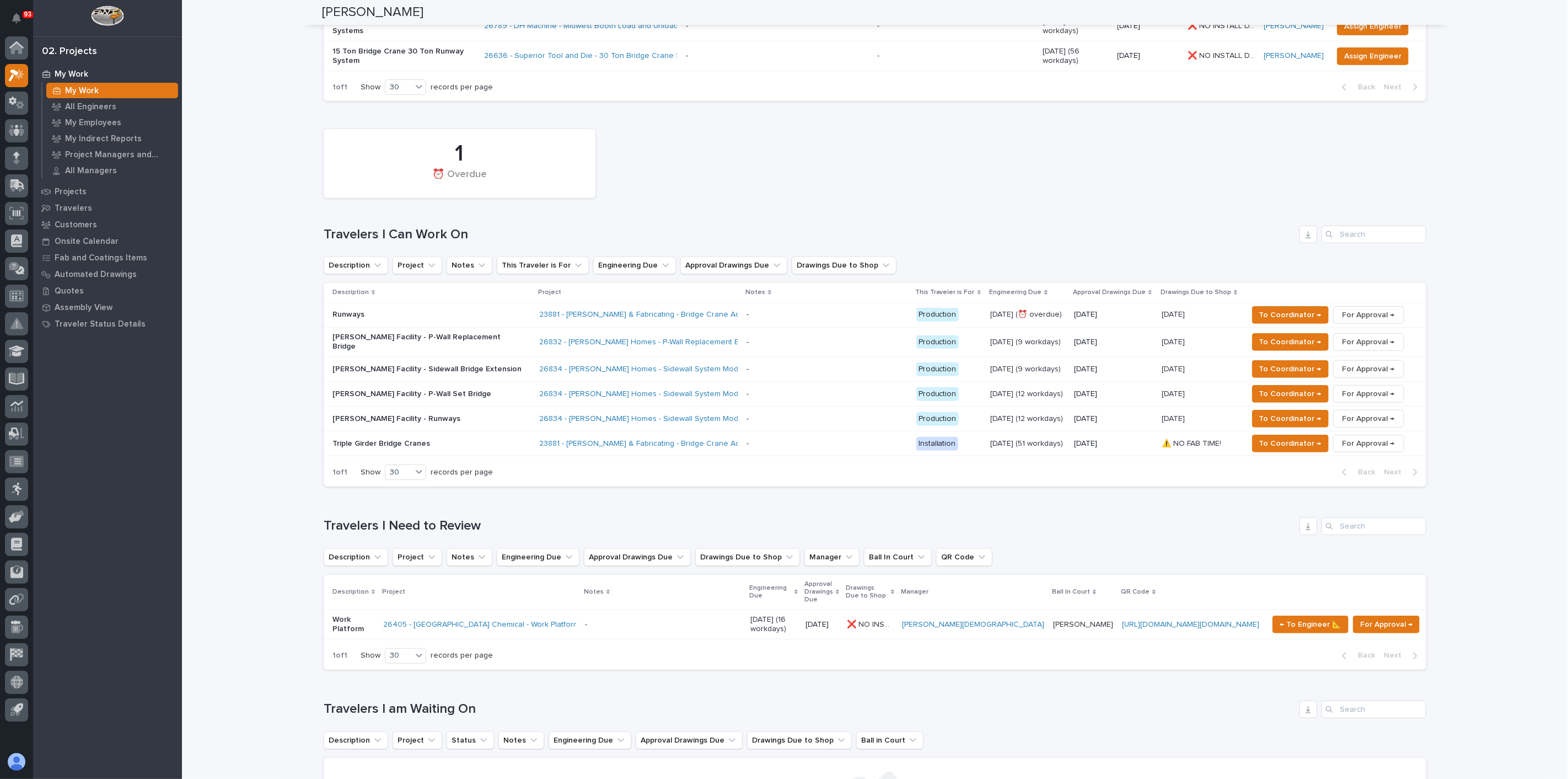
click at [416, 333] on p "Conway Facility - P-Wall Replacement Bridge" at bounding box center [429, 342] width 193 height 19
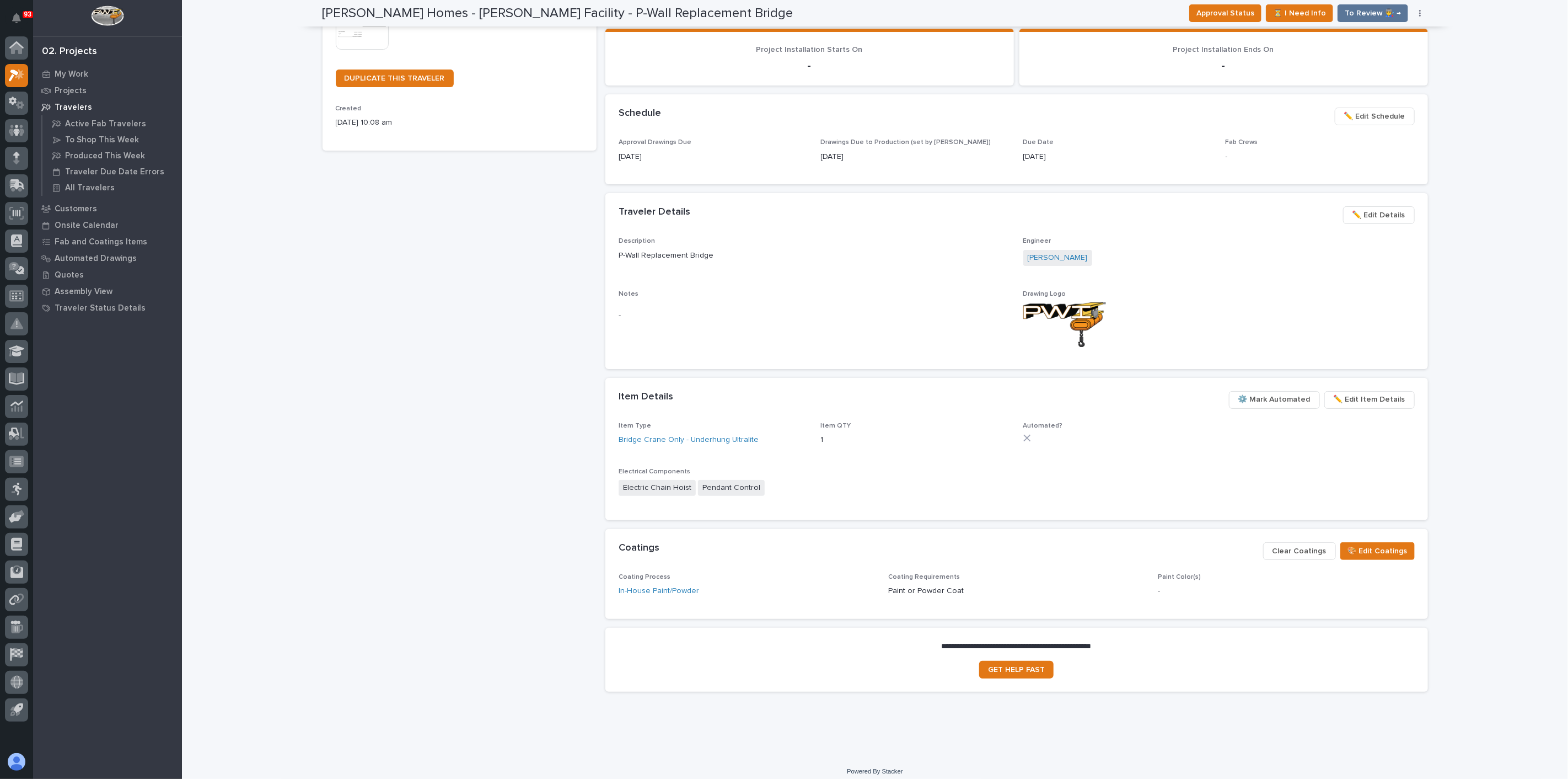
scroll to position [290, 0]
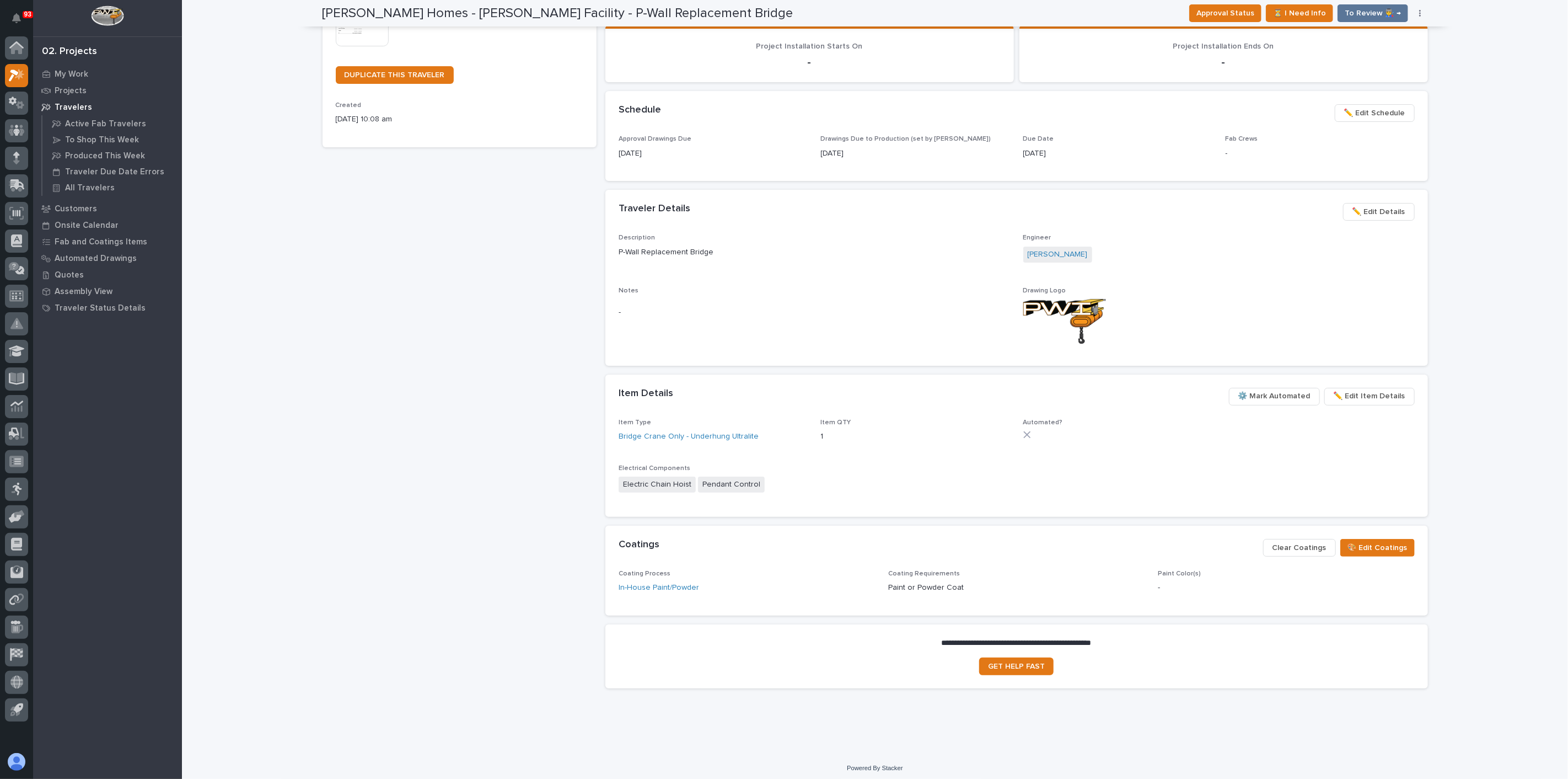
click at [1293, 390] on span "⚙️ Mark Automated" at bounding box center [1274, 396] width 72 height 13
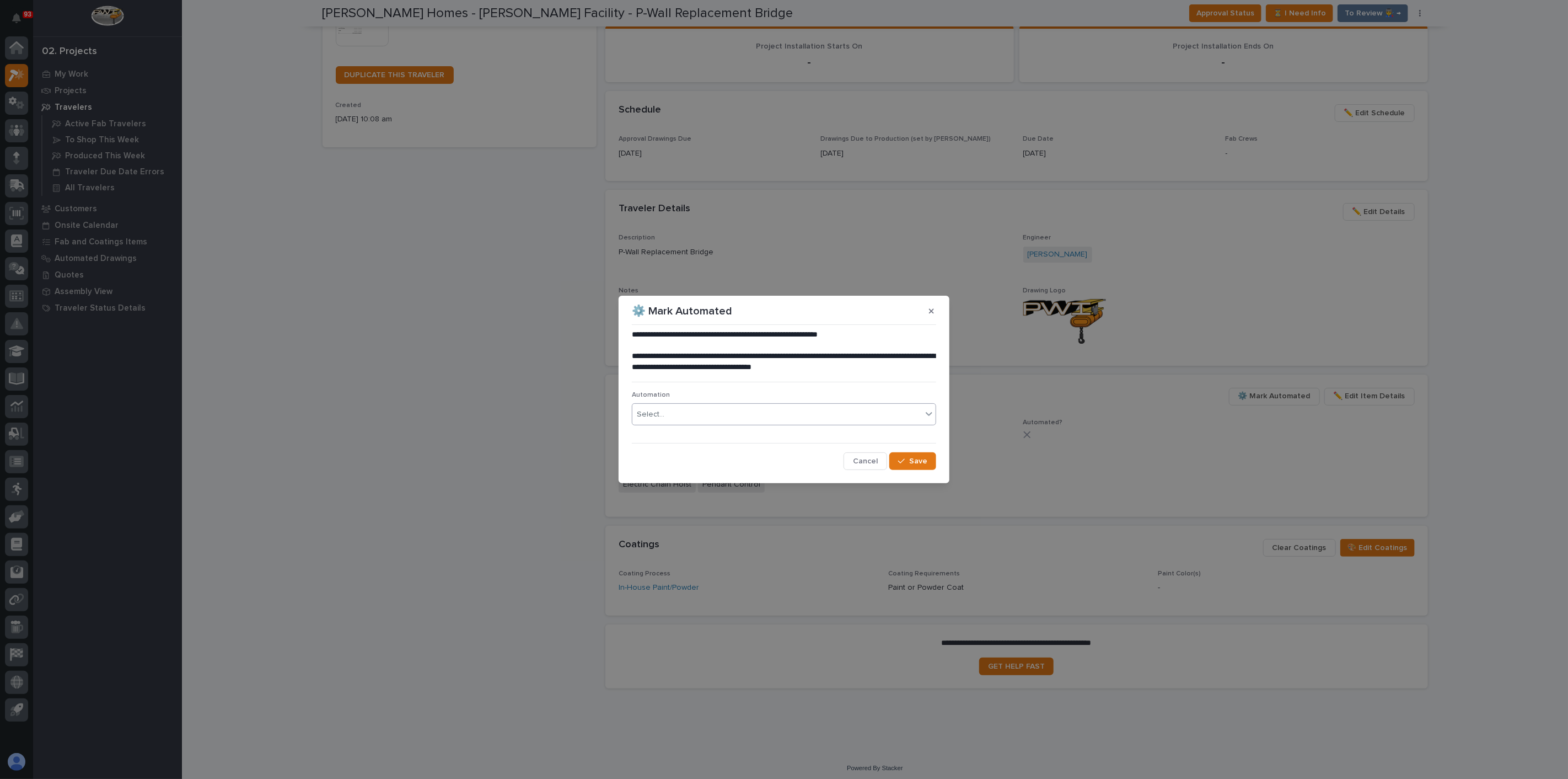
click at [832, 407] on div "Select..." at bounding box center [777, 415] width 290 height 18
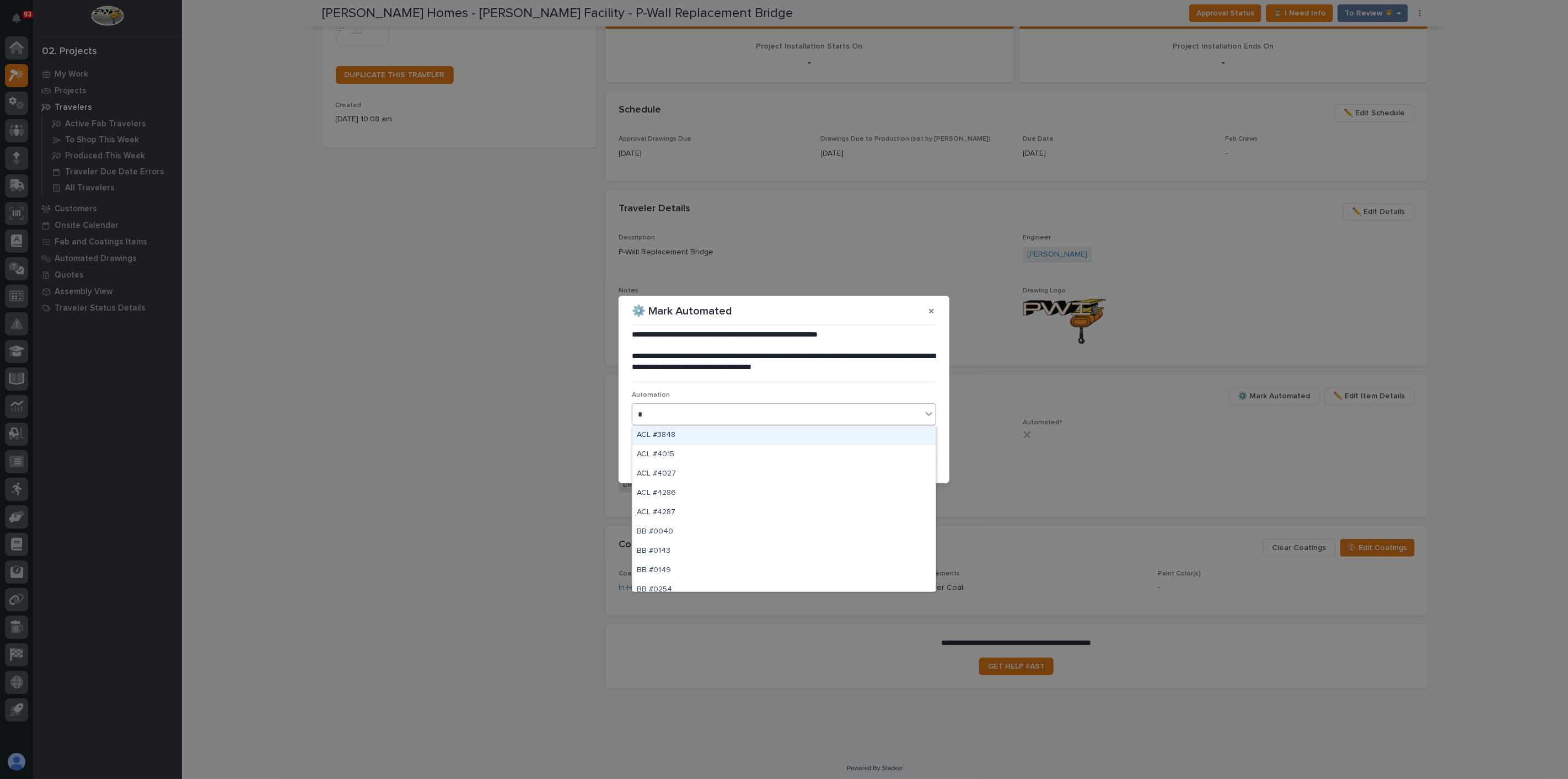
type input "**"
click at [660, 412] on div "40" at bounding box center [777, 415] width 290 height 18
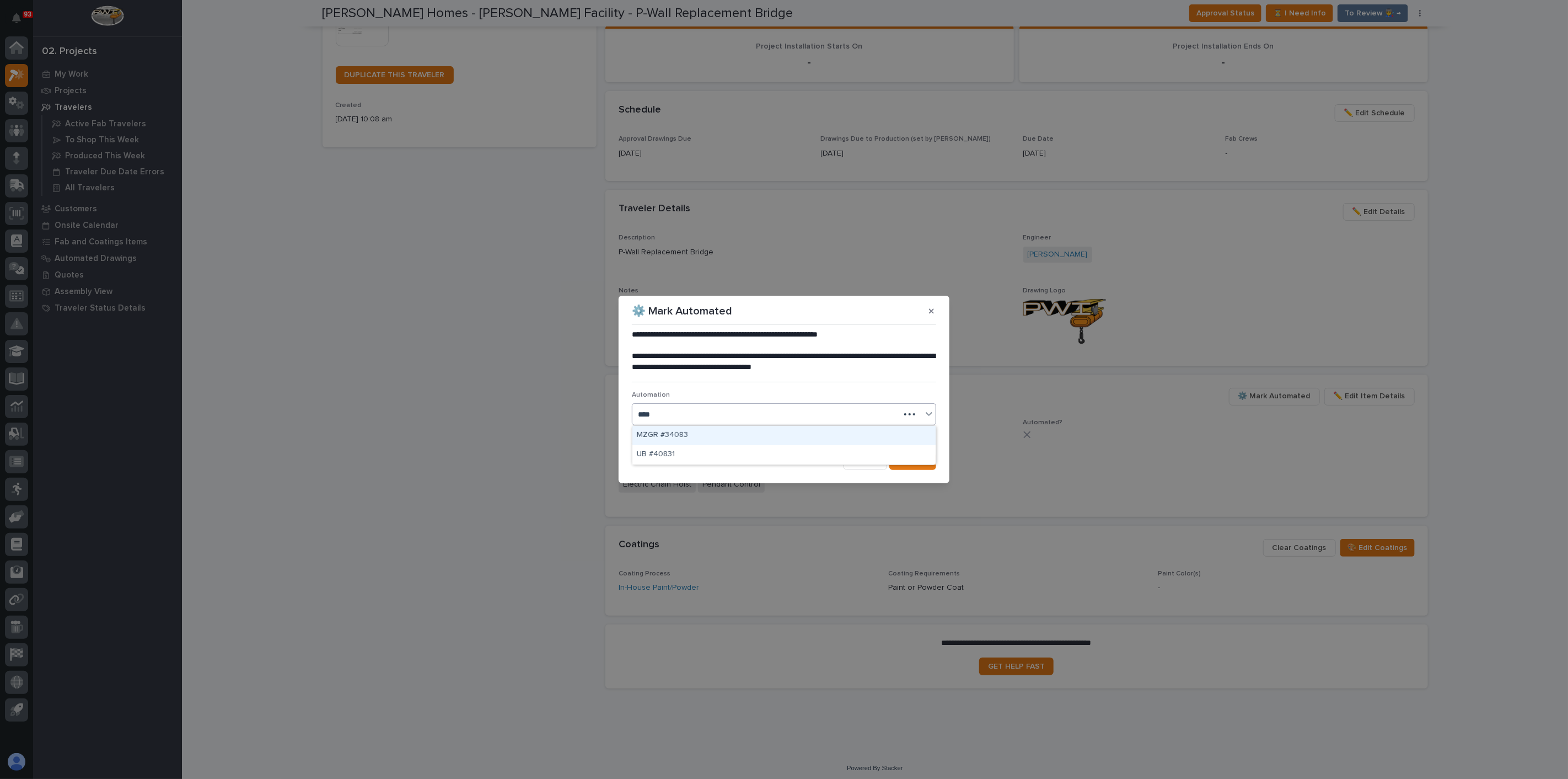
type input "*****"
click at [651, 433] on div "UB #40831" at bounding box center [784, 435] width 303 height 19
click at [923, 464] on span "Save" at bounding box center [918, 461] width 18 height 10
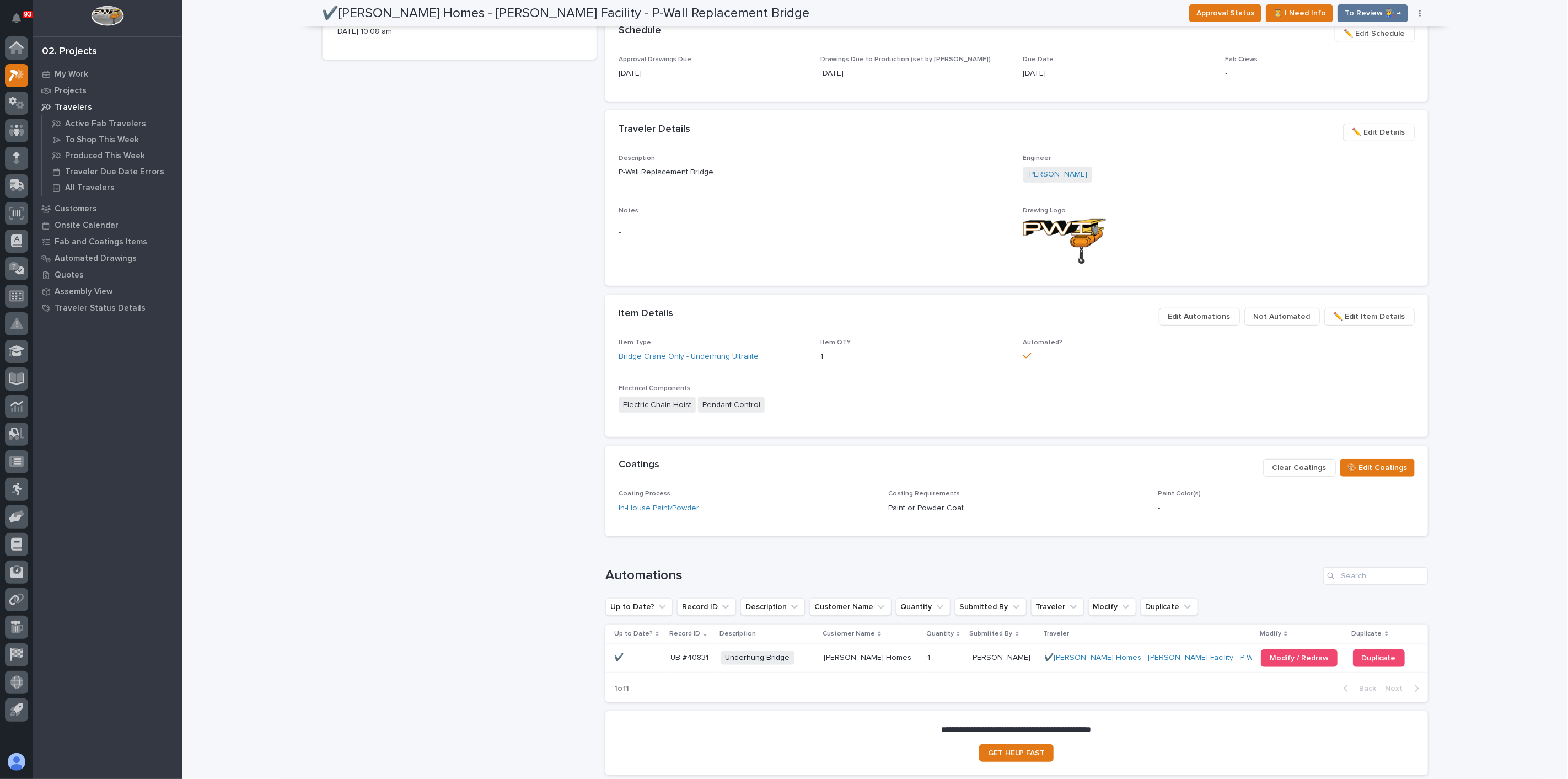
scroll to position [373, 0]
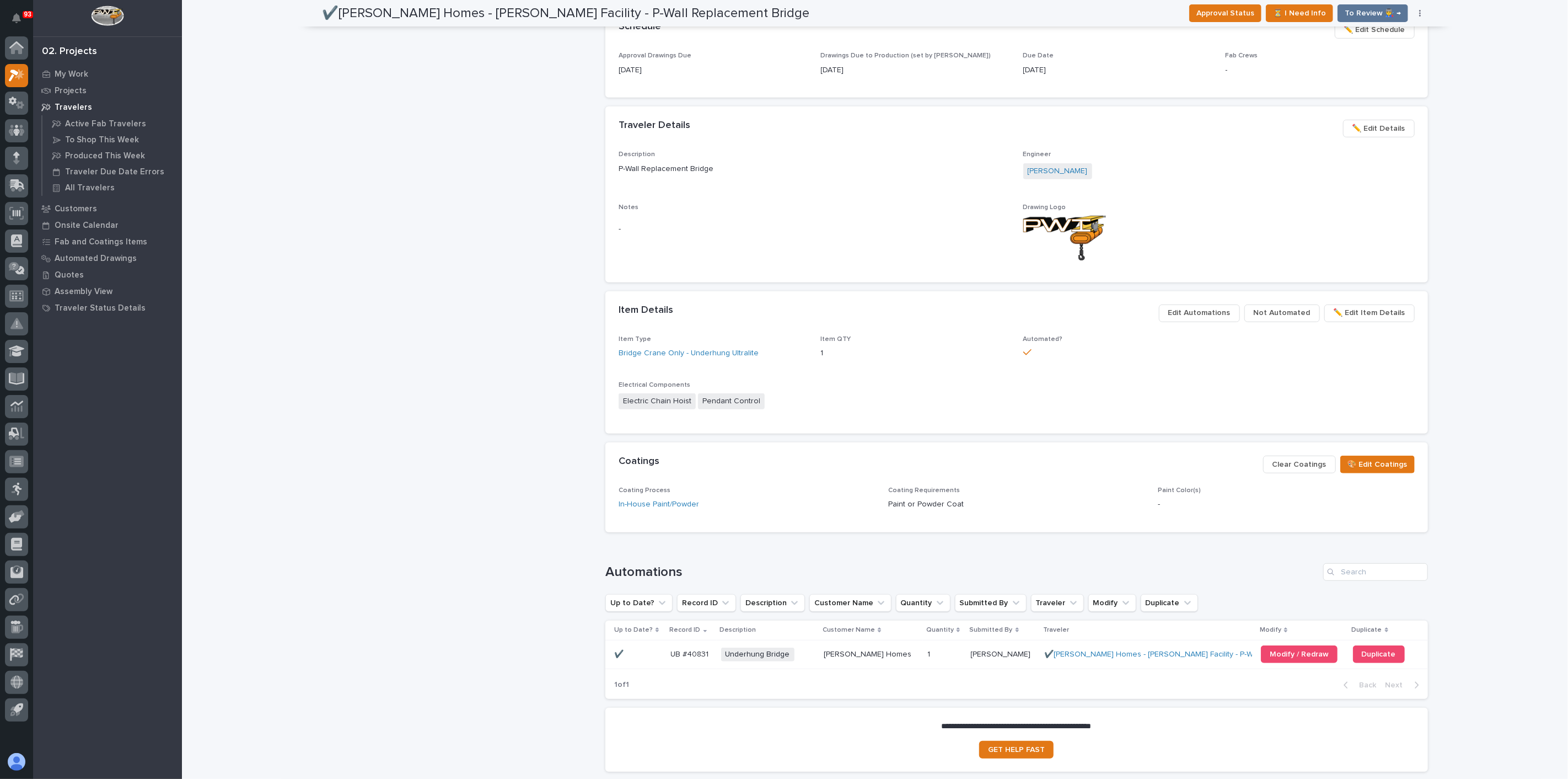
click at [310, 303] on div "Loading... Saving… Loading... Saving… ✔️Clayton Homes - Conway Facility - P-Wal…" at bounding box center [874, 231] width 1386 height 1208
click at [331, 315] on div "✔️Clayton Homes - Conway Facility - P-Wall Replacement Bridge Production Projec…" at bounding box center [460, 230] width 274 height 1100
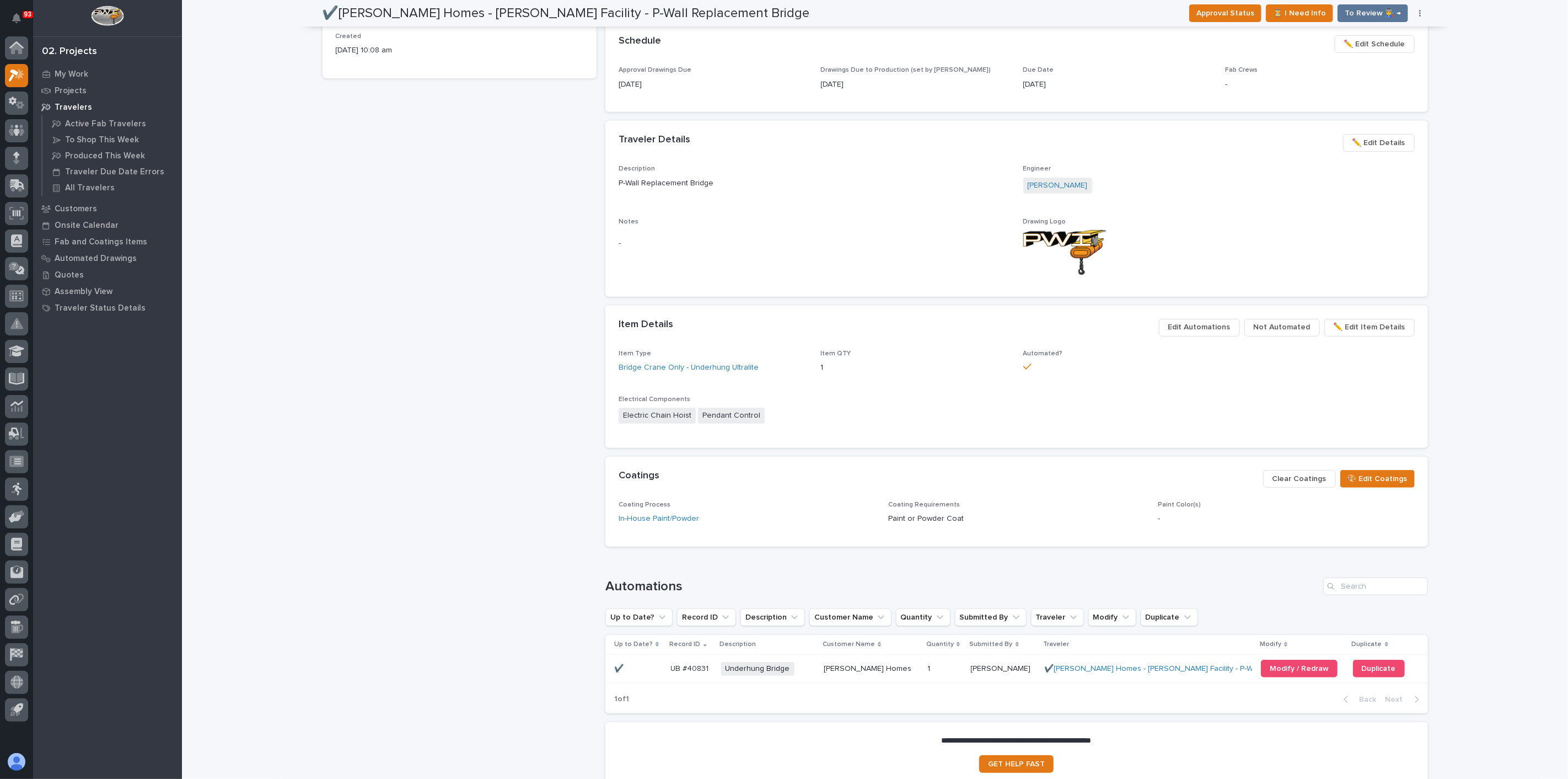
scroll to position [338, 0]
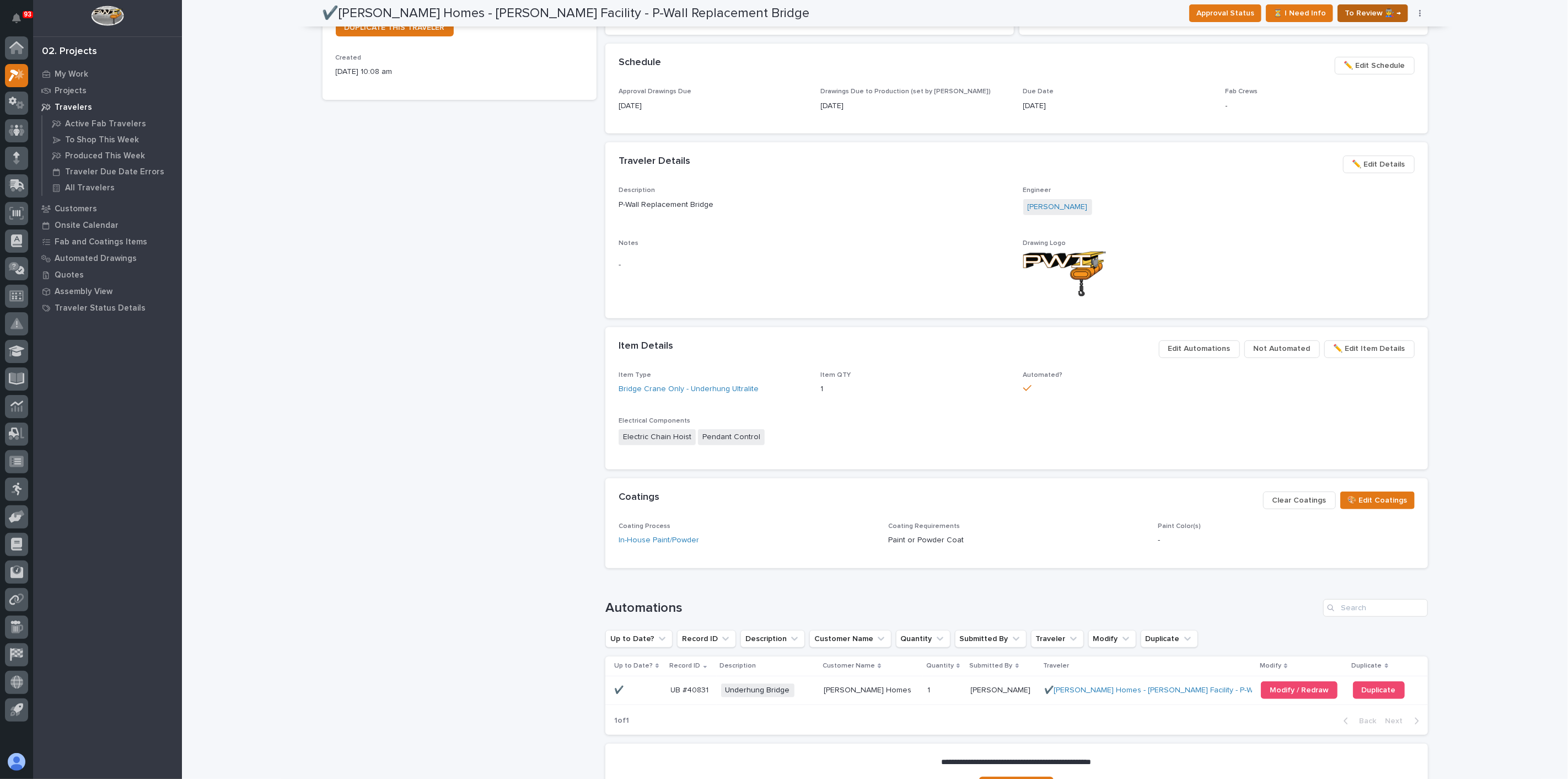
click at [1388, 12] on span "To Review 👨‍🏭 →" at bounding box center [1373, 13] width 56 height 13
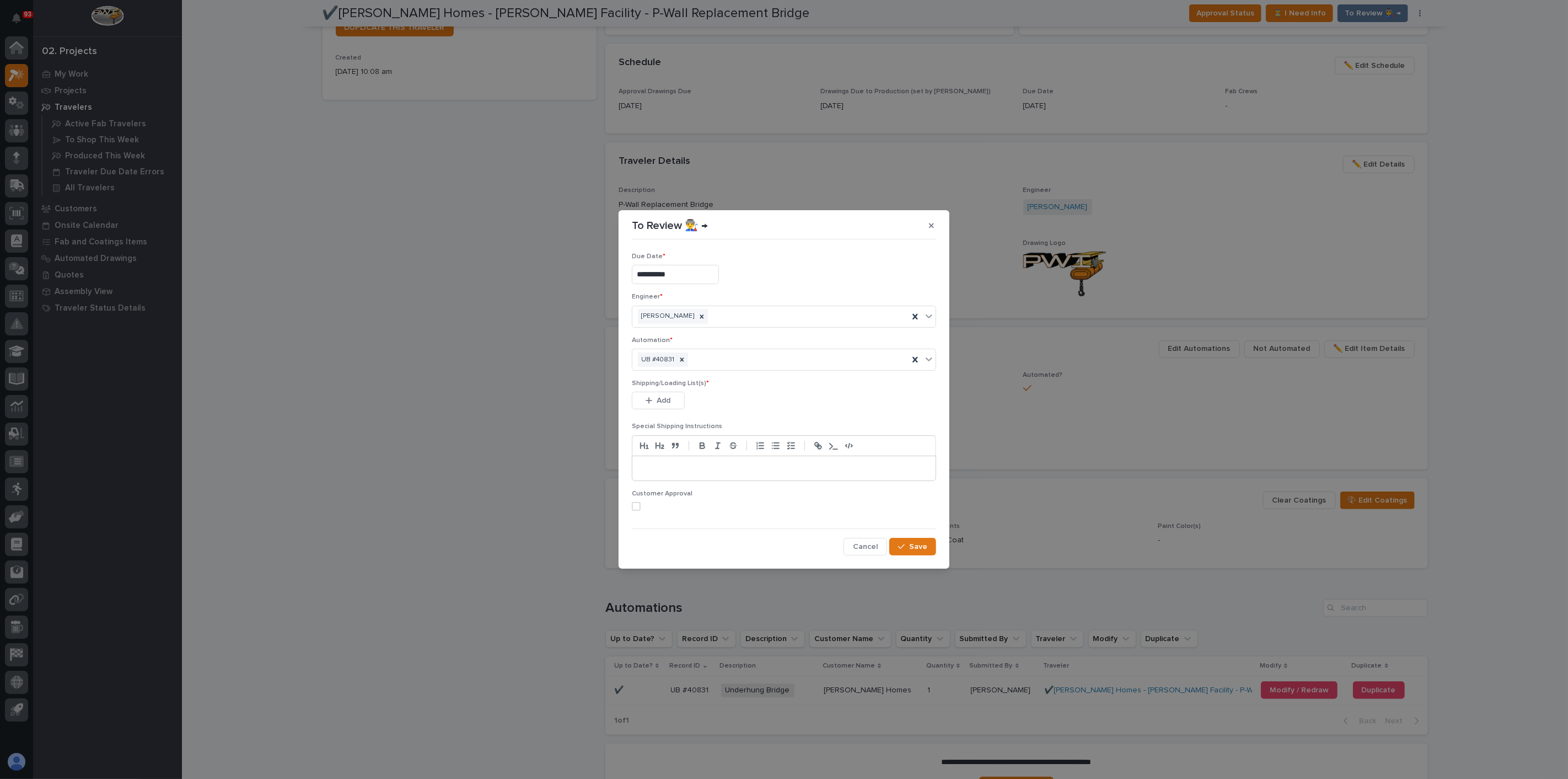
click at [865, 542] on span "Cancel" at bounding box center [865, 547] width 25 height 10
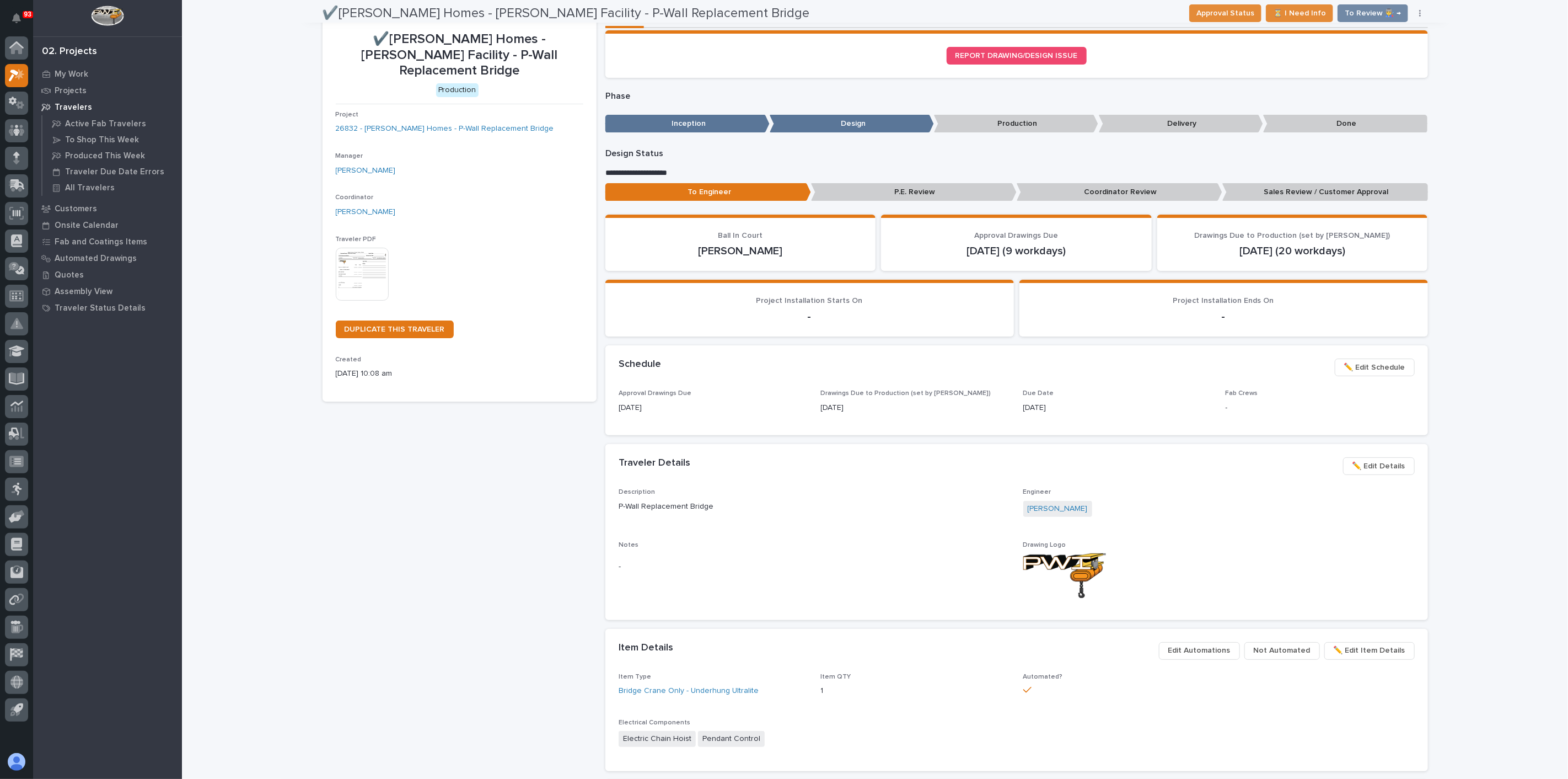
scroll to position [0, 0]
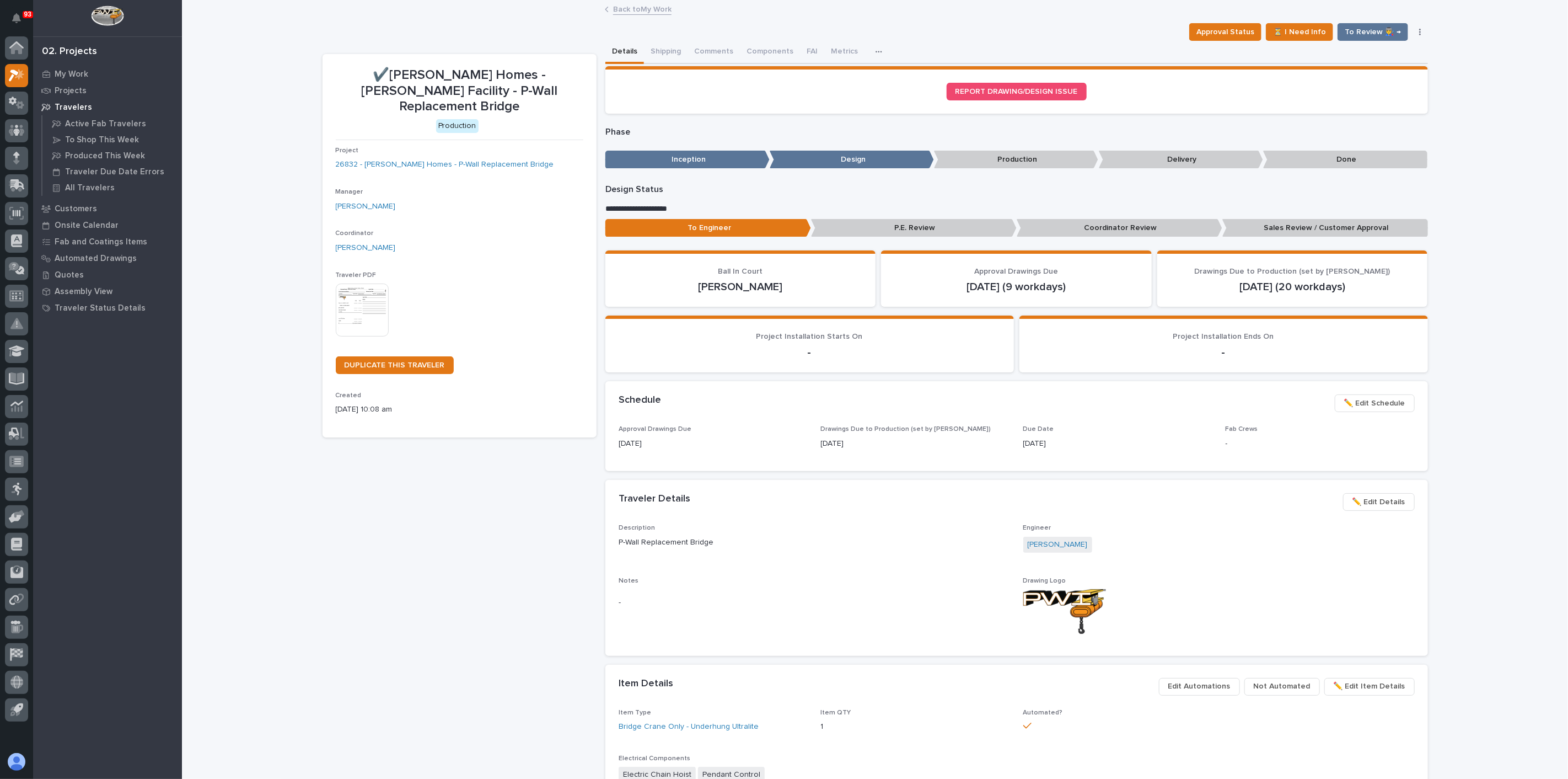
click at [1268, 228] on p "Sales Review / Customer Approval" at bounding box center [1324, 228] width 206 height 18
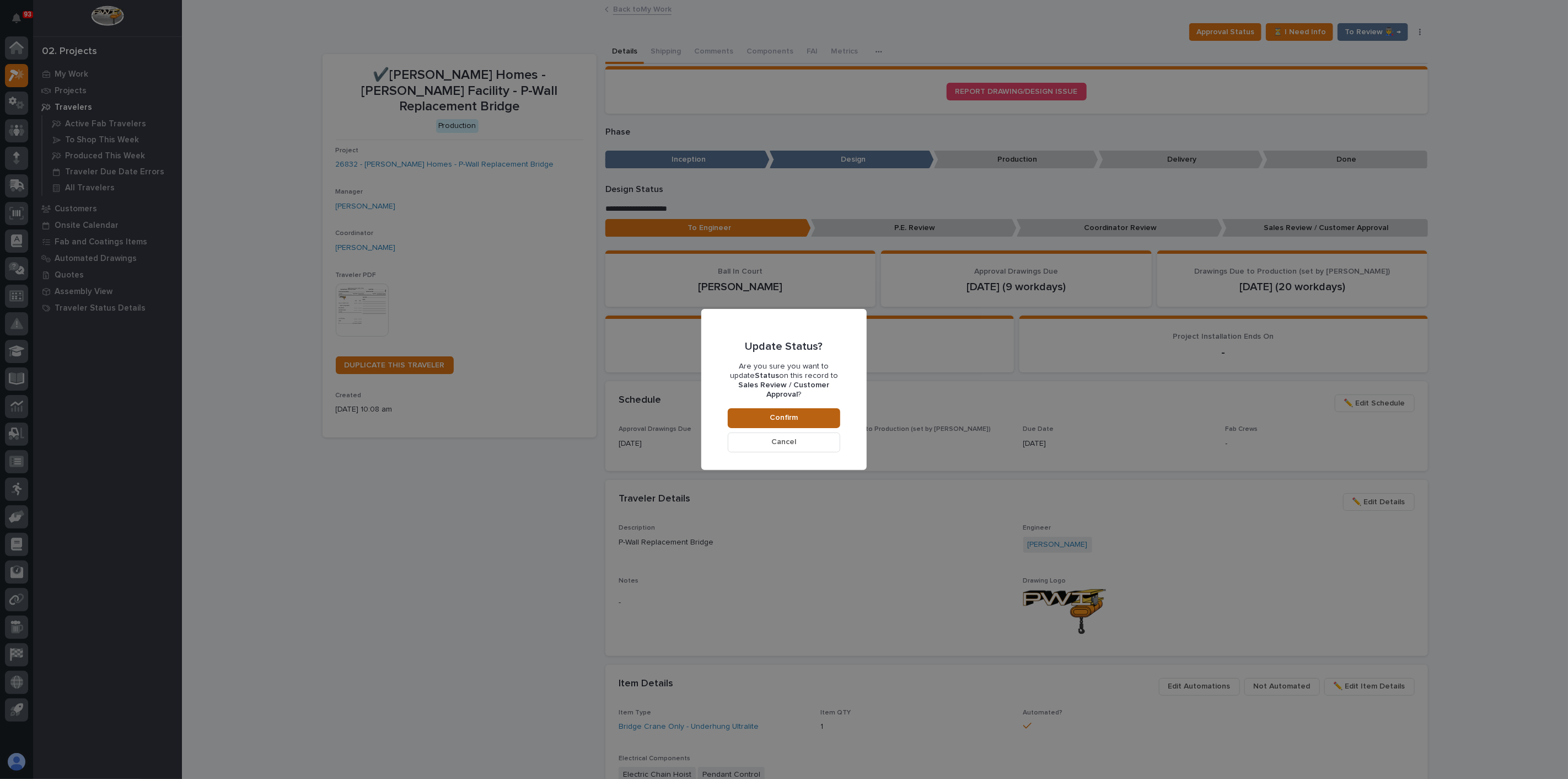
click at [826, 404] on div "Update Status? Are you sure you want to update Status on this record to Sales R…" at bounding box center [784, 389] width 112 height 126
click at [822, 410] on button "Confirm" at bounding box center [784, 418] width 112 height 20
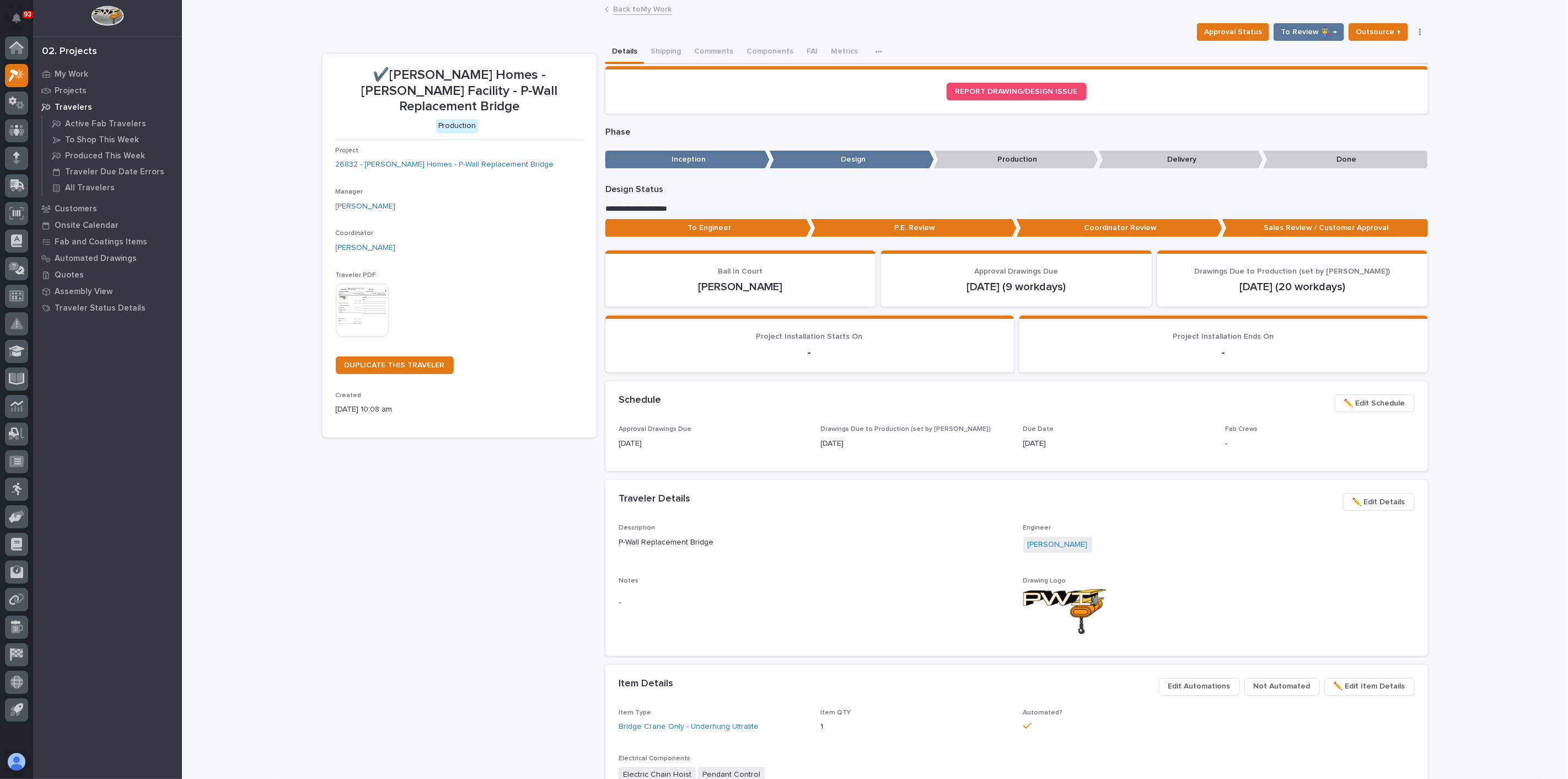
scroll to position [65, 0]
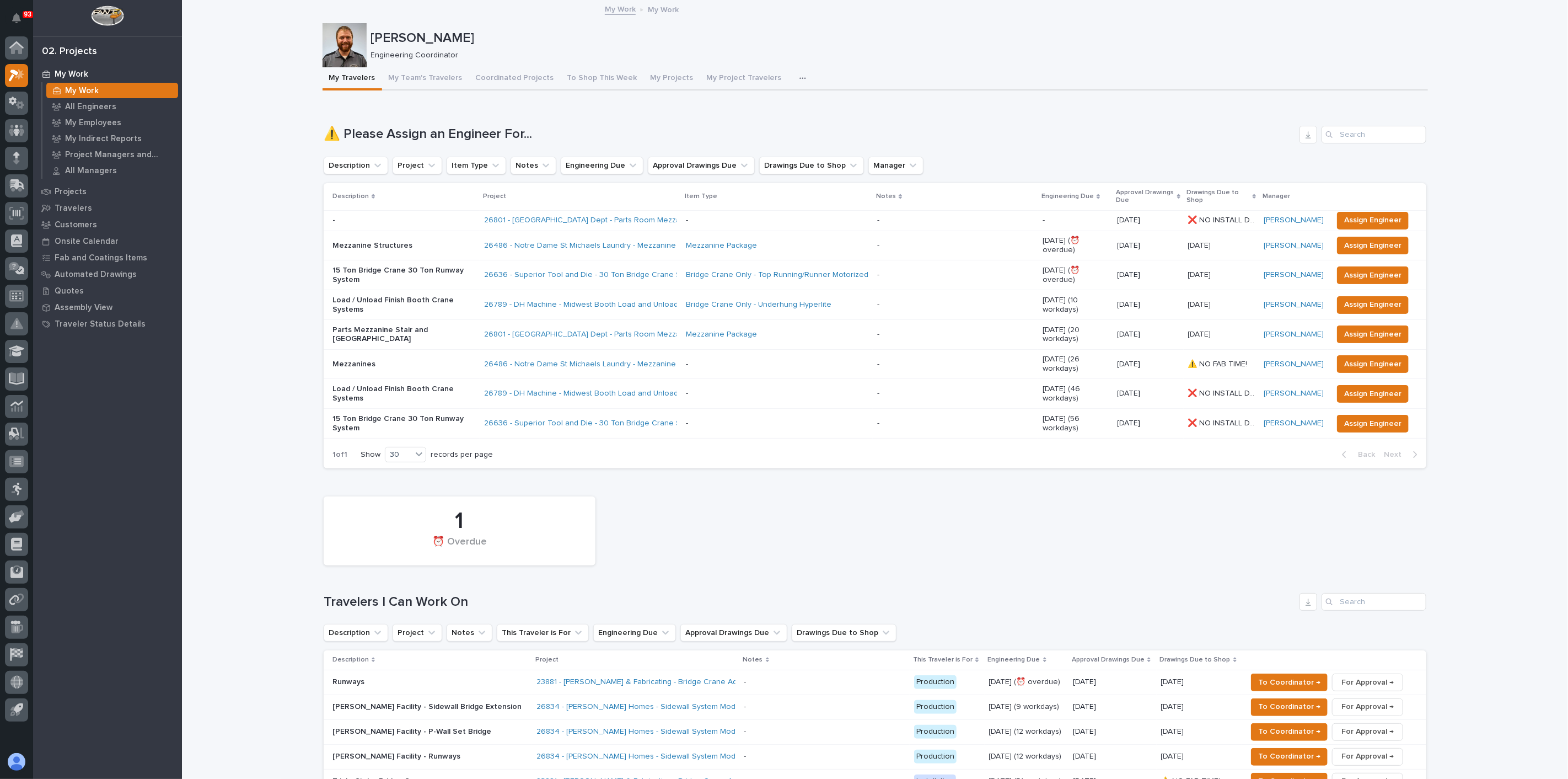
click at [389, 266] on p "15 Ton Bridge Crane 30 Ton Runway System" at bounding box center [404, 275] width 143 height 19
click at [590, 82] on button "To Shop This Week" at bounding box center [602, 78] width 83 height 23
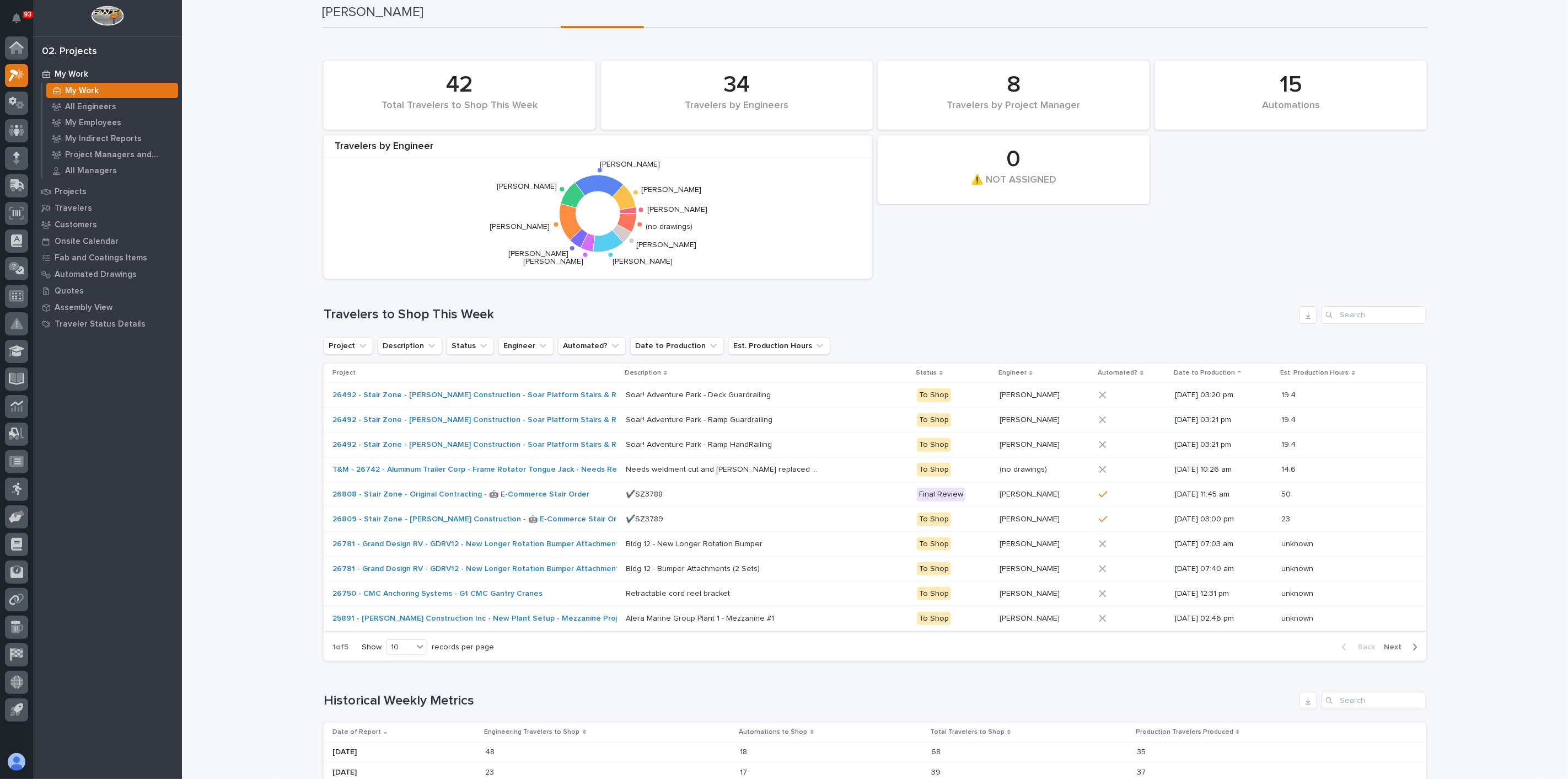
scroll to position [61, 0]
click at [1390, 647] on span "Next" at bounding box center [1395, 648] width 24 height 10
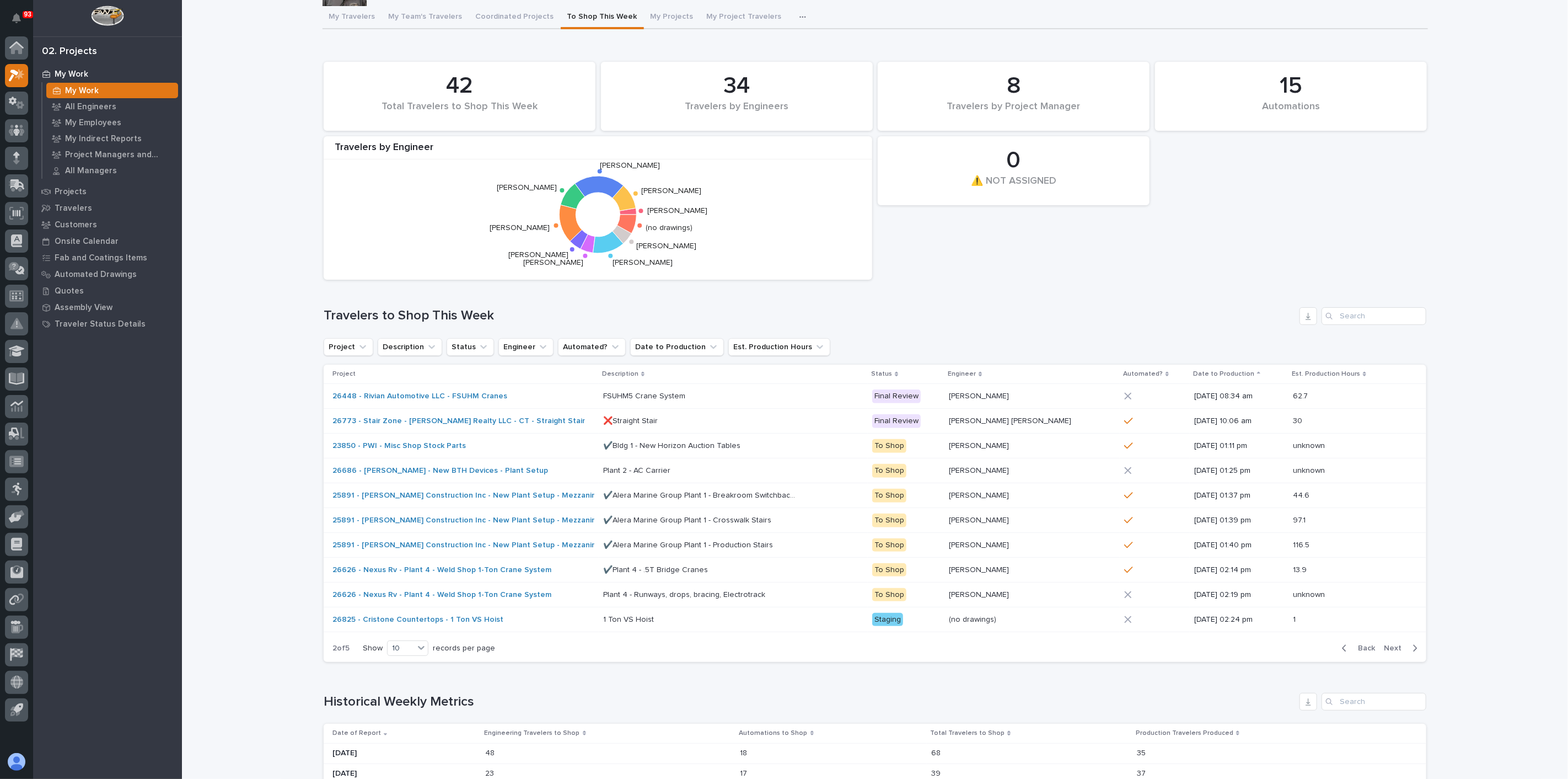
click at [1388, 644] on span "Next" at bounding box center [1395, 648] width 24 height 10
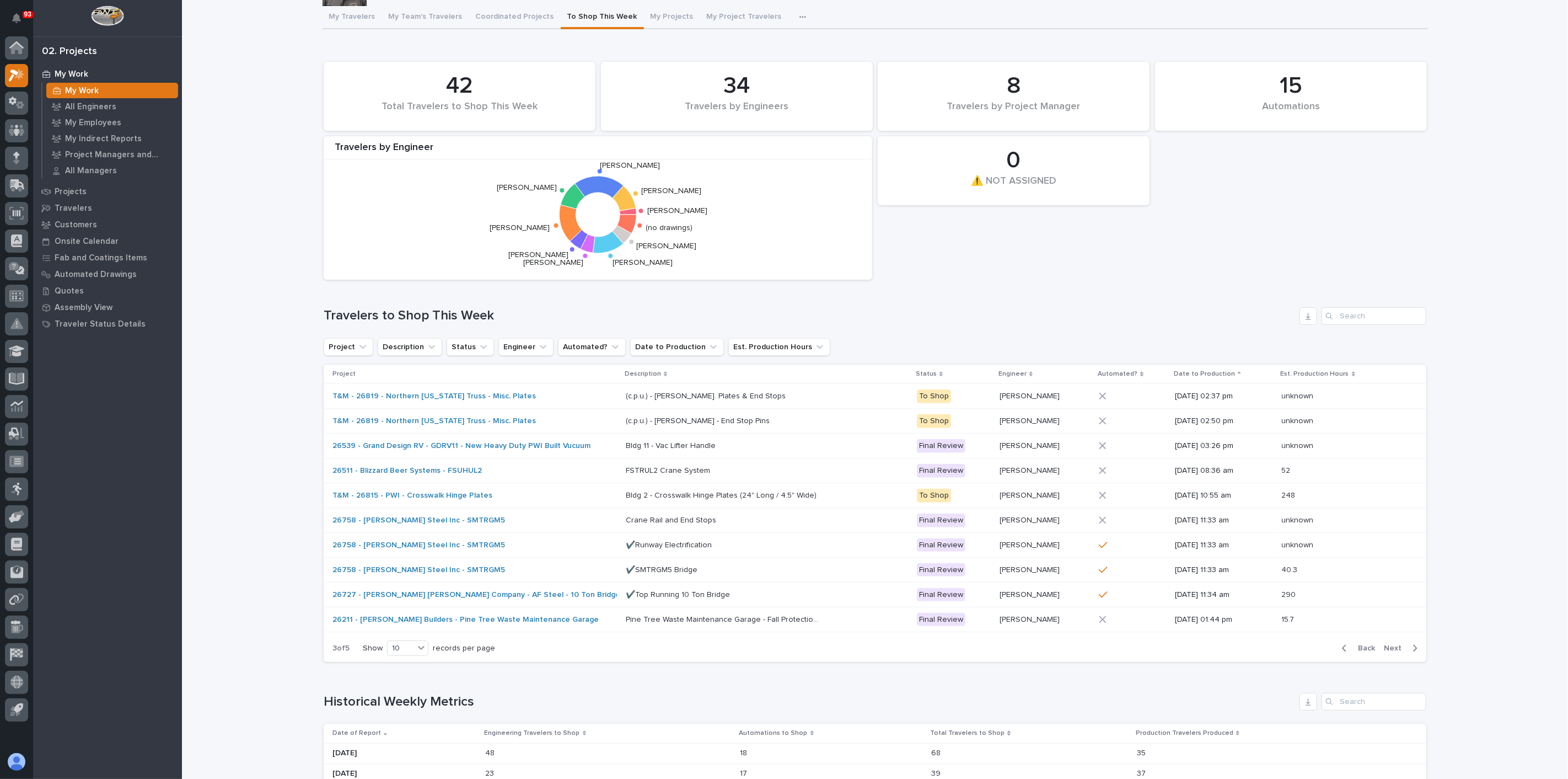
click at [1391, 644] on span "Next" at bounding box center [1395, 648] width 24 height 10
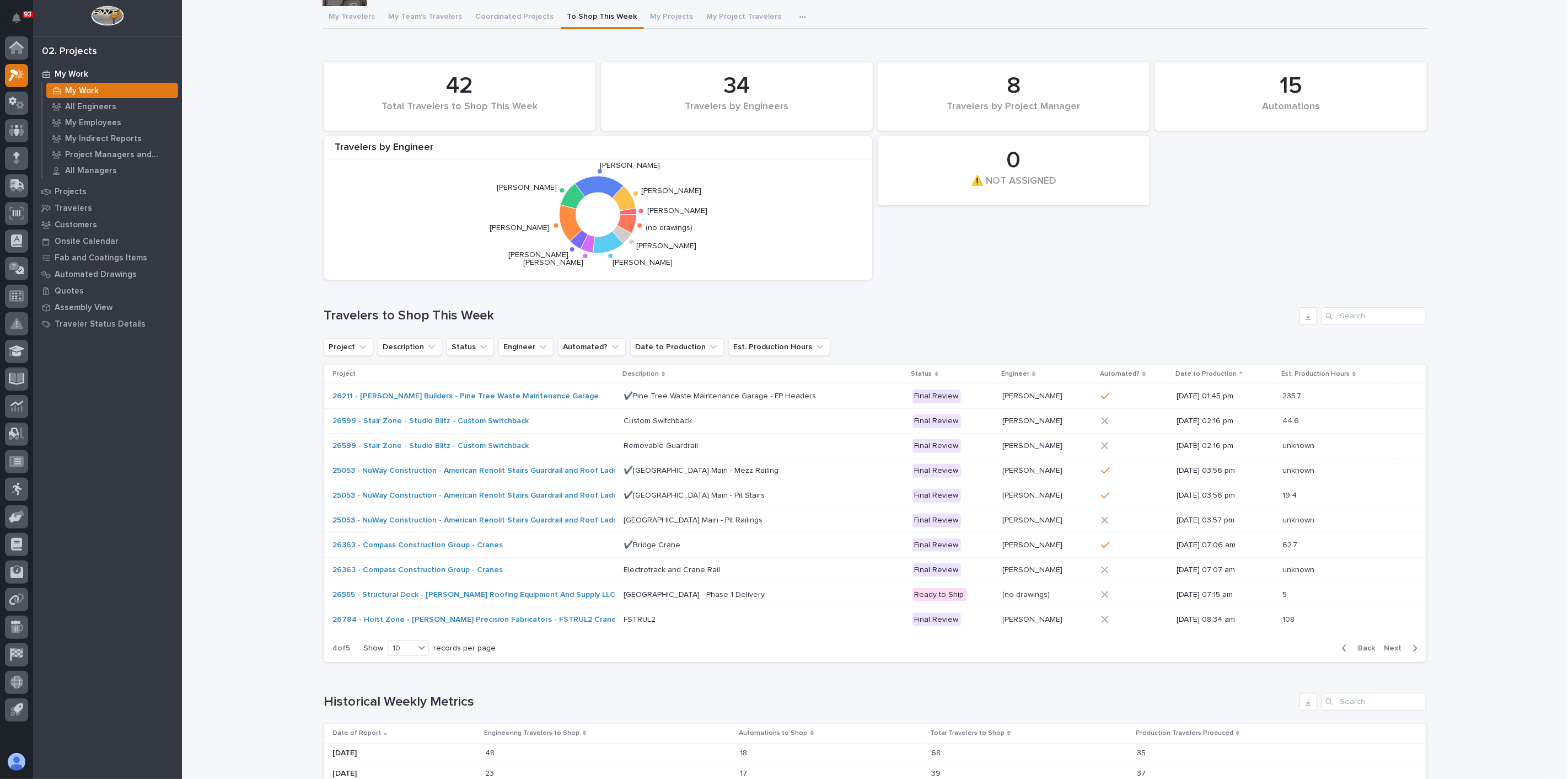
click at [1394, 645] on span "Next" at bounding box center [1395, 648] width 24 height 10
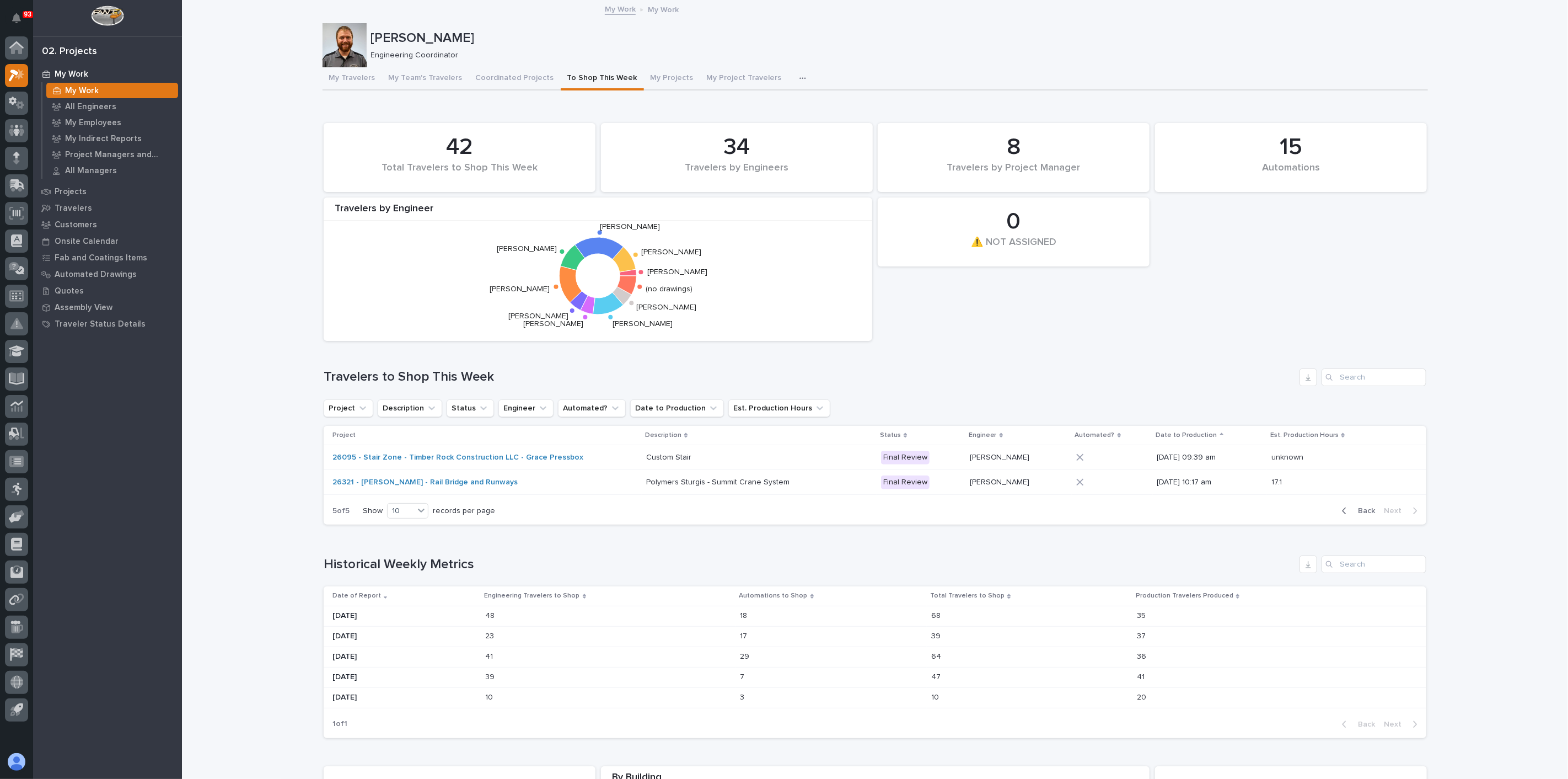
click at [1362, 507] on span "Back" at bounding box center [1363, 511] width 24 height 10
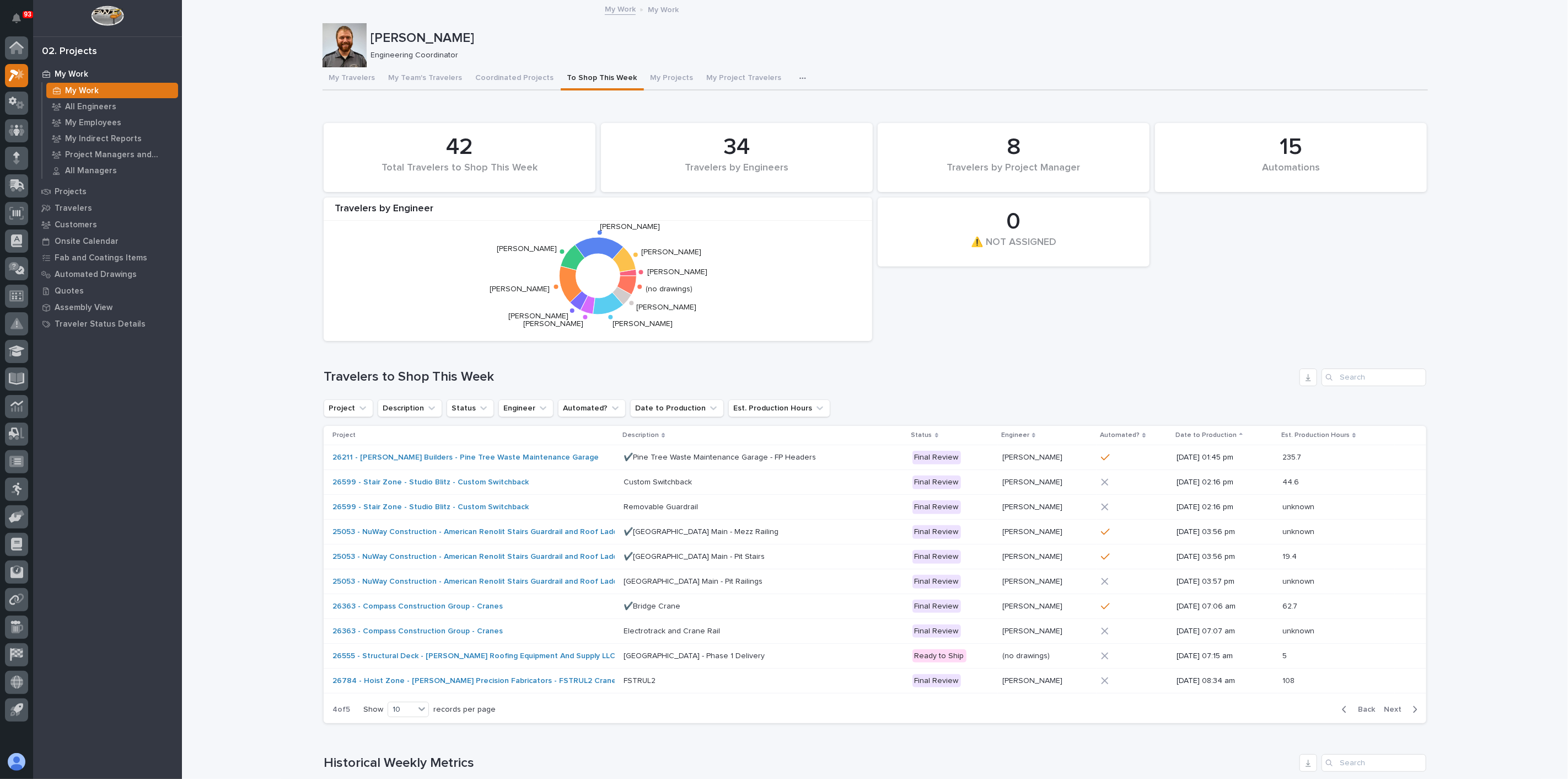
click at [1362, 507] on p at bounding box center [1336, 506] width 107 height 9
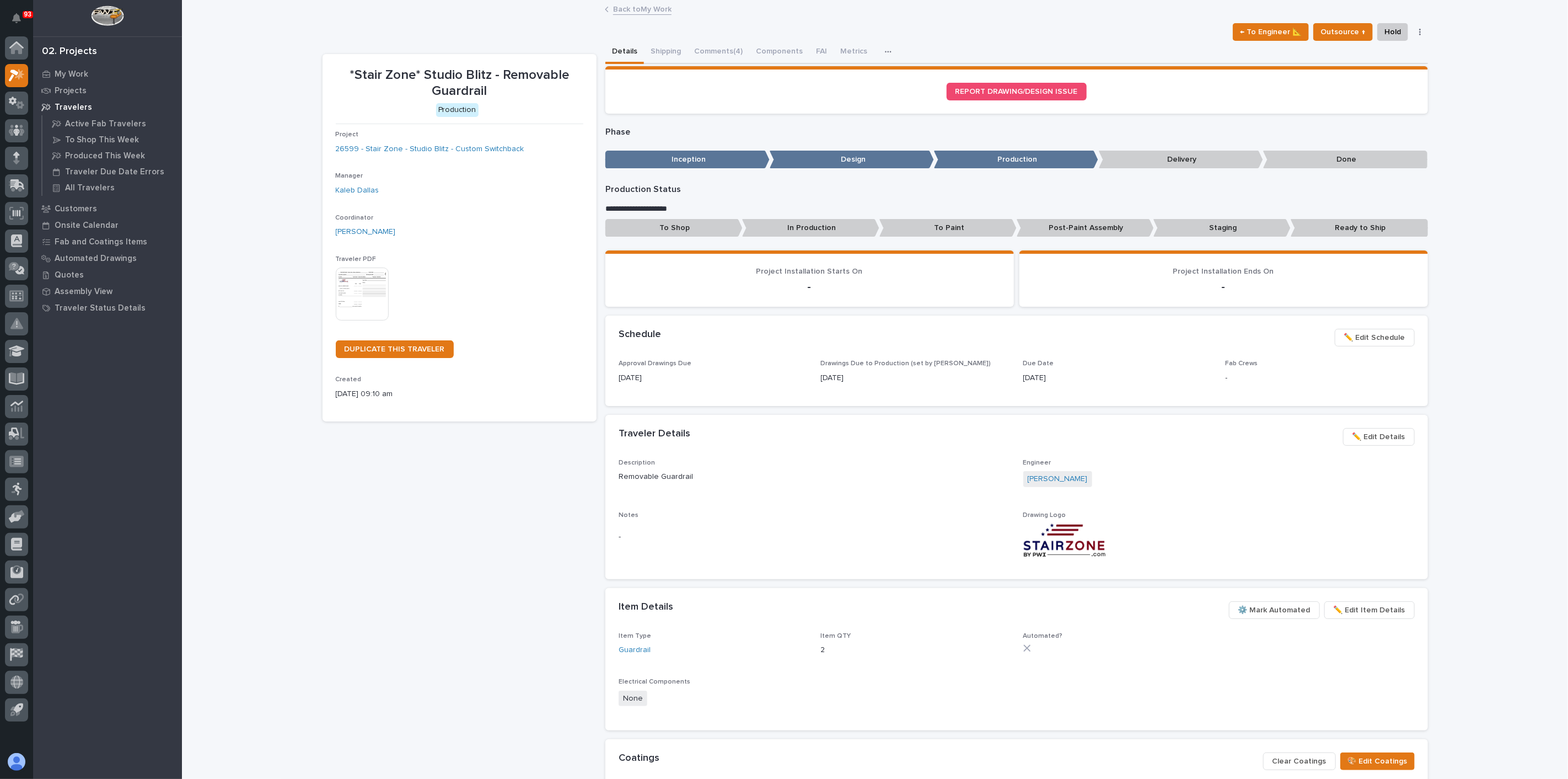
click at [311, 515] on div "Loading... Saving… Loading... Saving… *Stair Zone* Studio Blitz - Removable Gua…" at bounding box center [874, 483] width 1386 height 966
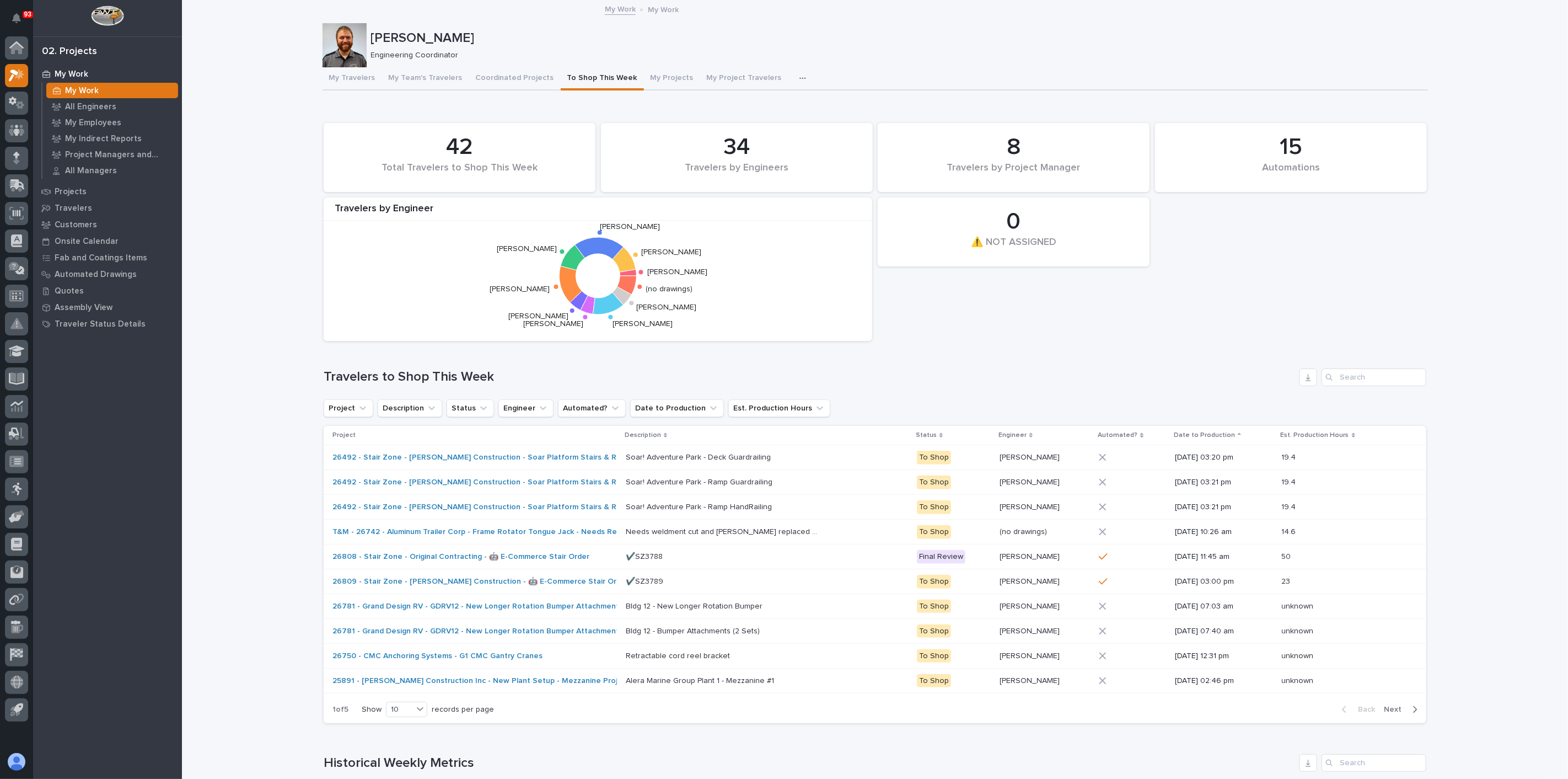
click at [552, 36] on p "[PERSON_NAME]" at bounding box center [897, 38] width 1053 height 16
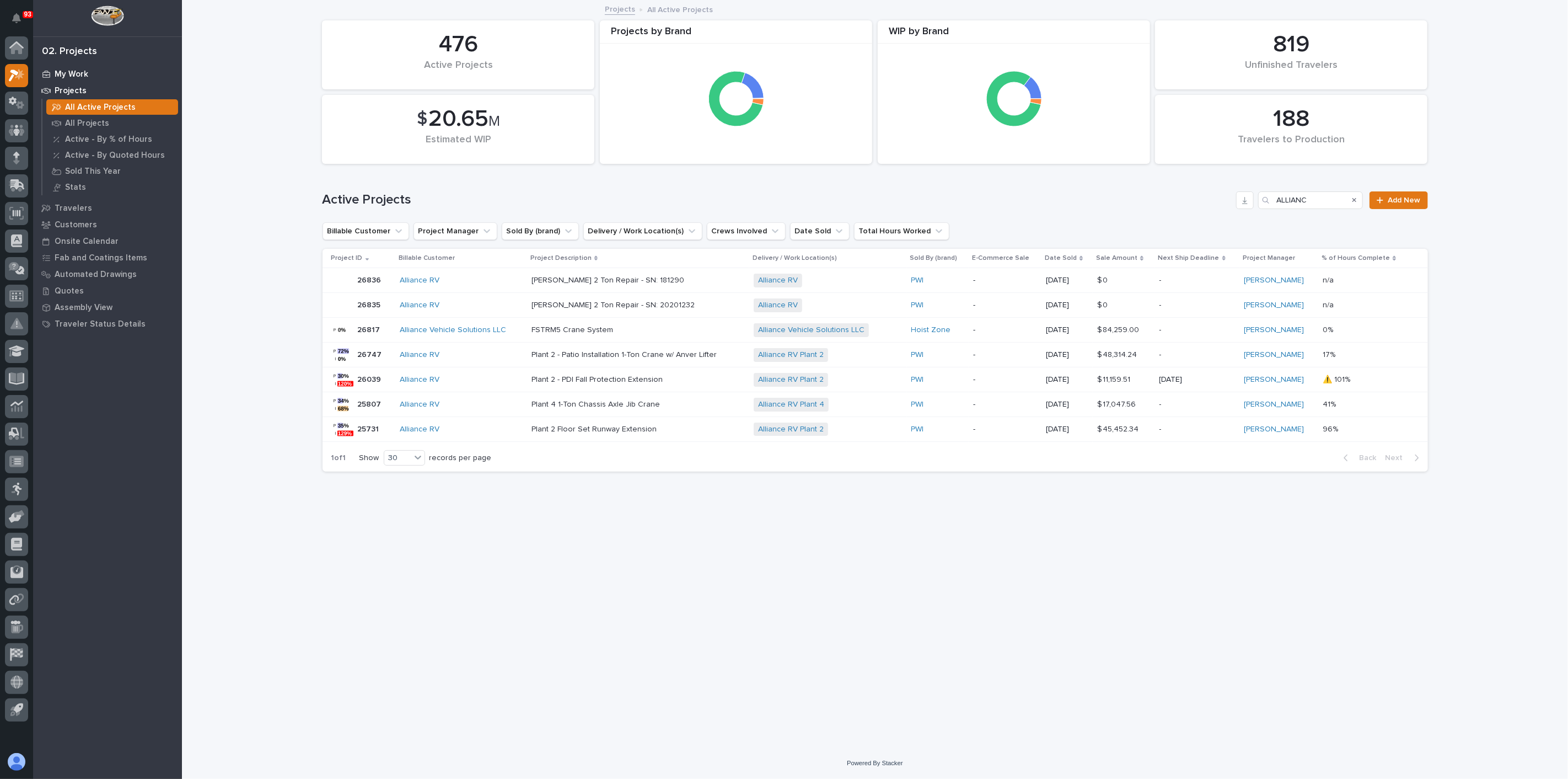
click at [70, 67] on div "My Work" at bounding box center [107, 74] width 144 height 16
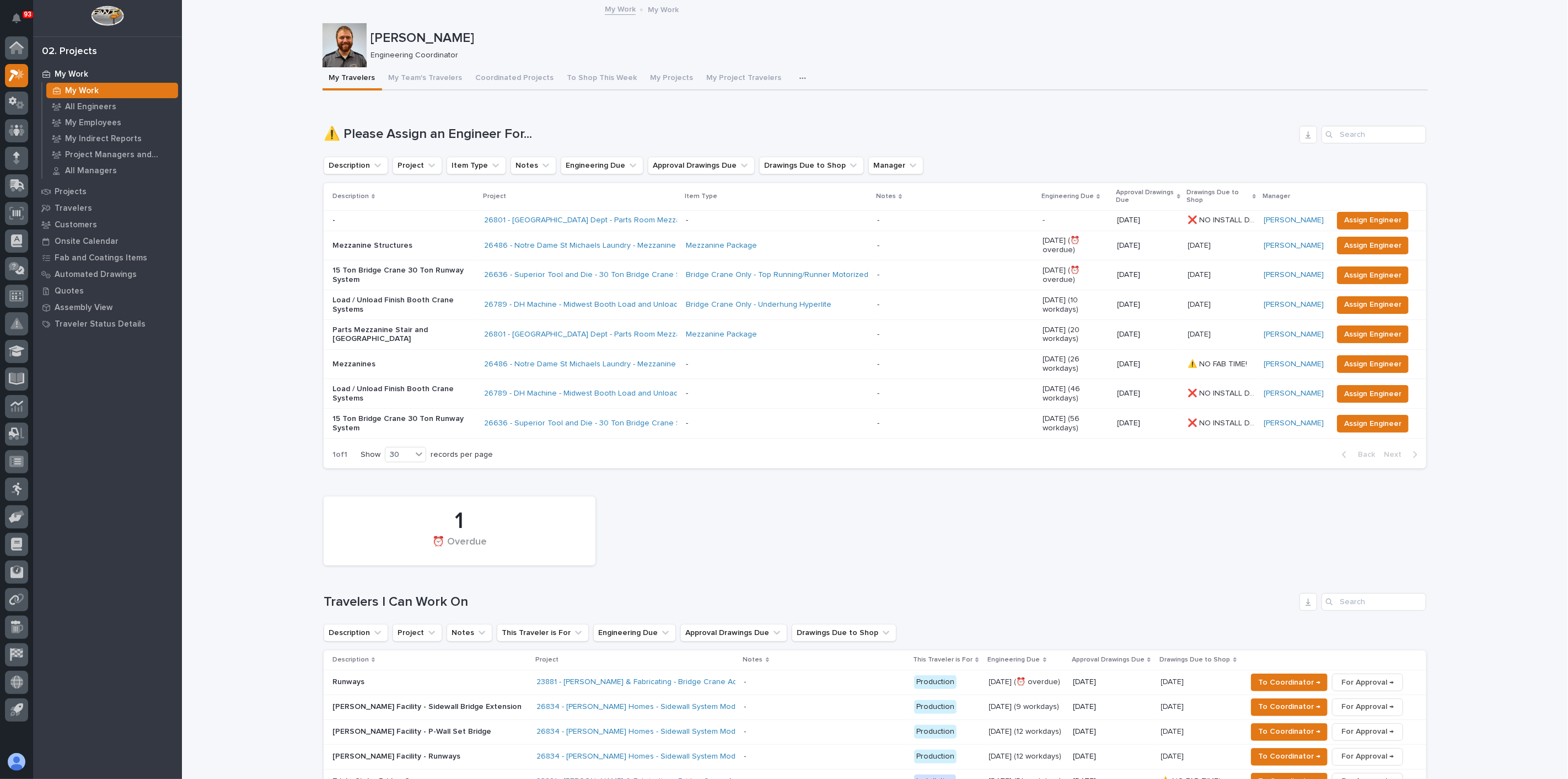
click at [721, 491] on div "1 ⏰ Overdue" at bounding box center [874, 530] width 1114 height 80
click at [716, 491] on div "1 ⏰ Overdue" at bounding box center [874, 530] width 1114 height 80
click at [406, 266] on p "15 Ton Bridge Crane 30 Ton Runway System" at bounding box center [404, 275] width 143 height 19
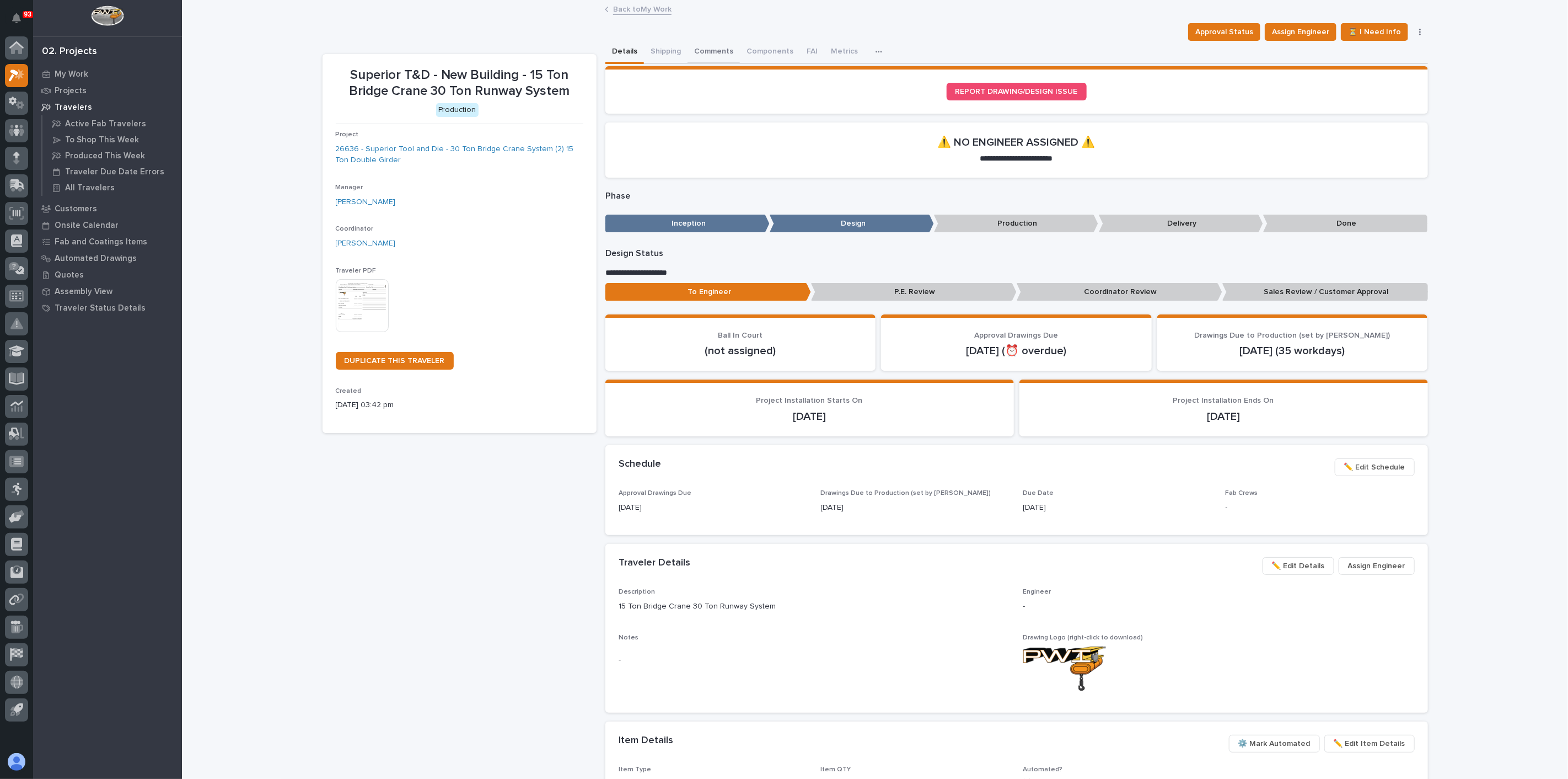
click at [694, 49] on button "Comments" at bounding box center [713, 52] width 52 height 23
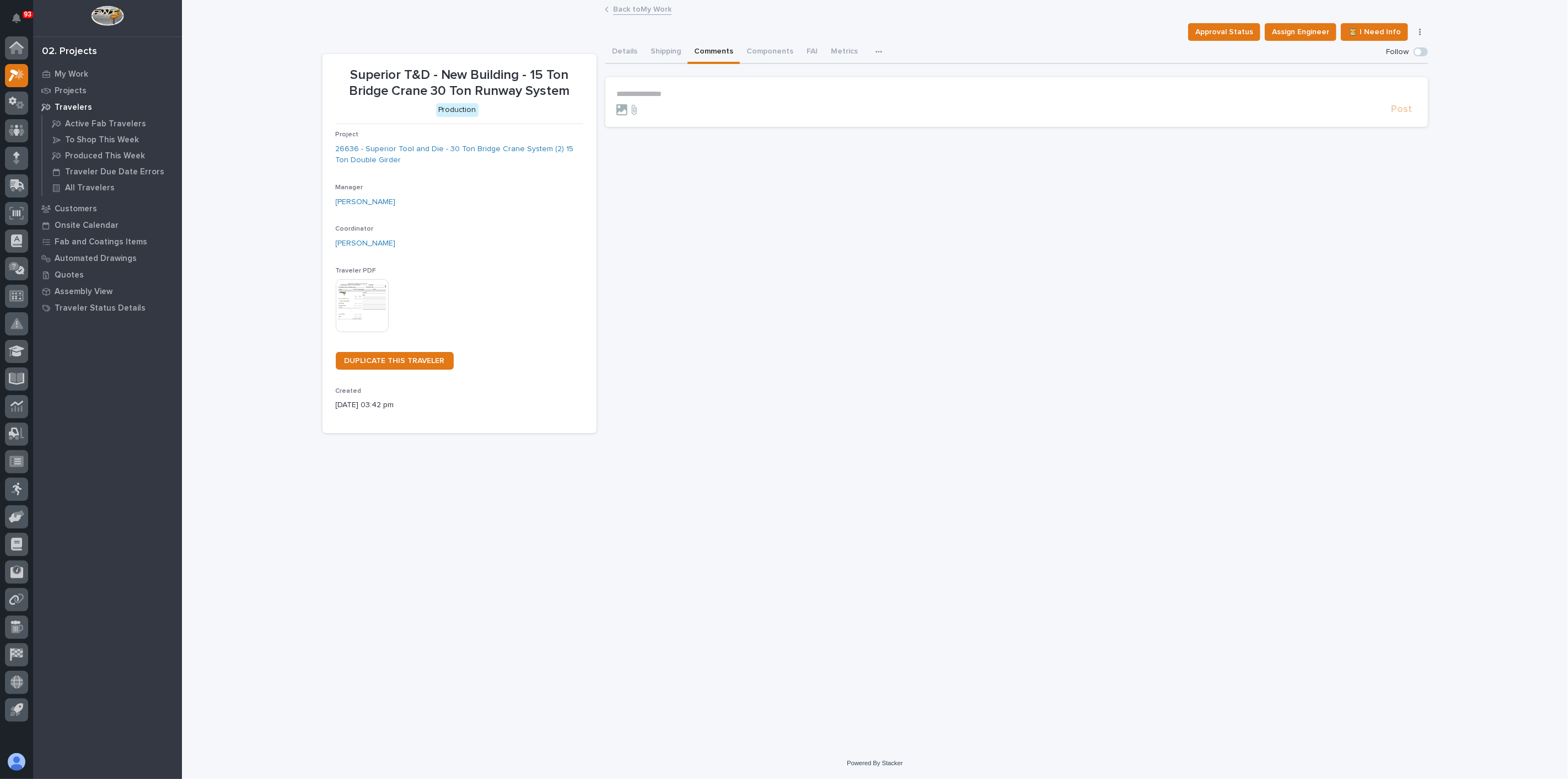
click at [673, 94] on p "**********" at bounding box center [1017, 93] width 801 height 9
click at [903, 93] on p "**********" at bounding box center [1017, 94] width 801 height 11
click at [774, 93] on span "**********" at bounding box center [746, 94] width 167 height 7
click at [897, 93] on p "**********" at bounding box center [1017, 94] width 801 height 11
drag, startPoint x: 794, startPoint y: 95, endPoint x: 775, endPoint y: 102, distance: 20.2
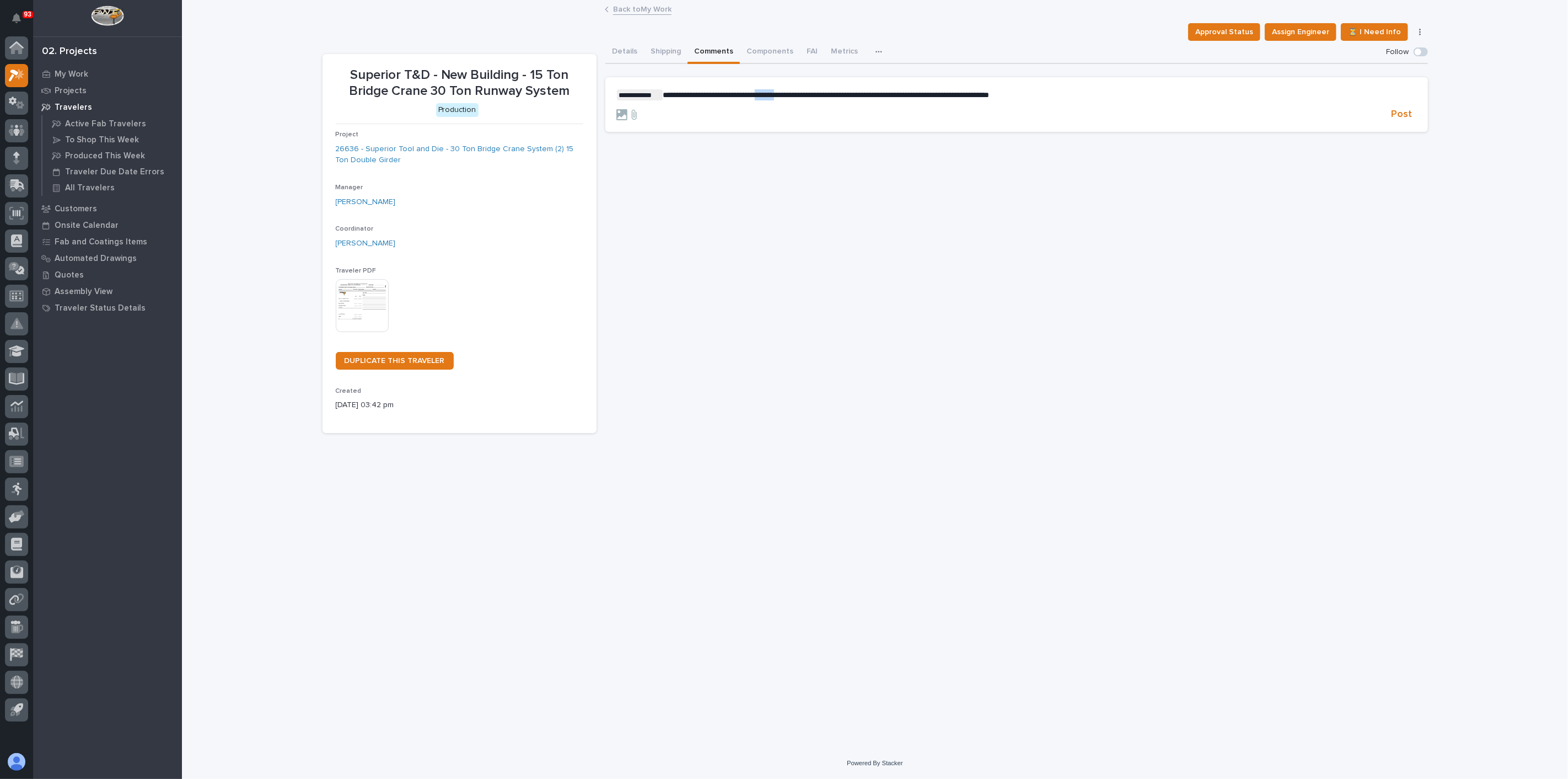
click at [775, 102] on form "**********" at bounding box center [1017, 105] width 801 height 32
drag, startPoint x: 1401, startPoint y: 112, endPoint x: 1383, endPoint y: 121, distance: 20.1
click at [1401, 112] on span "Post" at bounding box center [1401, 114] width 21 height 12
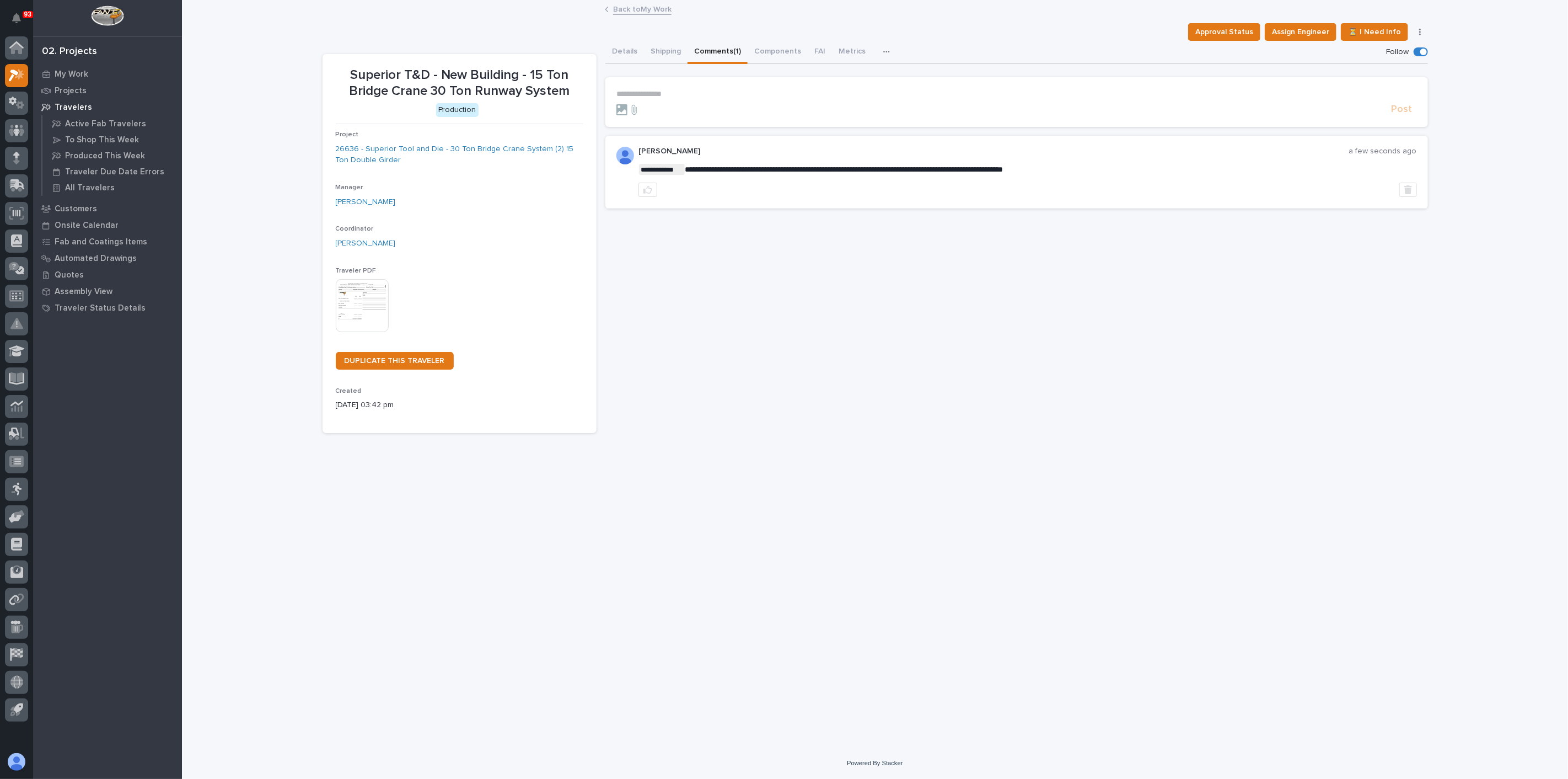
click at [1043, 285] on div "**********" at bounding box center [1016, 236] width 822 height 392
